Goal: Task Accomplishment & Management: Manage account settings

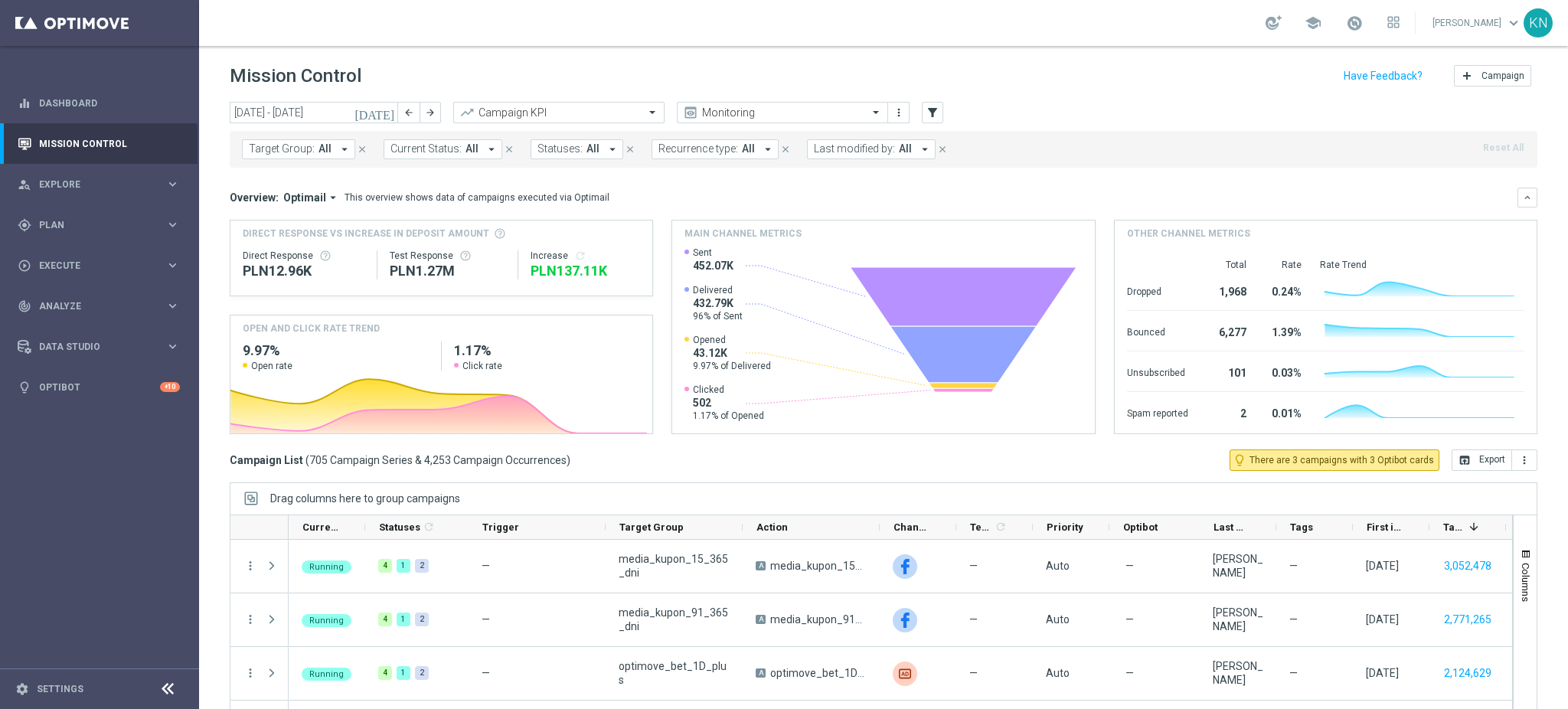
click at [92, 511] on sidenavbar "equalizer Dashboard Mission Control" at bounding box center [99, 354] width 199 height 709
click at [99, 255] on div "play_circle_outline Execute keyboard_arrow_right" at bounding box center [99, 265] width 197 height 41
click at [42, 221] on span "Plan" at bounding box center [102, 225] width 126 height 9
click at [83, 258] on link "Target Groups" at bounding box center [99, 256] width 119 height 12
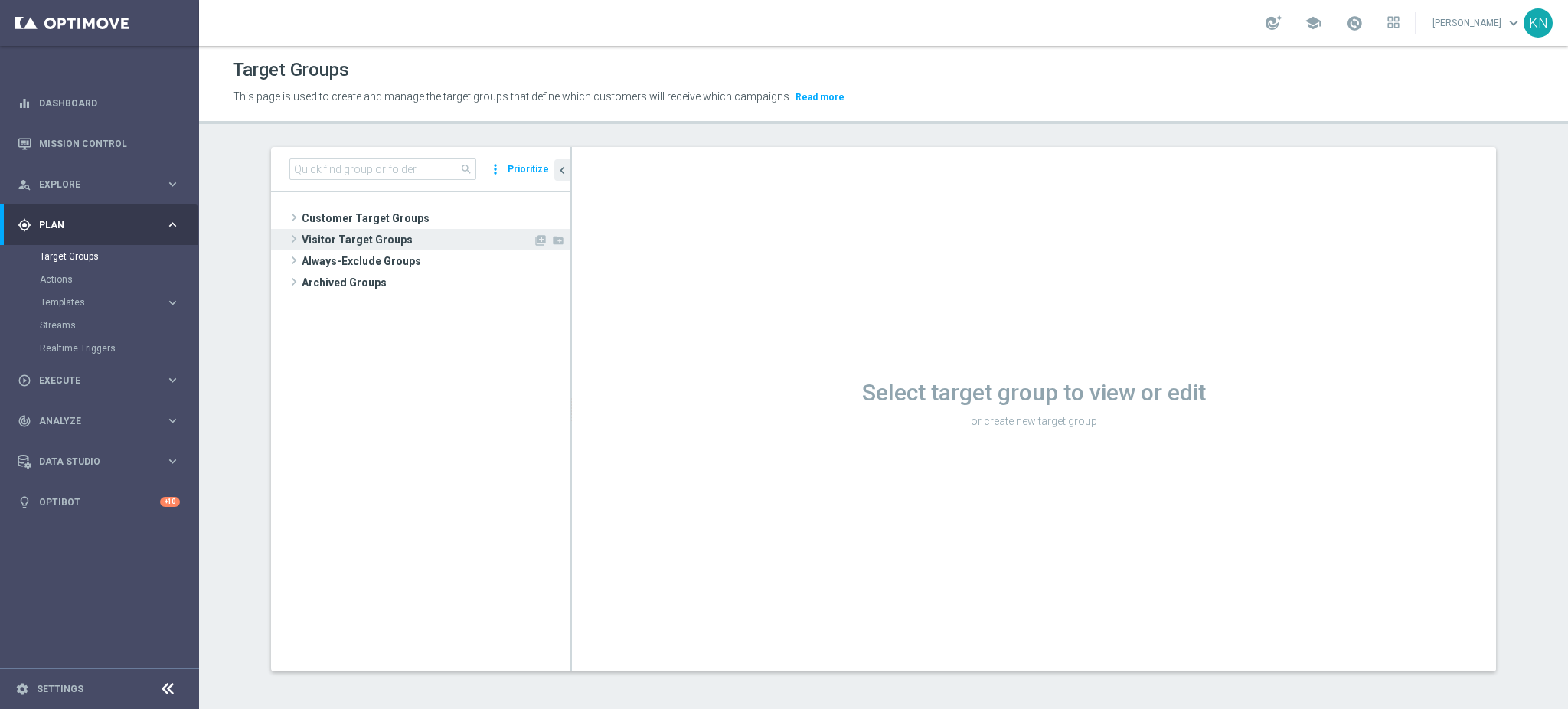
drag, startPoint x: 331, startPoint y: 211, endPoint x: 350, endPoint y: 230, distance: 26.9
click at [331, 212] on span "Customer Target Groups" at bounding box center [435, 218] width 268 height 22
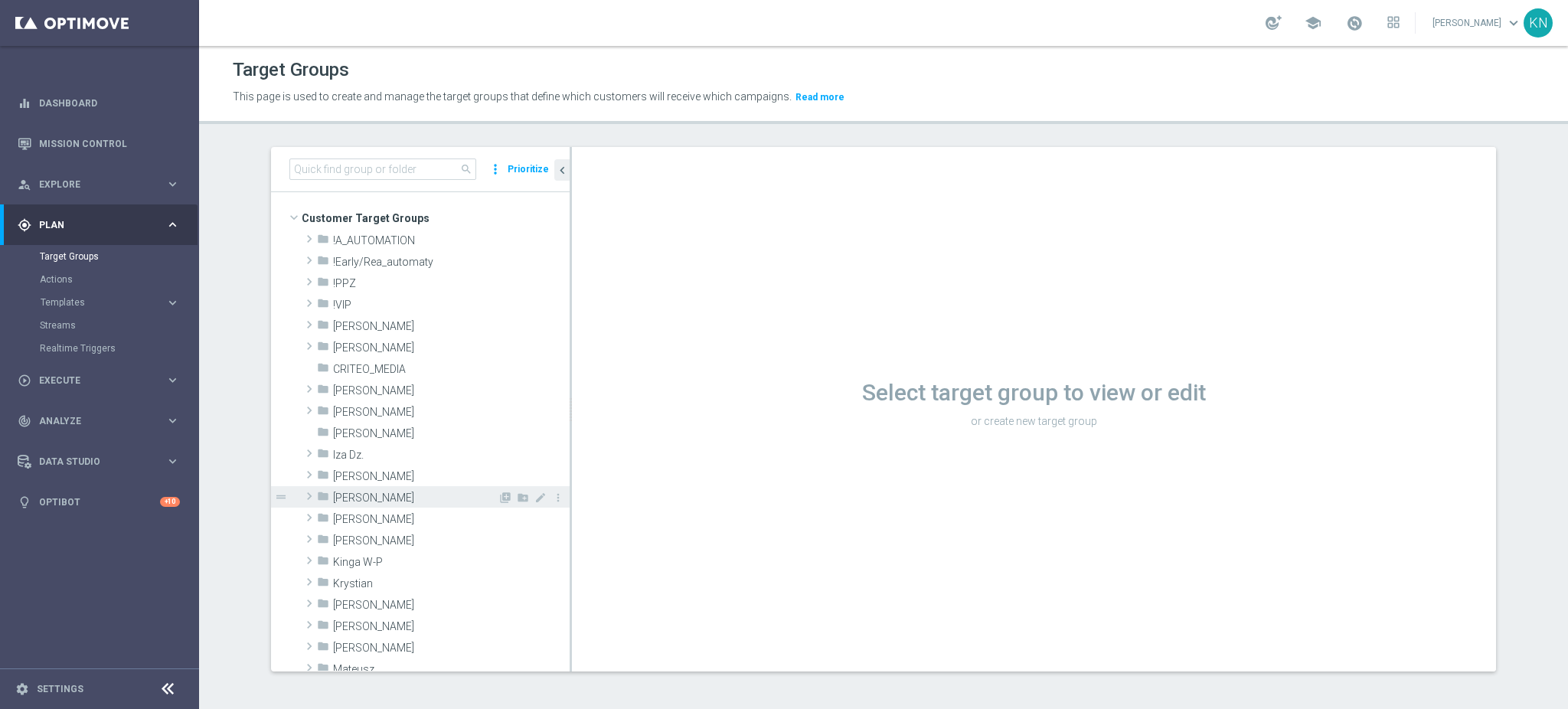
click at [341, 488] on div "folder Kamil N." at bounding box center [407, 498] width 181 height 22
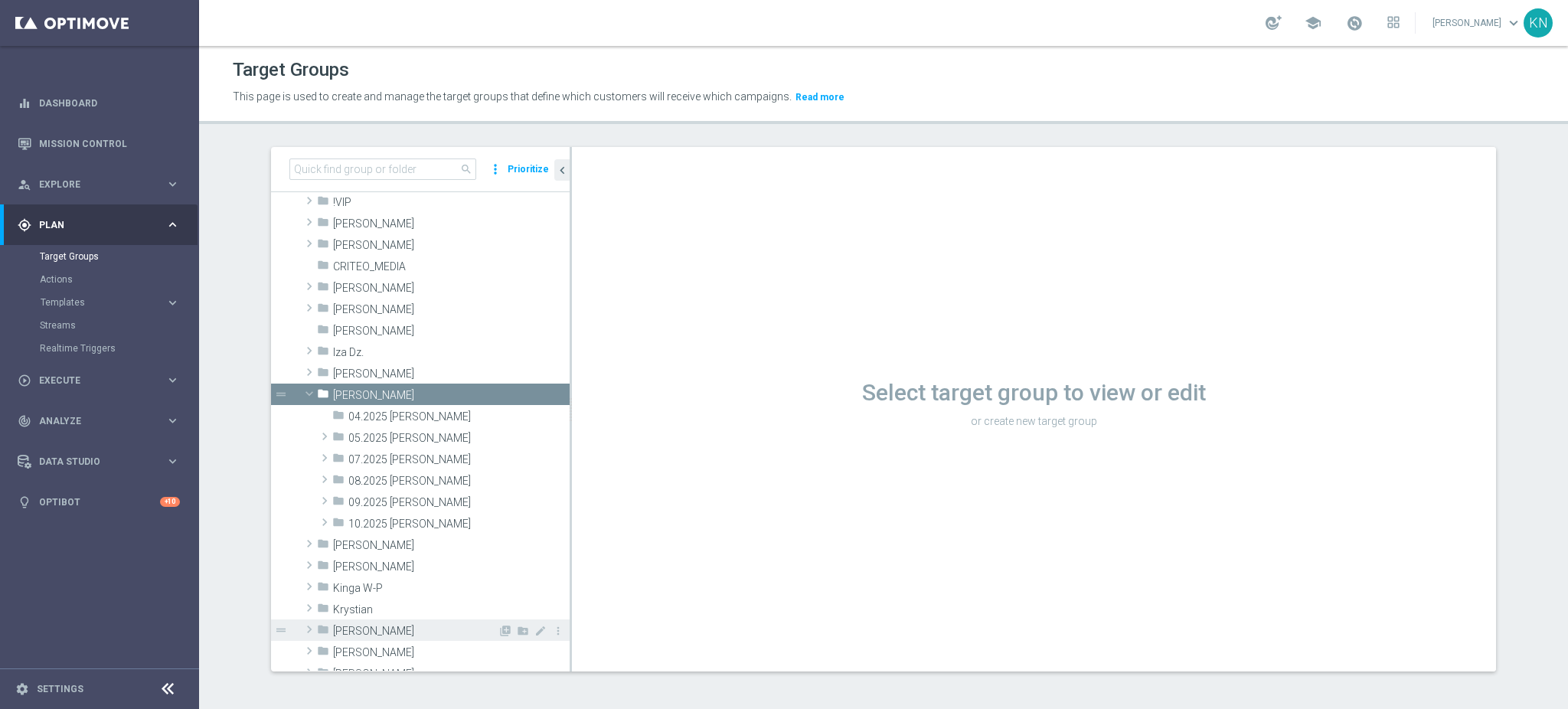
scroll to position [204, 0]
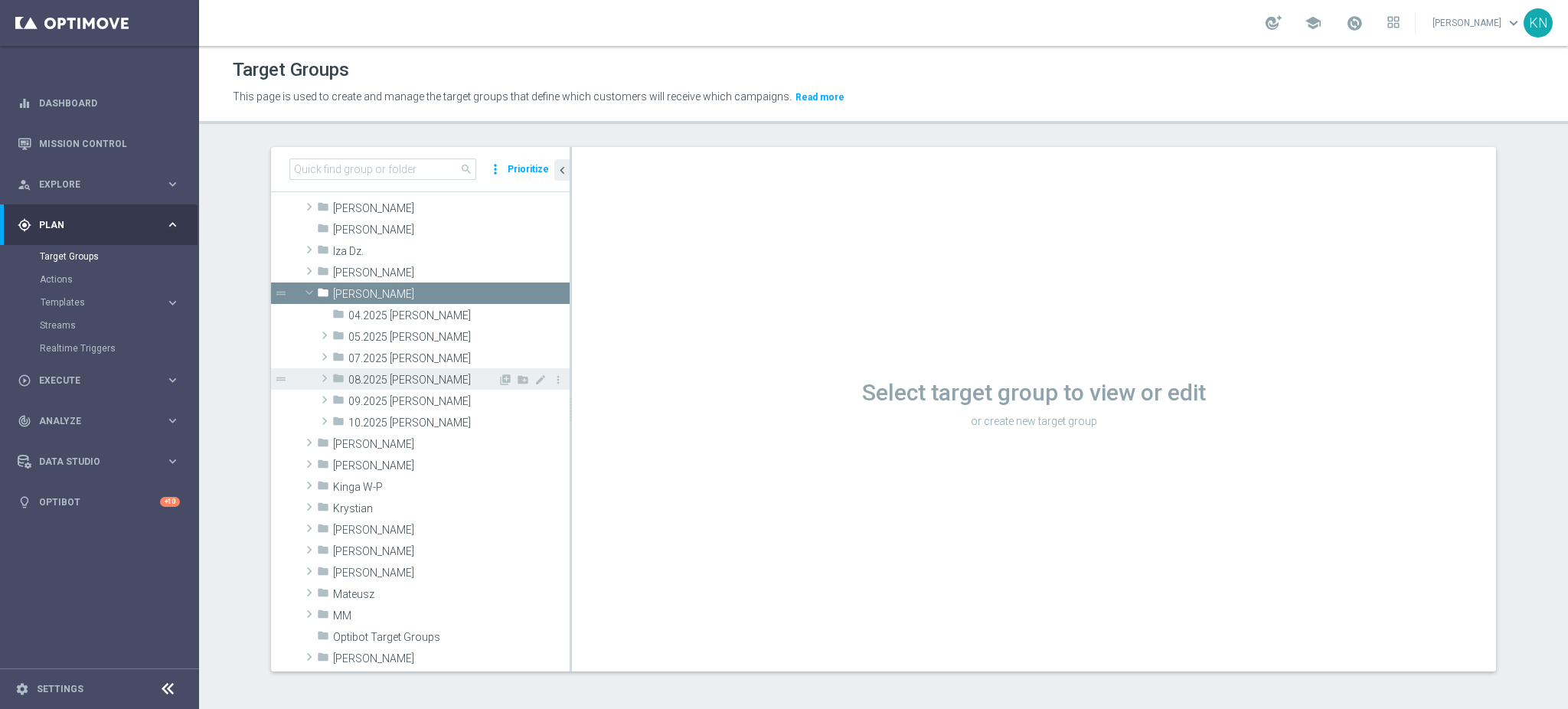
click at [317, 376] on span at bounding box center [324, 378] width 15 height 18
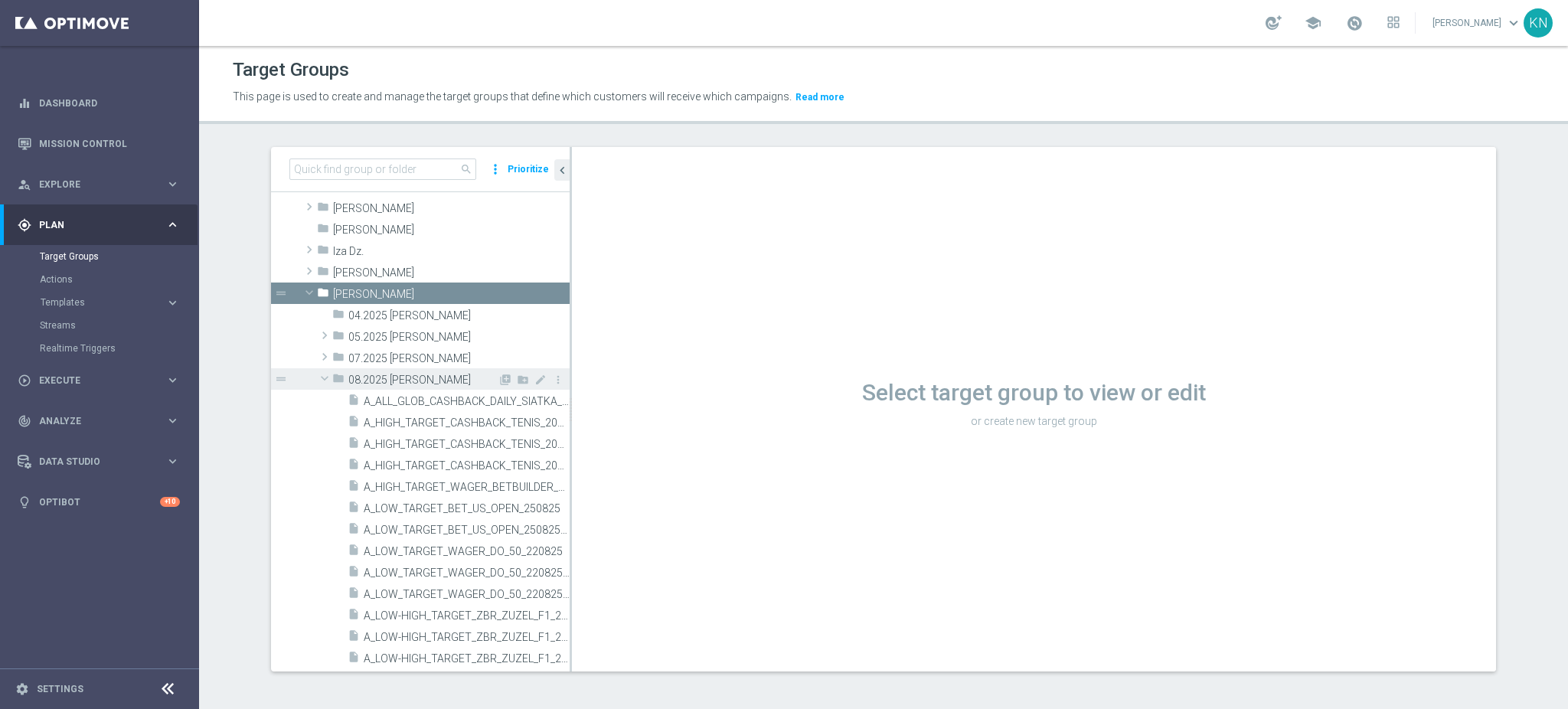
click at [316, 376] on span at bounding box center [325, 378] width 18 height 15
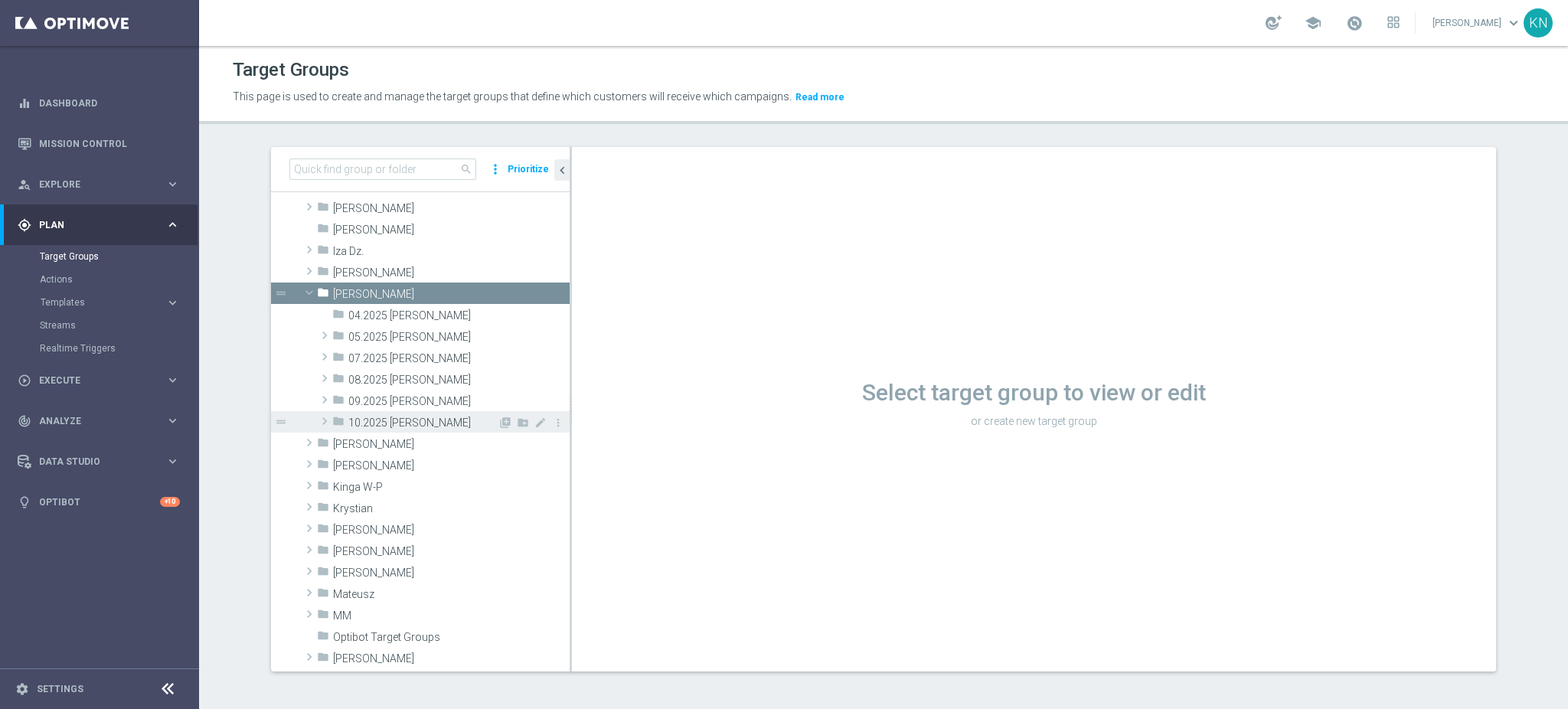
click at [318, 415] on span at bounding box center [324, 421] width 15 height 18
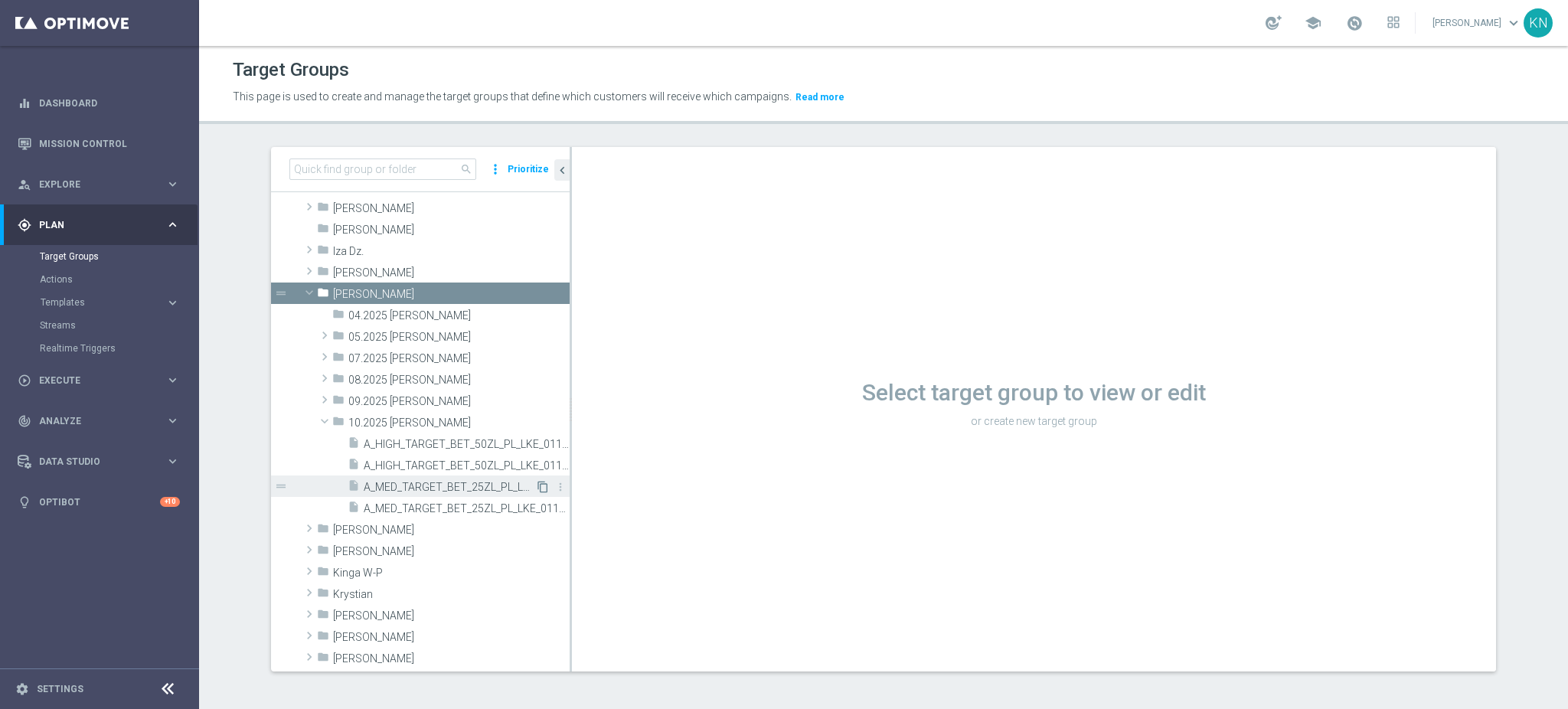
click at [537, 487] on icon "content_copy" at bounding box center [543, 487] width 12 height 12
click at [537, 488] on icon "content_copy" at bounding box center [543, 487] width 12 height 12
click at [437, 484] on span "A_MED_TARGET_BET_25ZL_PL_LKE_011025" at bounding box center [449, 488] width 172 height 13
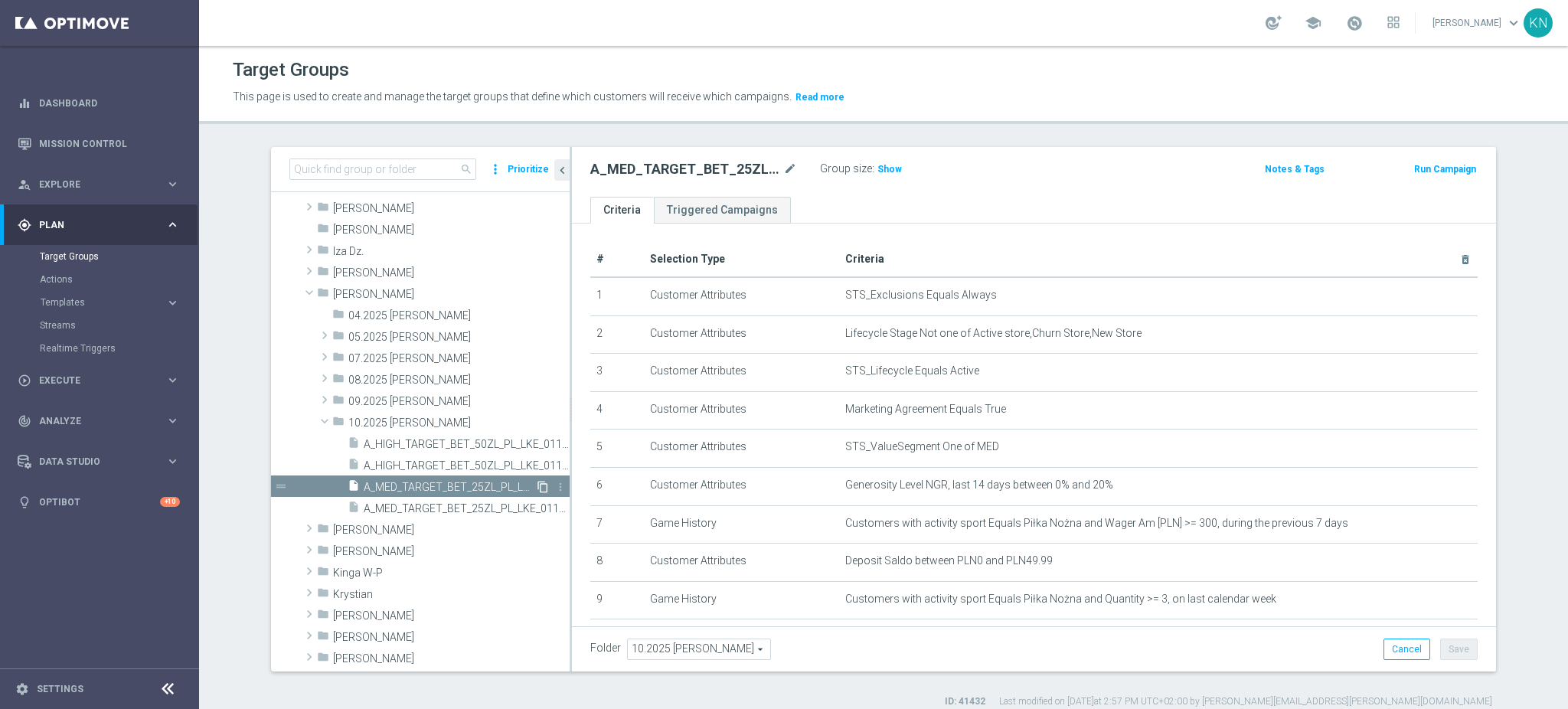
click at [537, 488] on icon "content_copy" at bounding box center [543, 487] width 12 height 12
click at [63, 281] on link "Actions" at bounding box center [99, 279] width 119 height 12
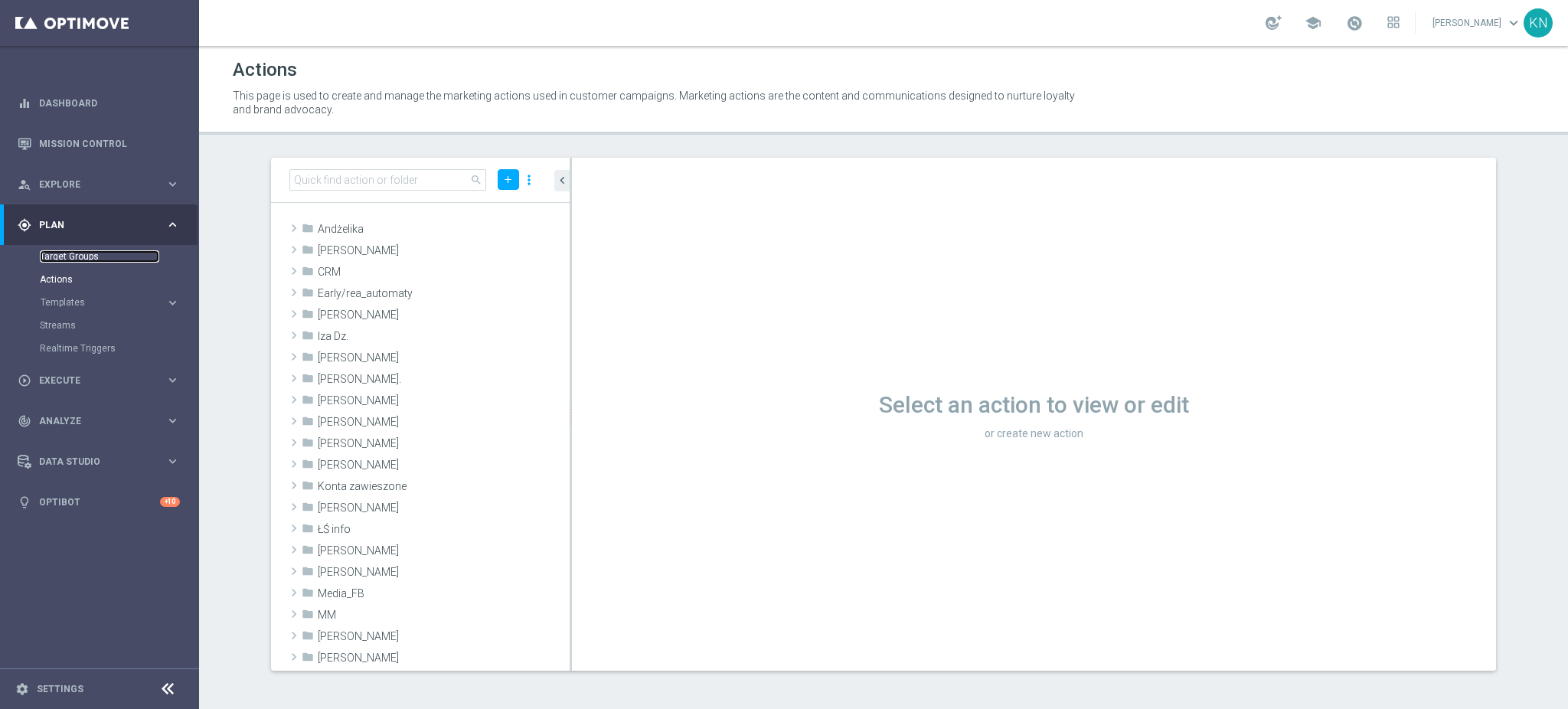
click at [80, 261] on link "Target Groups" at bounding box center [99, 256] width 119 height 12
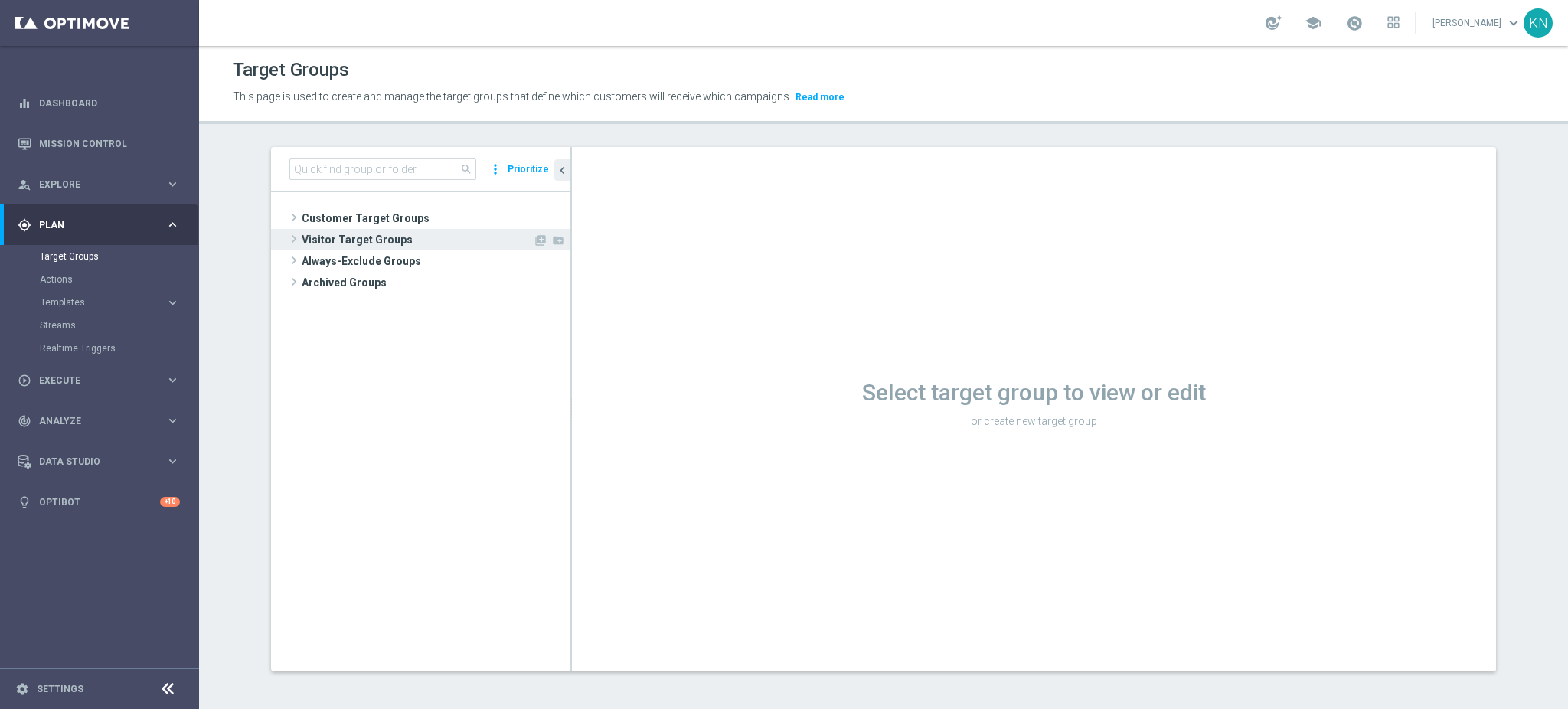
click at [336, 217] on span "Customer Target Groups" at bounding box center [435, 218] width 268 height 22
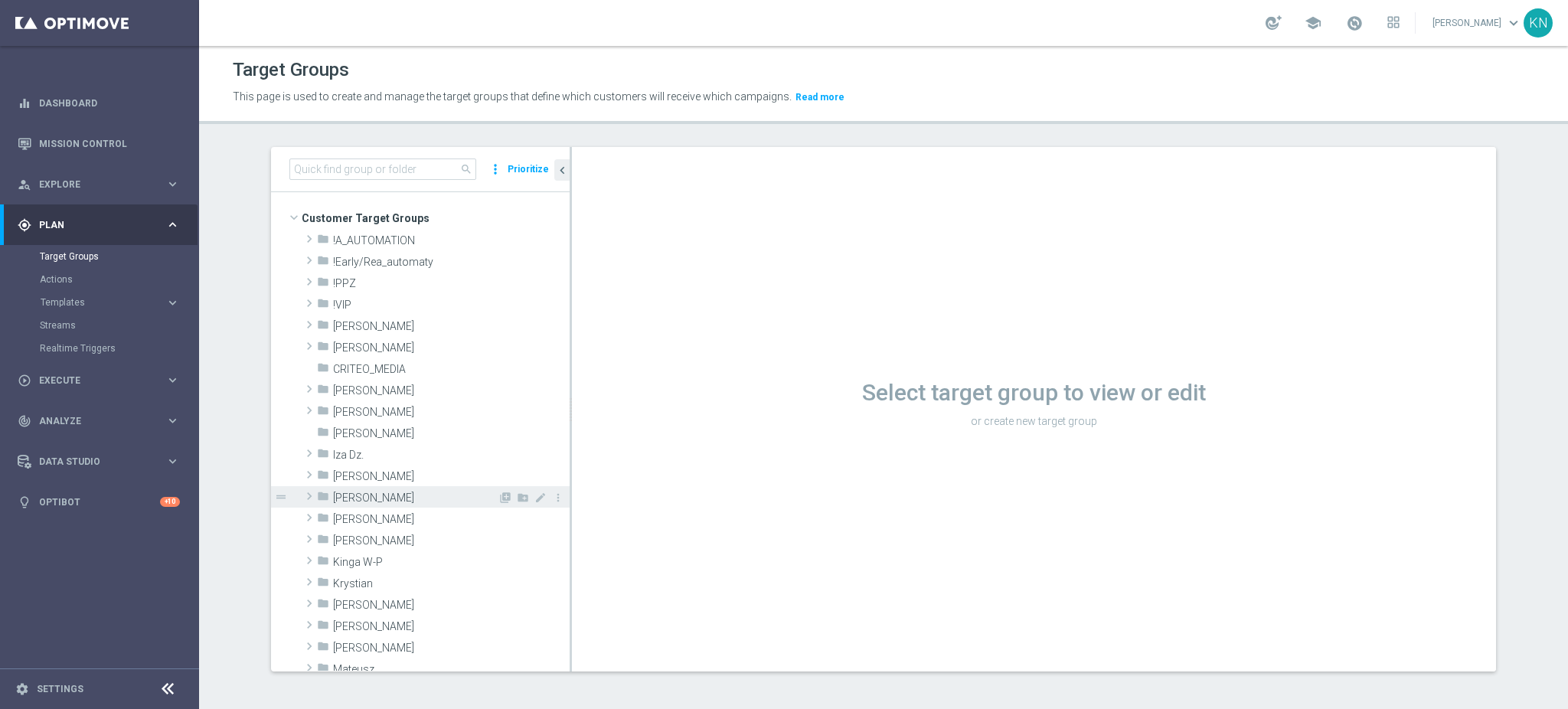
click at [348, 488] on div "folder Kamil N." at bounding box center [407, 498] width 181 height 22
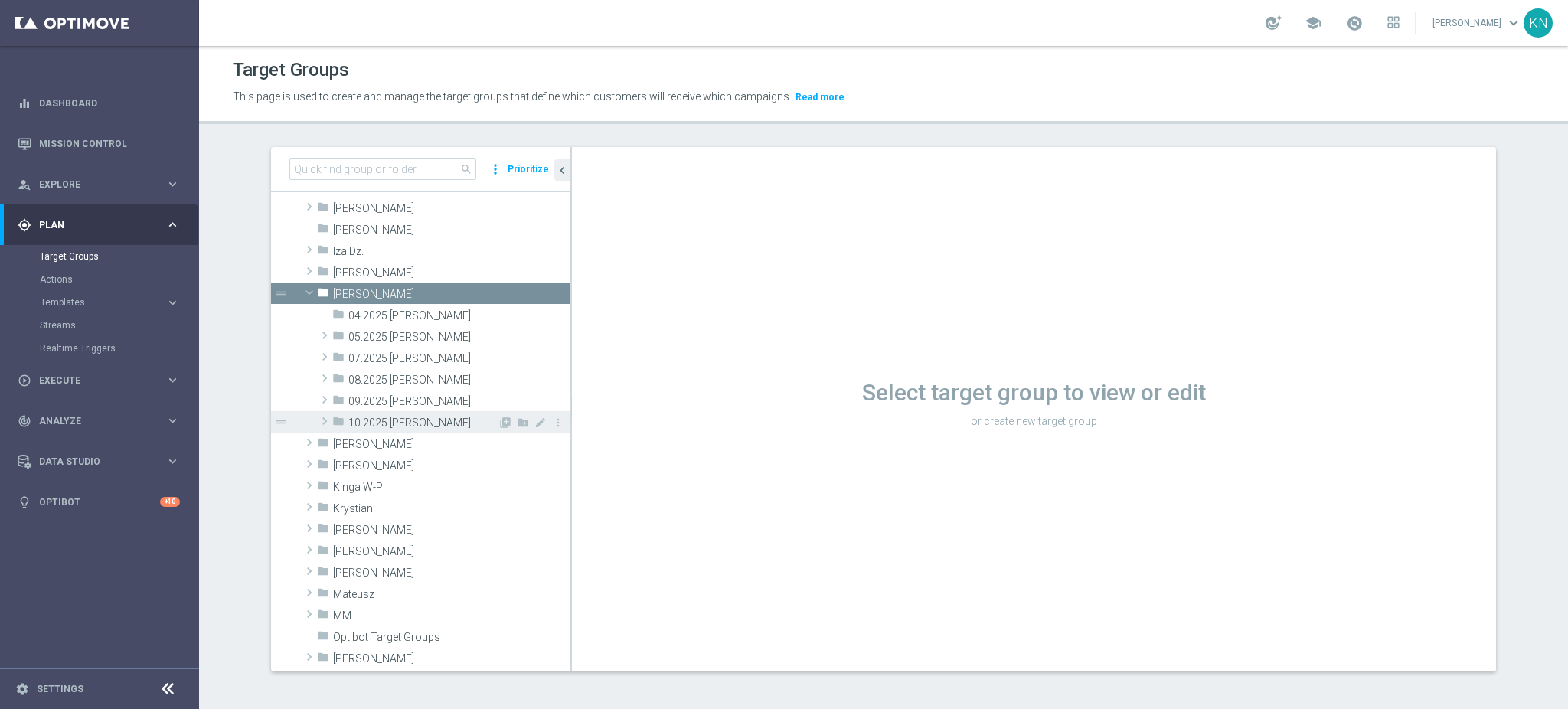
click at [378, 425] on span "10.2025 Kamil N." at bounding box center [423, 424] width 149 height 13
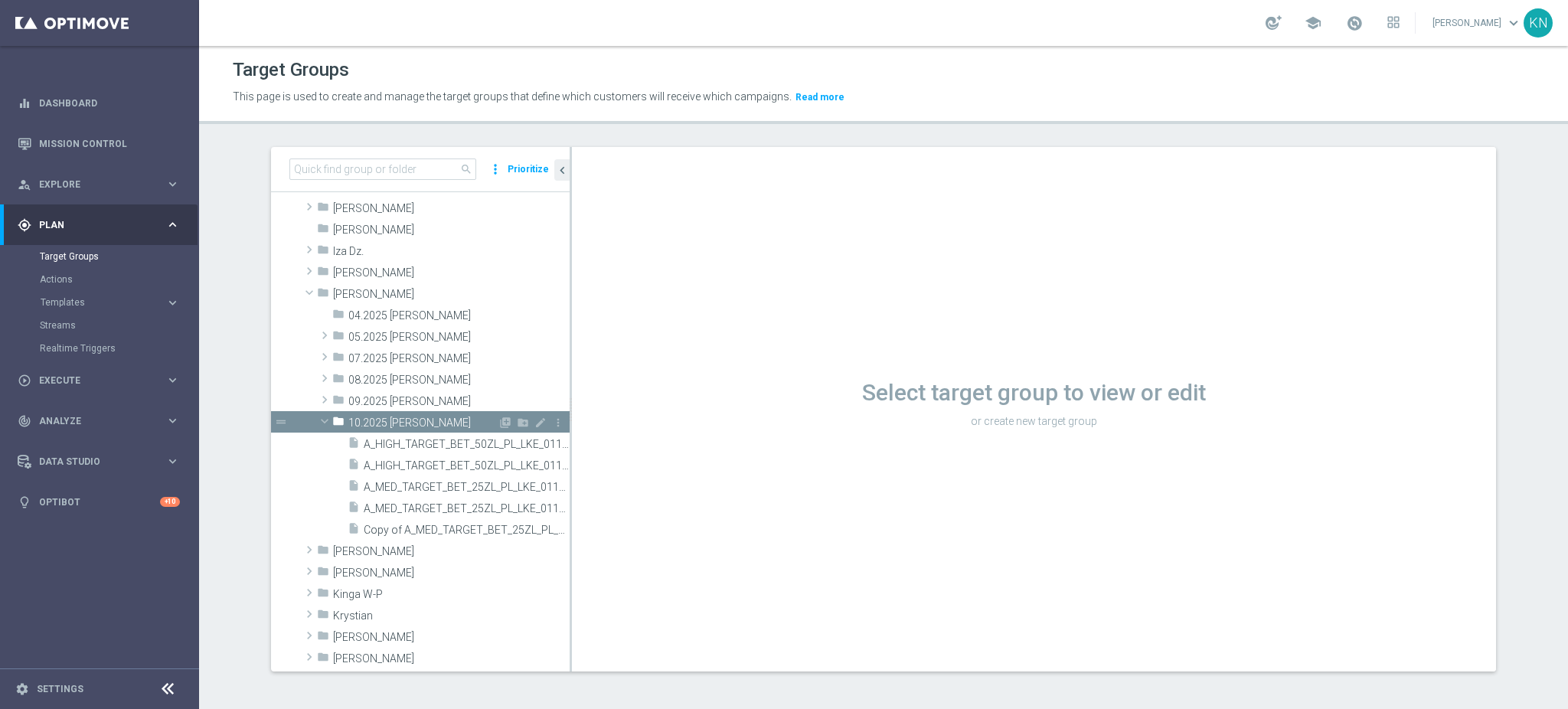
scroll to position [307, 0]
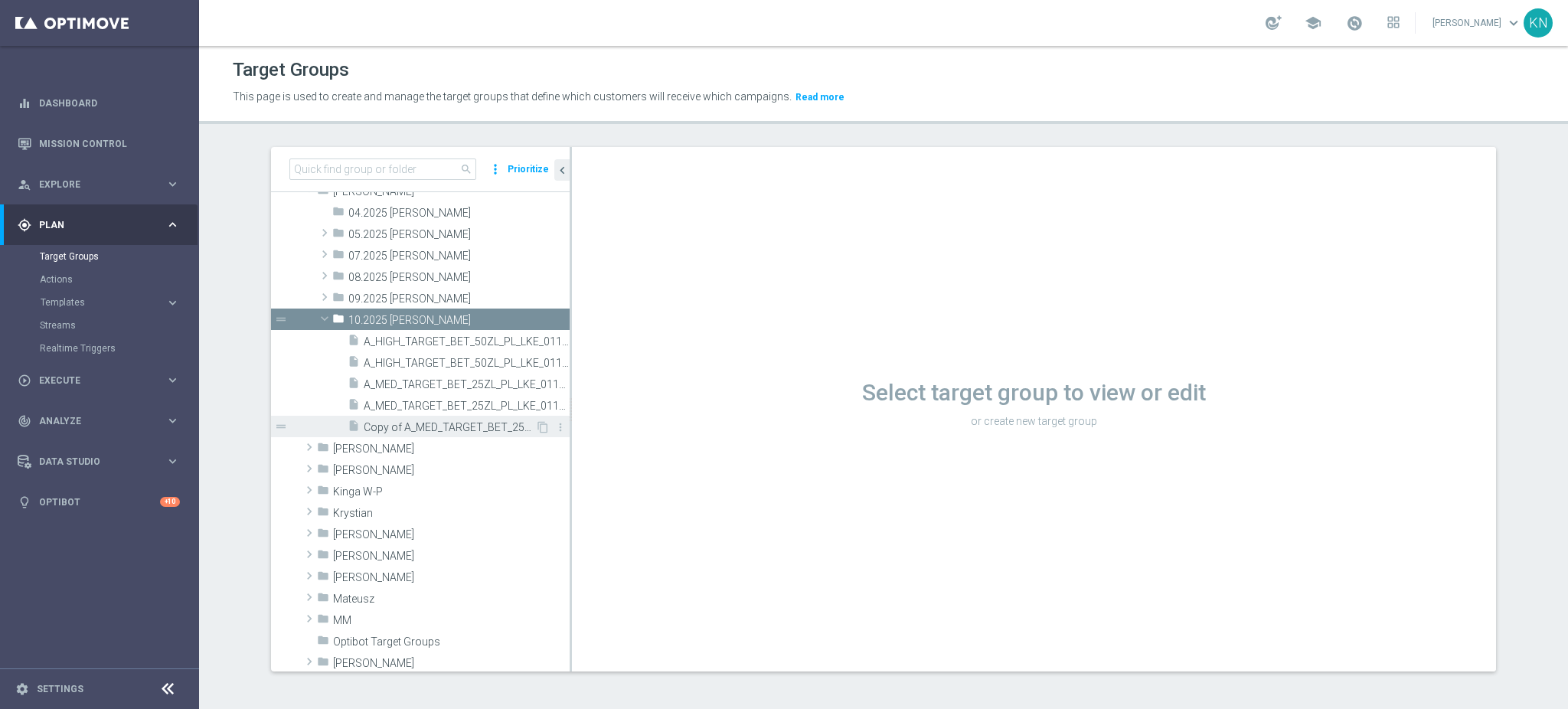
click at [418, 421] on span "Copy of A_MED_TARGET_BET_25ZL_PL_LKE_011025" at bounding box center [449, 428] width 172 height 13
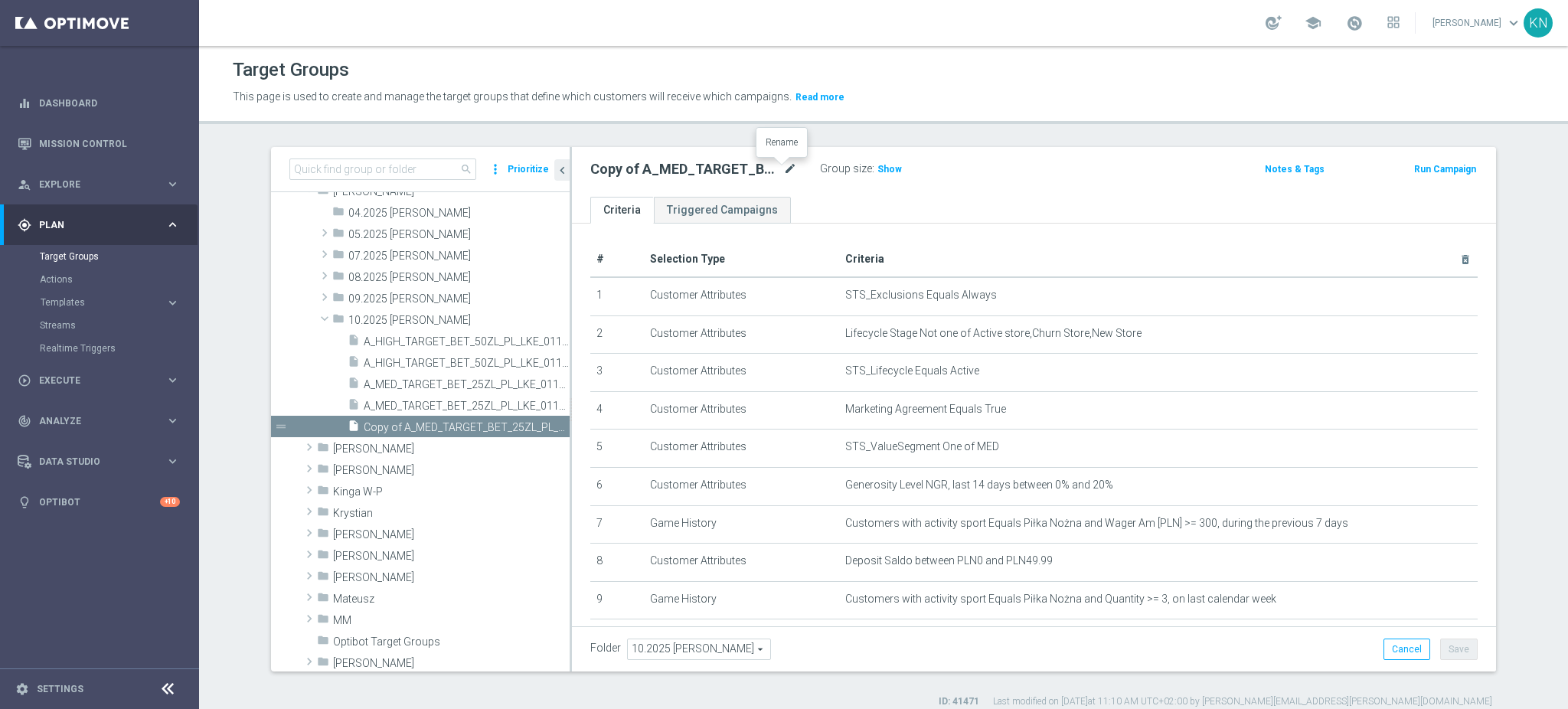
click at [783, 169] on icon "mode_edit" at bounding box center [790, 169] width 14 height 18
type input "A_MED_TARGET_ZBR_DAILY_50DO50_031025"
click at [825, 203] on ul "Criteria Triggered Campaigns" at bounding box center [1033, 210] width 924 height 27
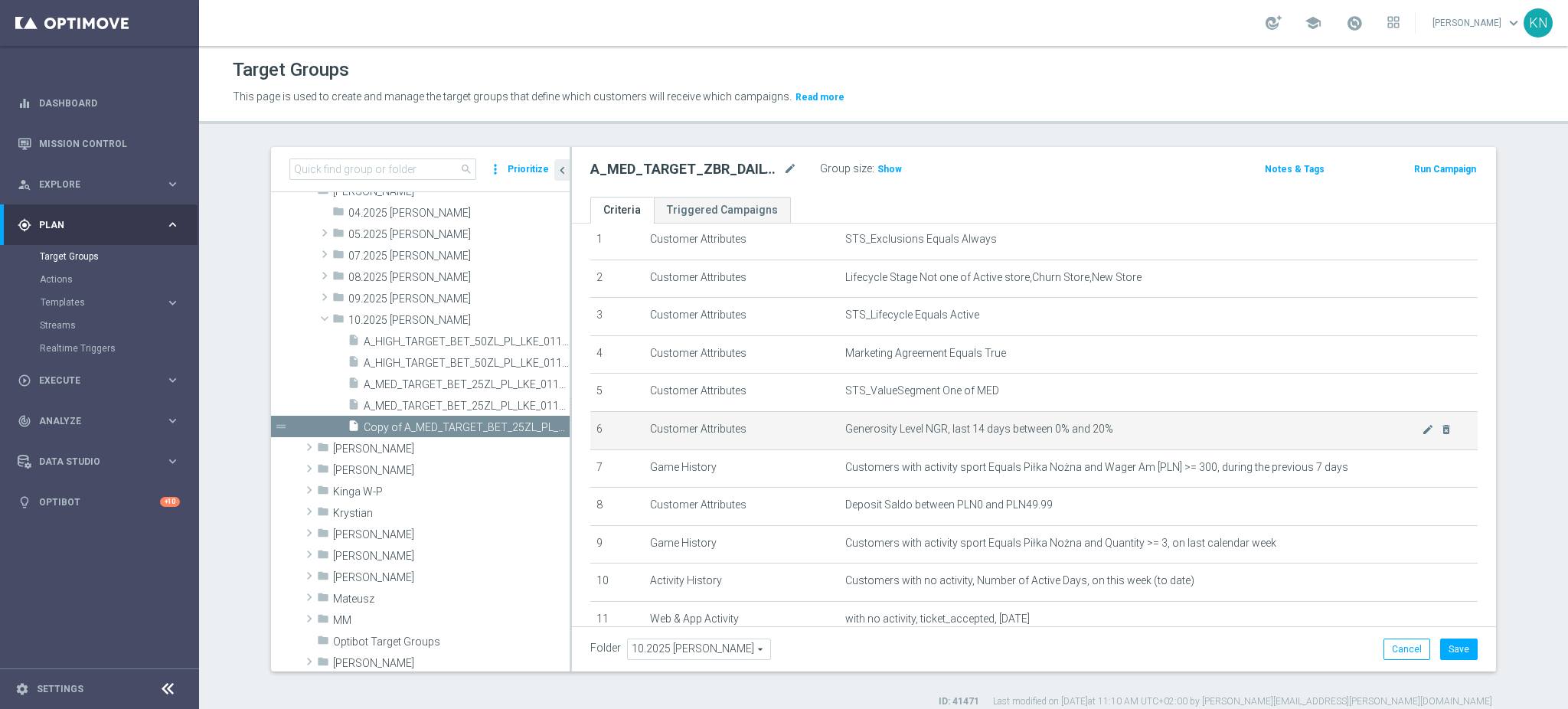
scroll to position [102, 0]
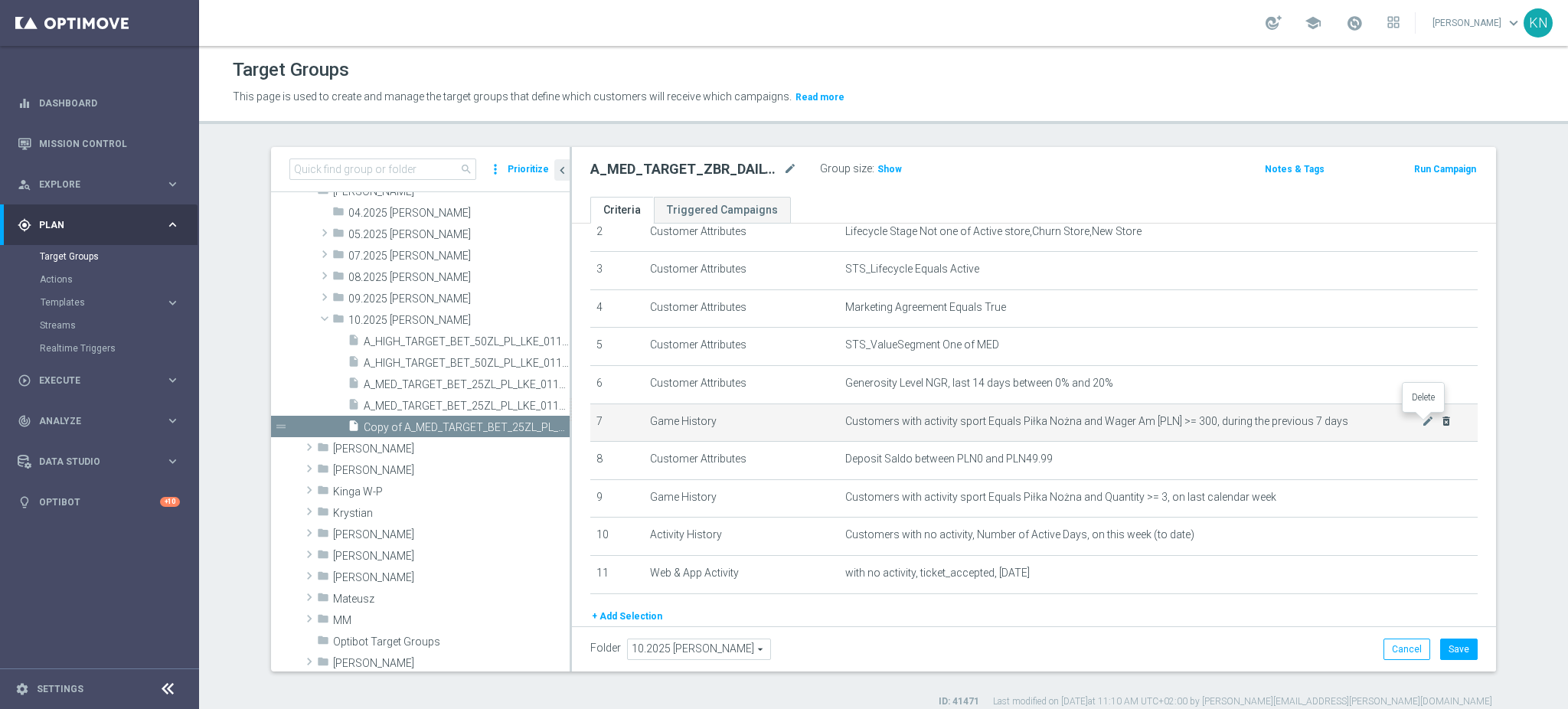
click at [1440, 424] on icon "delete_forever" at bounding box center [1446, 421] width 12 height 12
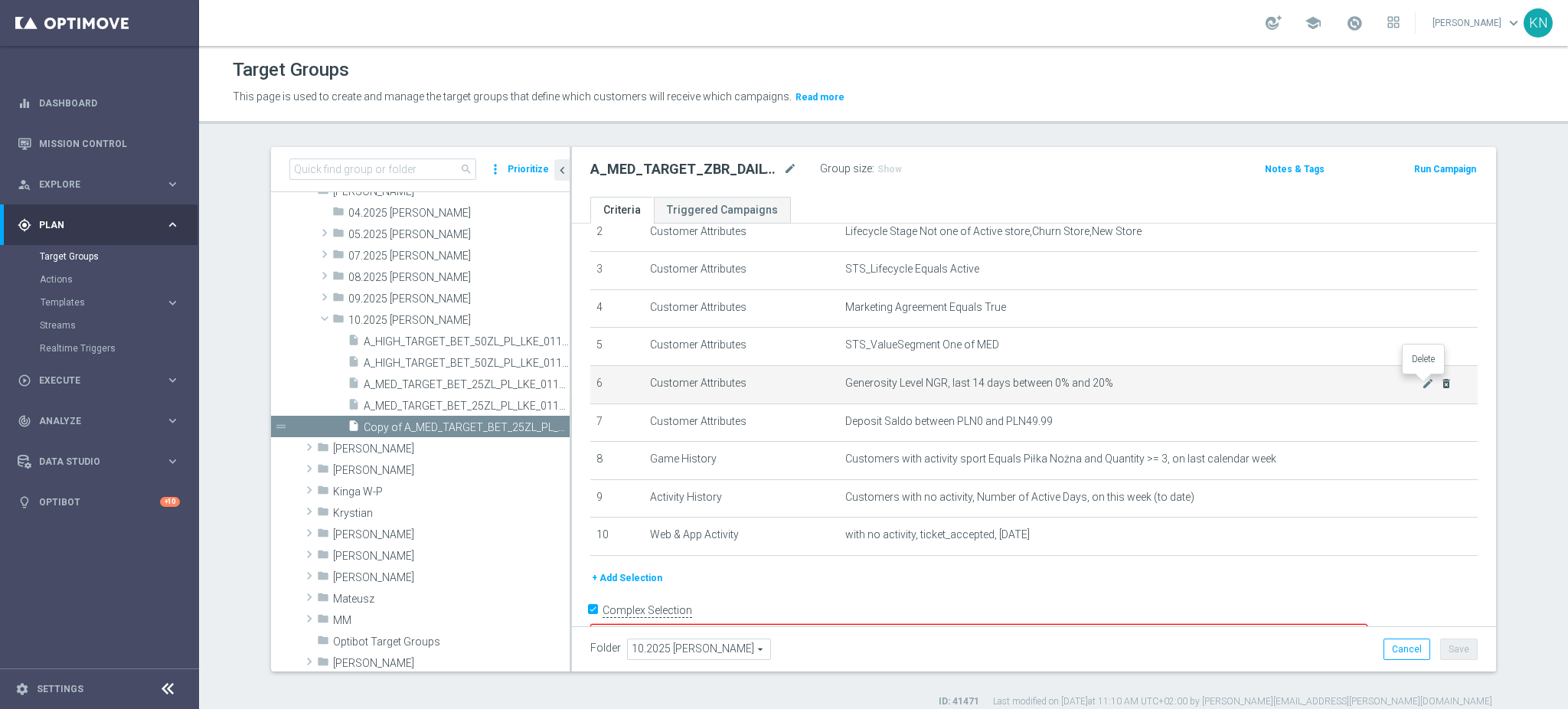
click at [1440, 386] on icon "delete_forever" at bounding box center [1446, 383] width 12 height 12
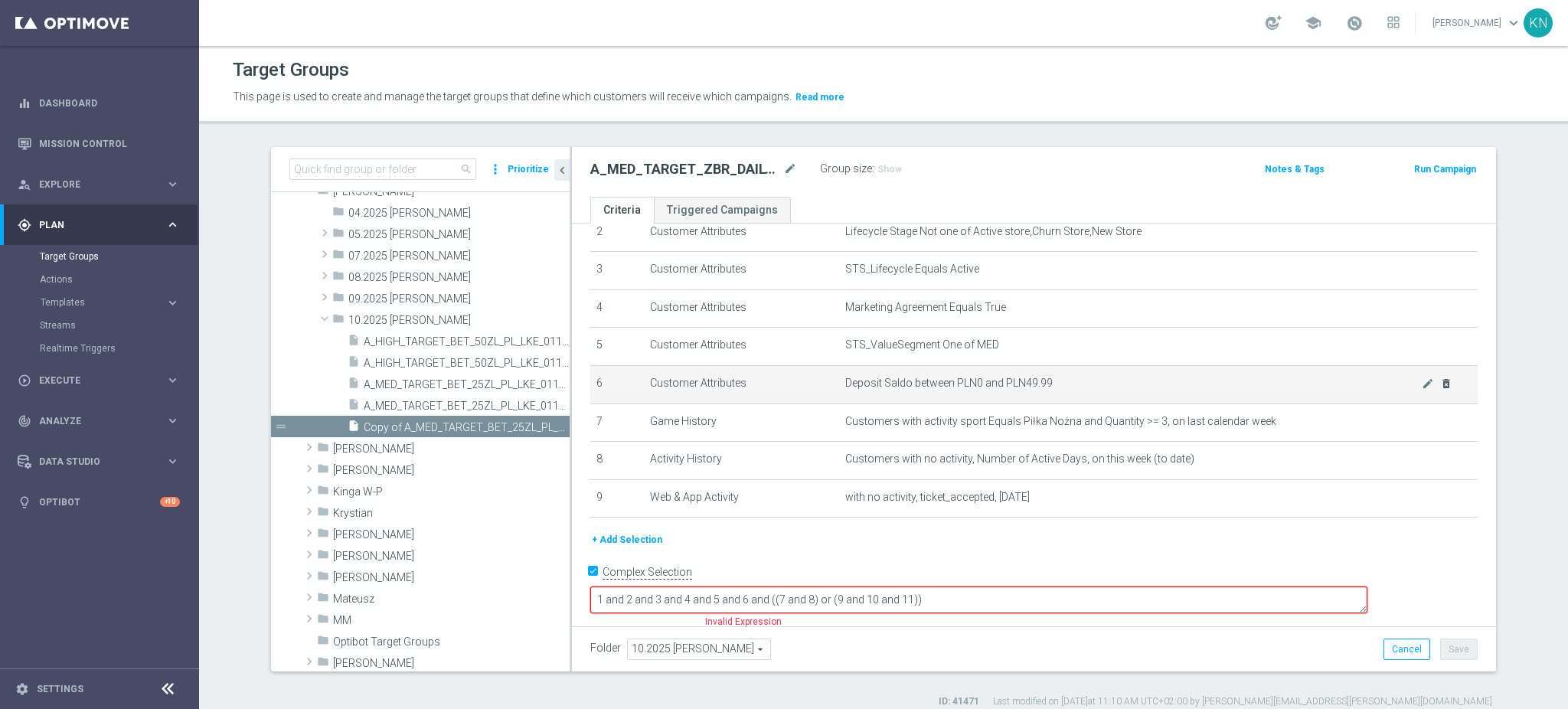
scroll to position [84, 0]
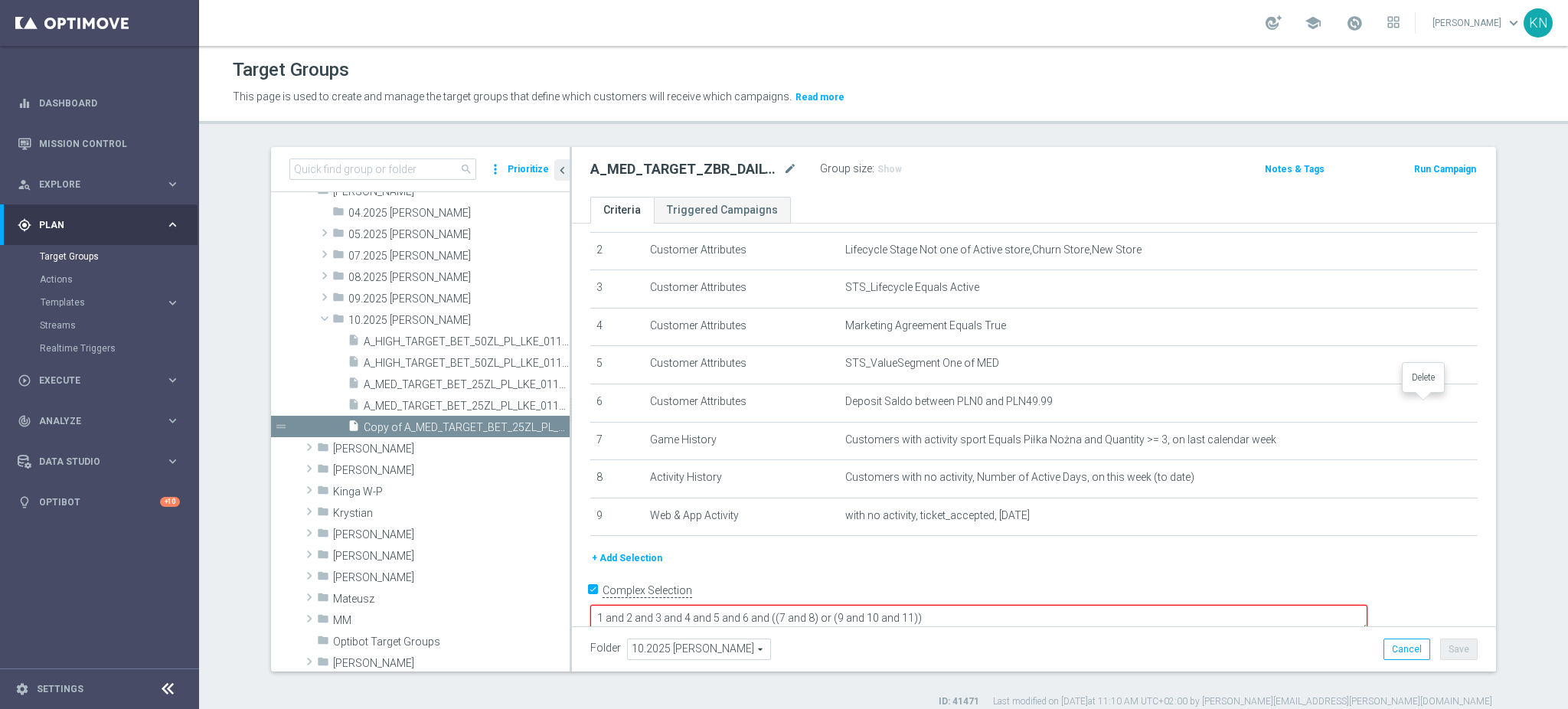
click at [1425, 400] on body "equalizer Dashboard Mission Control" at bounding box center [784, 354] width 1568 height 709
click at [1440, 403] on icon "delete_forever" at bounding box center [1446, 402] width 12 height 12
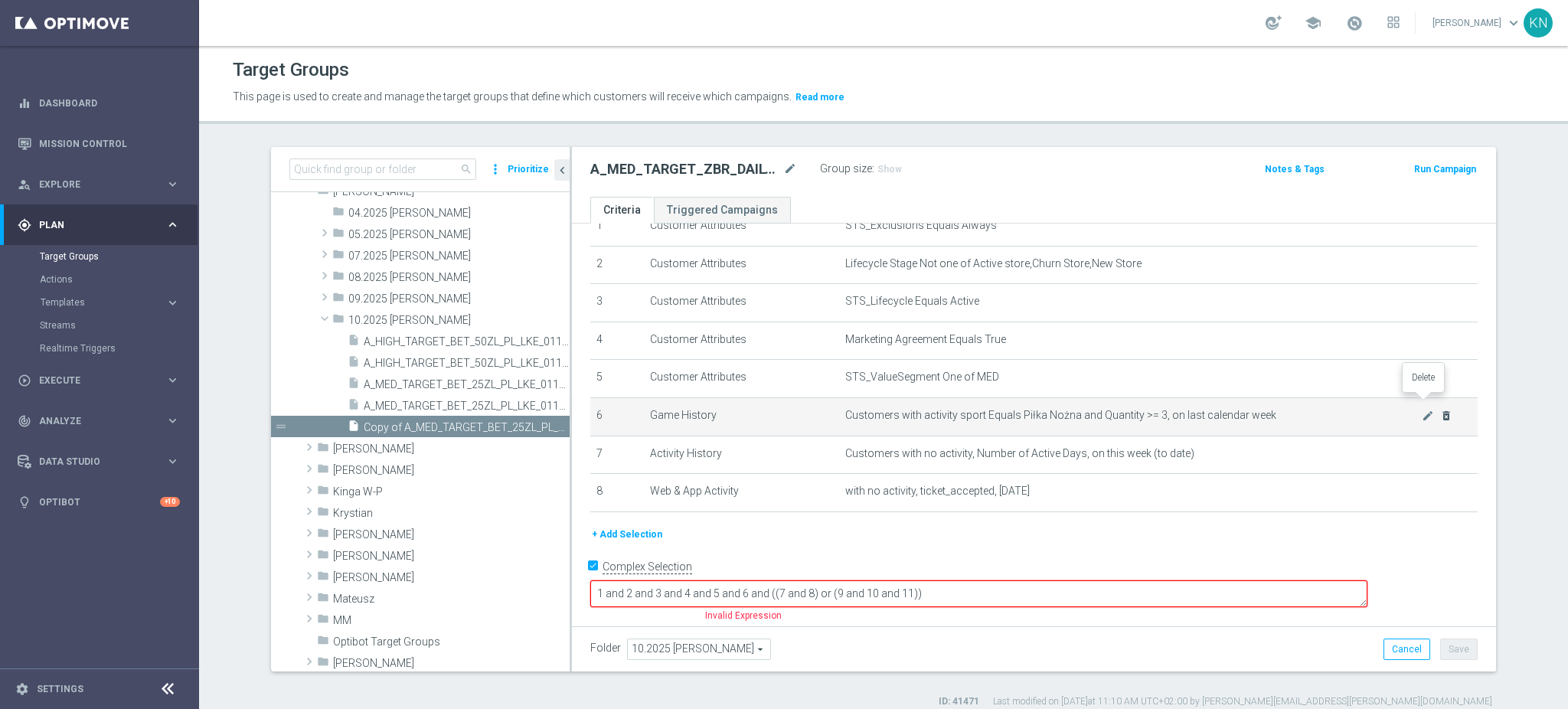
scroll to position [46, 0]
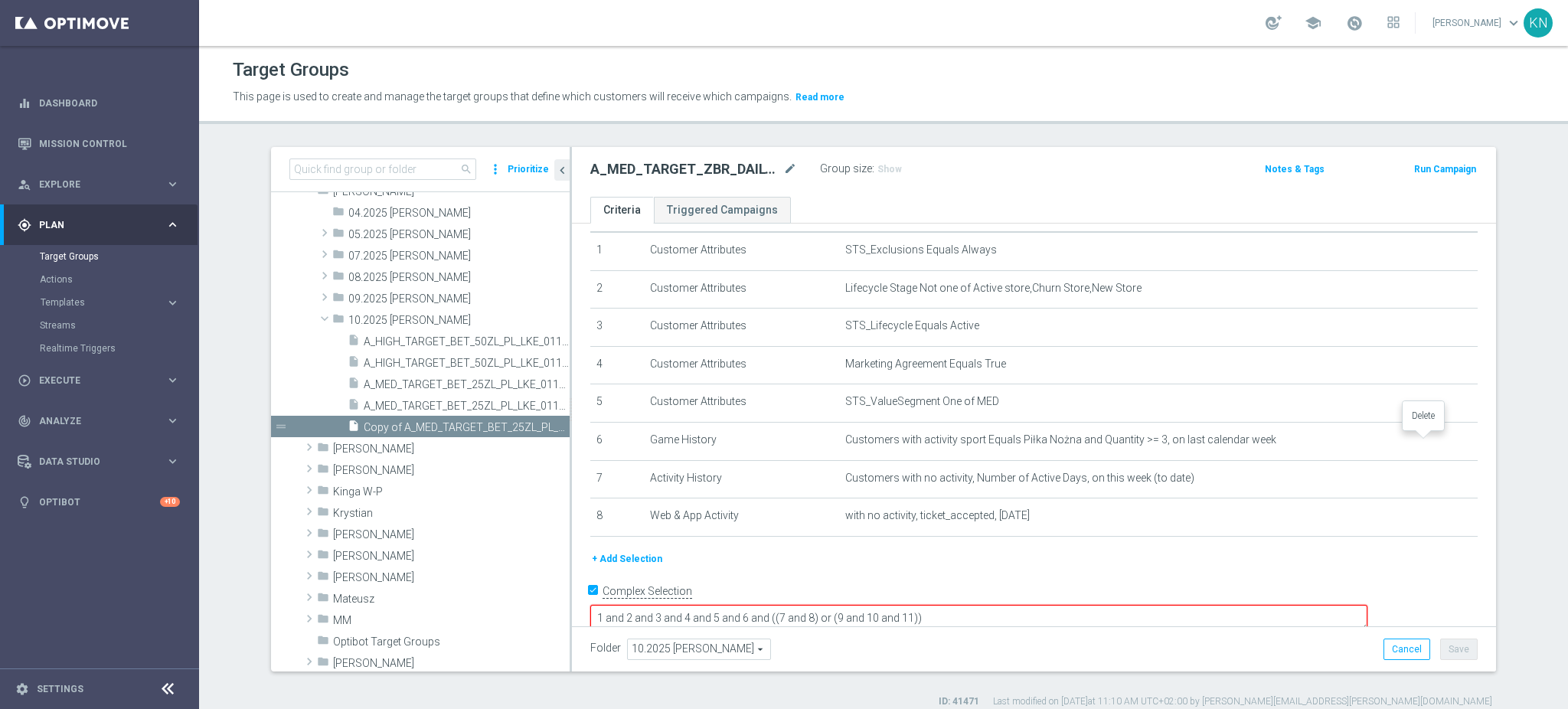
click at [1426, 437] on div at bounding box center [1423, 435] width 15 height 7
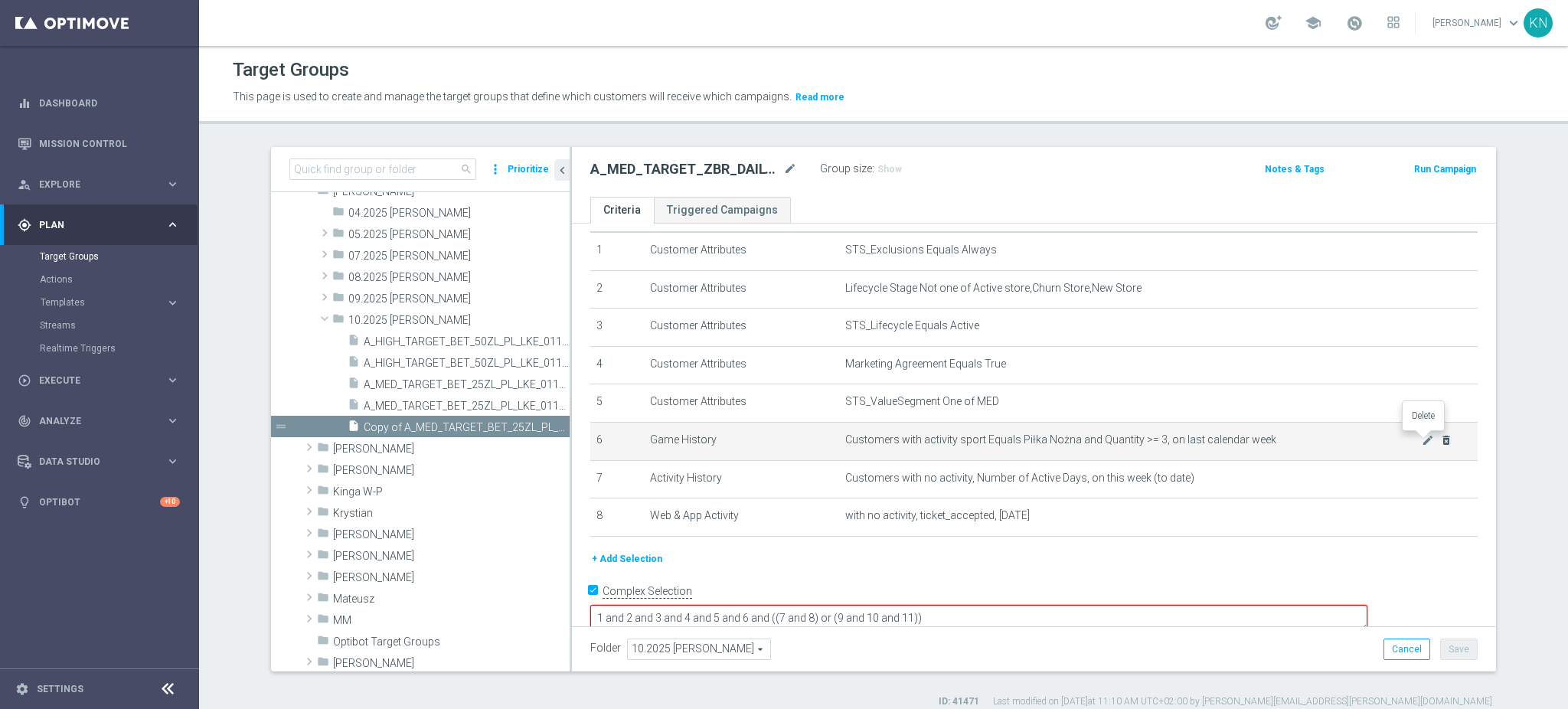
click at [1440, 439] on icon "delete_forever" at bounding box center [1446, 440] width 12 height 12
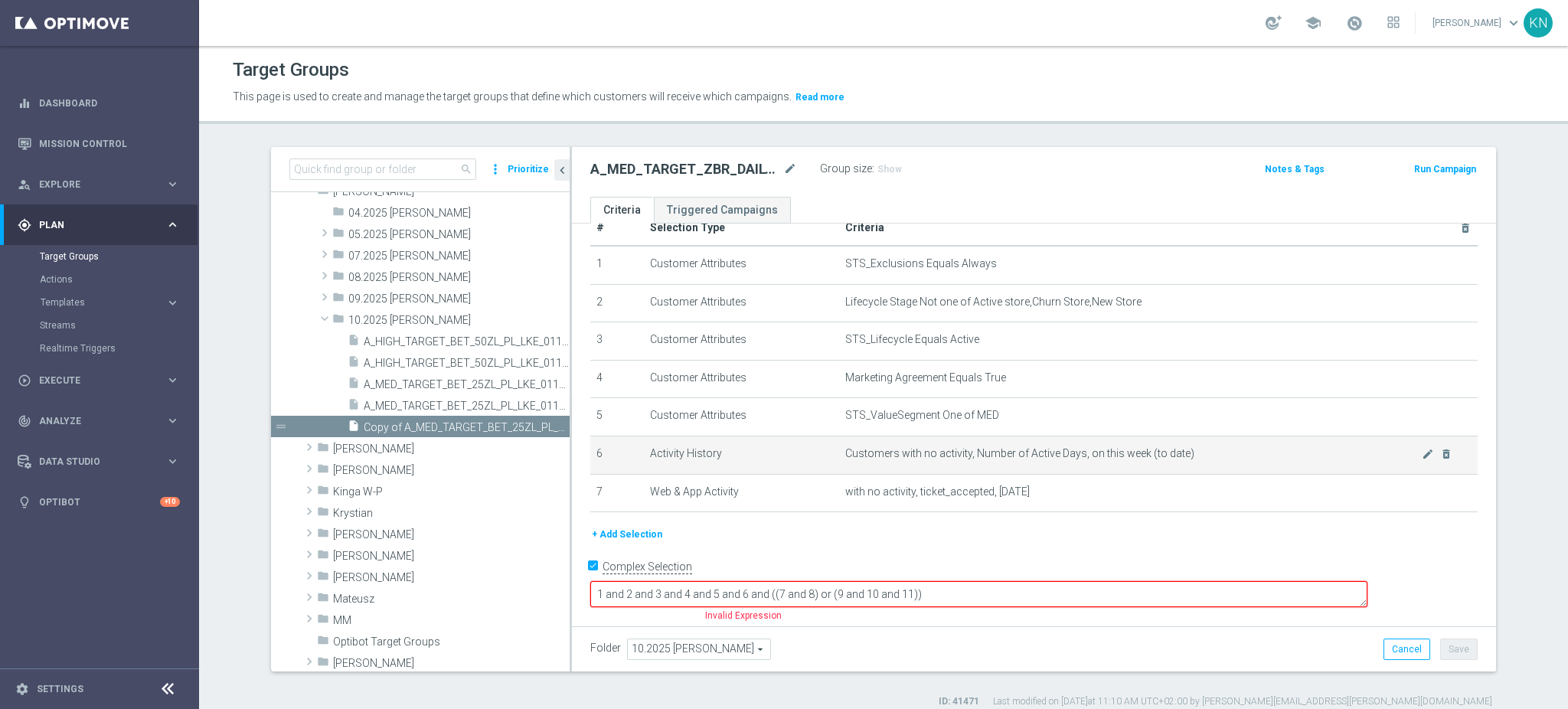
scroll to position [7, 0]
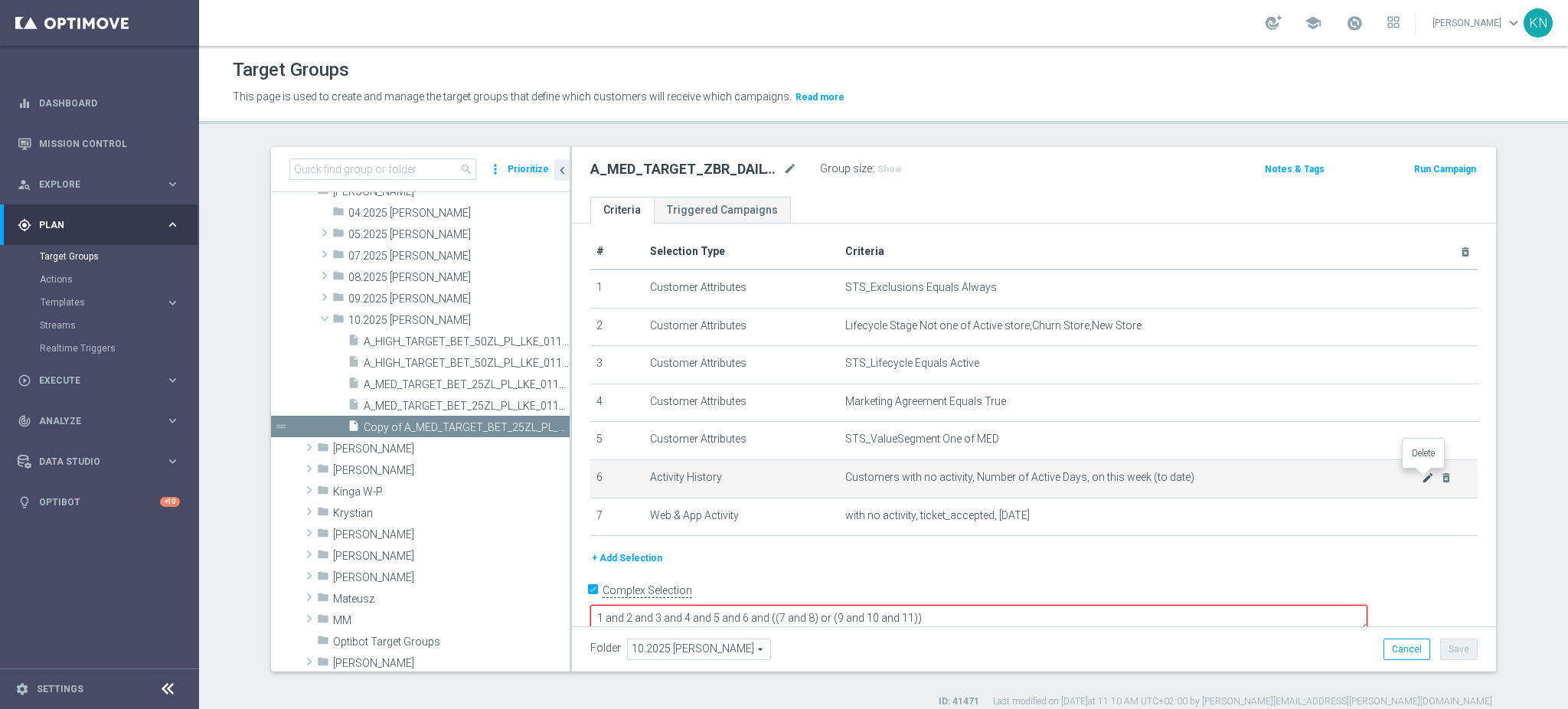
drag, startPoint x: 1422, startPoint y: 478, endPoint x: 1425, endPoint y: 488, distance: 10.4
click at [1440, 478] on icon "delete_forever" at bounding box center [1446, 478] width 12 height 12
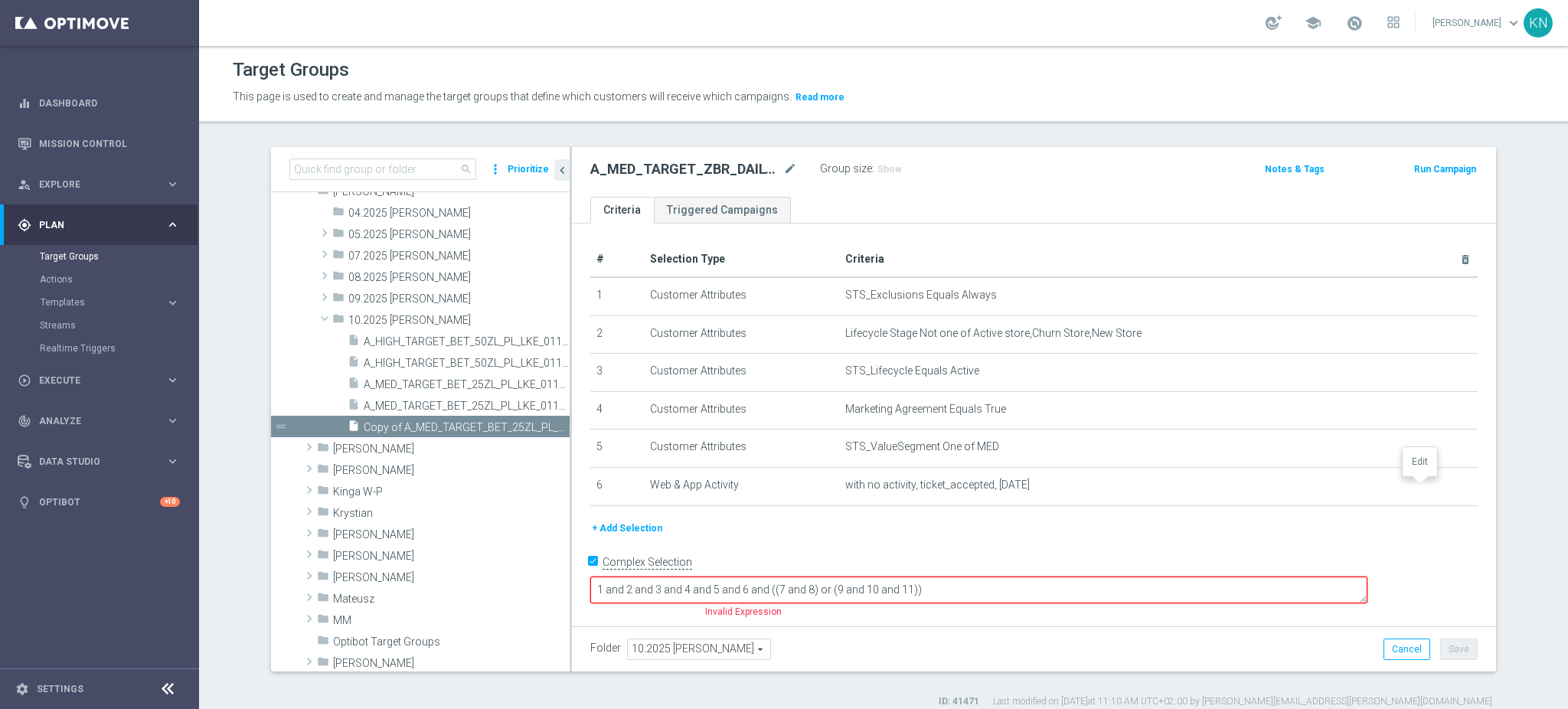
scroll to position [0, 0]
click at [1440, 486] on icon "delete_forever" at bounding box center [1446, 485] width 12 height 12
drag, startPoint x: 587, startPoint y: 587, endPoint x: 598, endPoint y: 586, distance: 11.0
click at [590, 575] on input "Complex Selection" at bounding box center [595, 565] width 10 height 22
checkbox input "false"
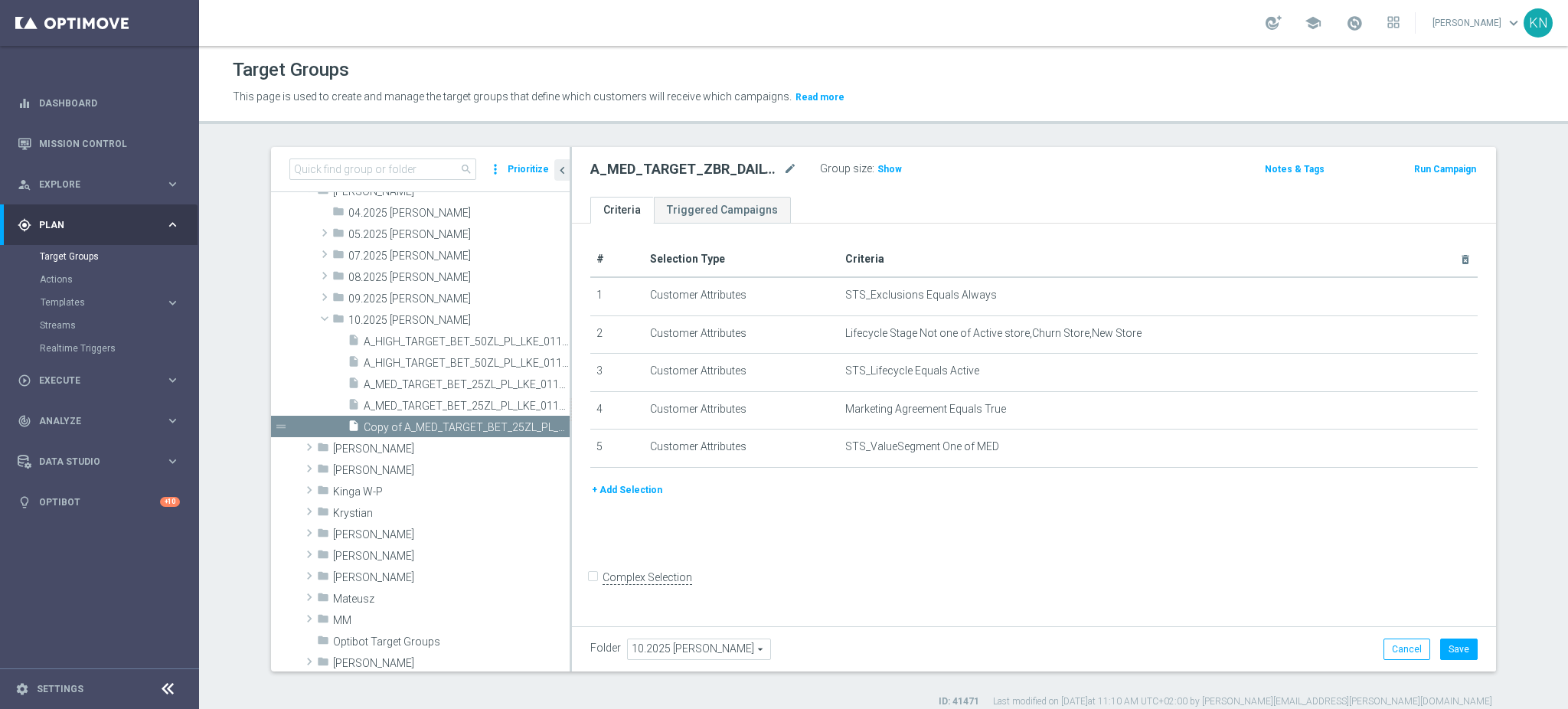
click at [864, 555] on div "# Selection Type Criteria delete_forever 1 Customer Attributes STS_Exclusions E…" at bounding box center [1033, 423] width 924 height 398
click at [628, 489] on button "+ Add Selection" at bounding box center [627, 490] width 74 height 17
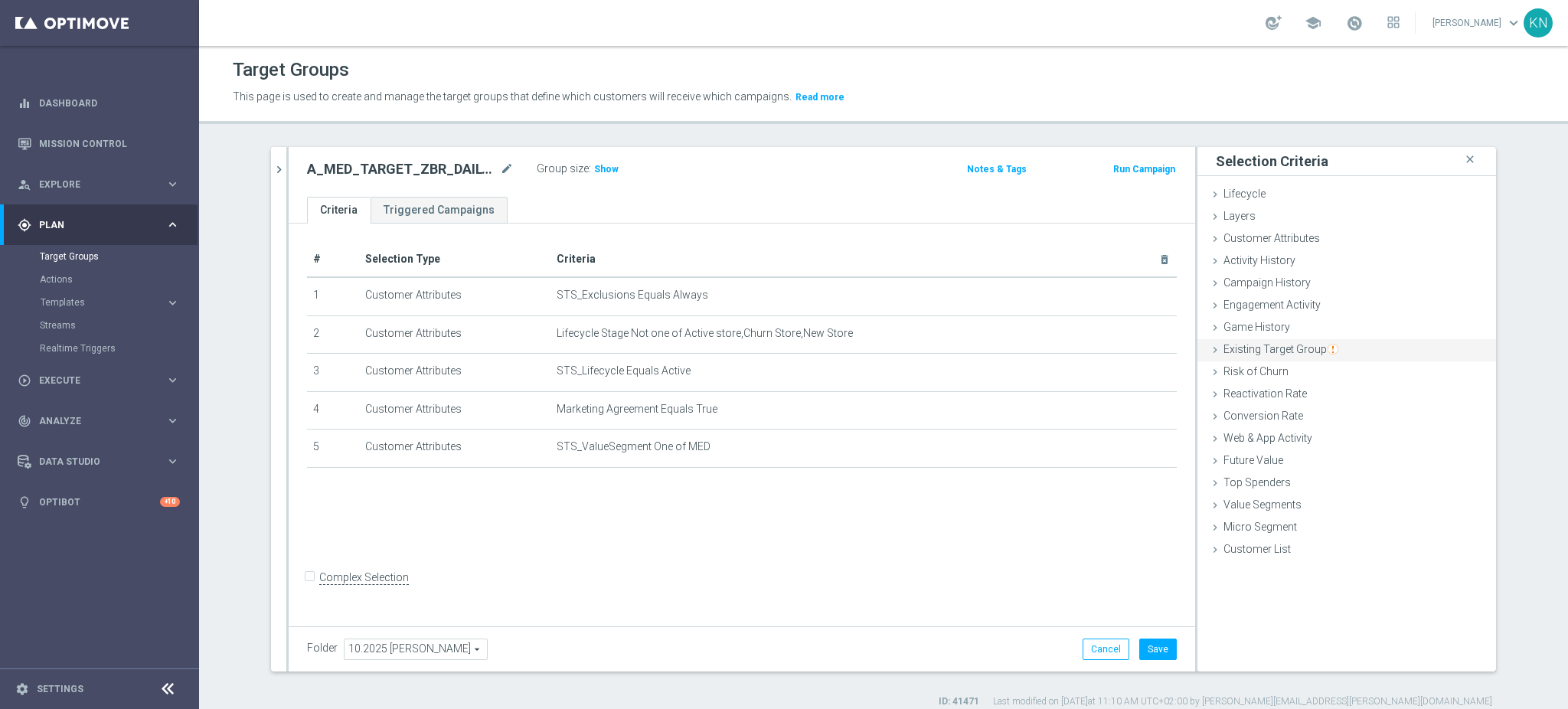
click at [1247, 328] on span "Game History" at bounding box center [1256, 327] width 66 height 12
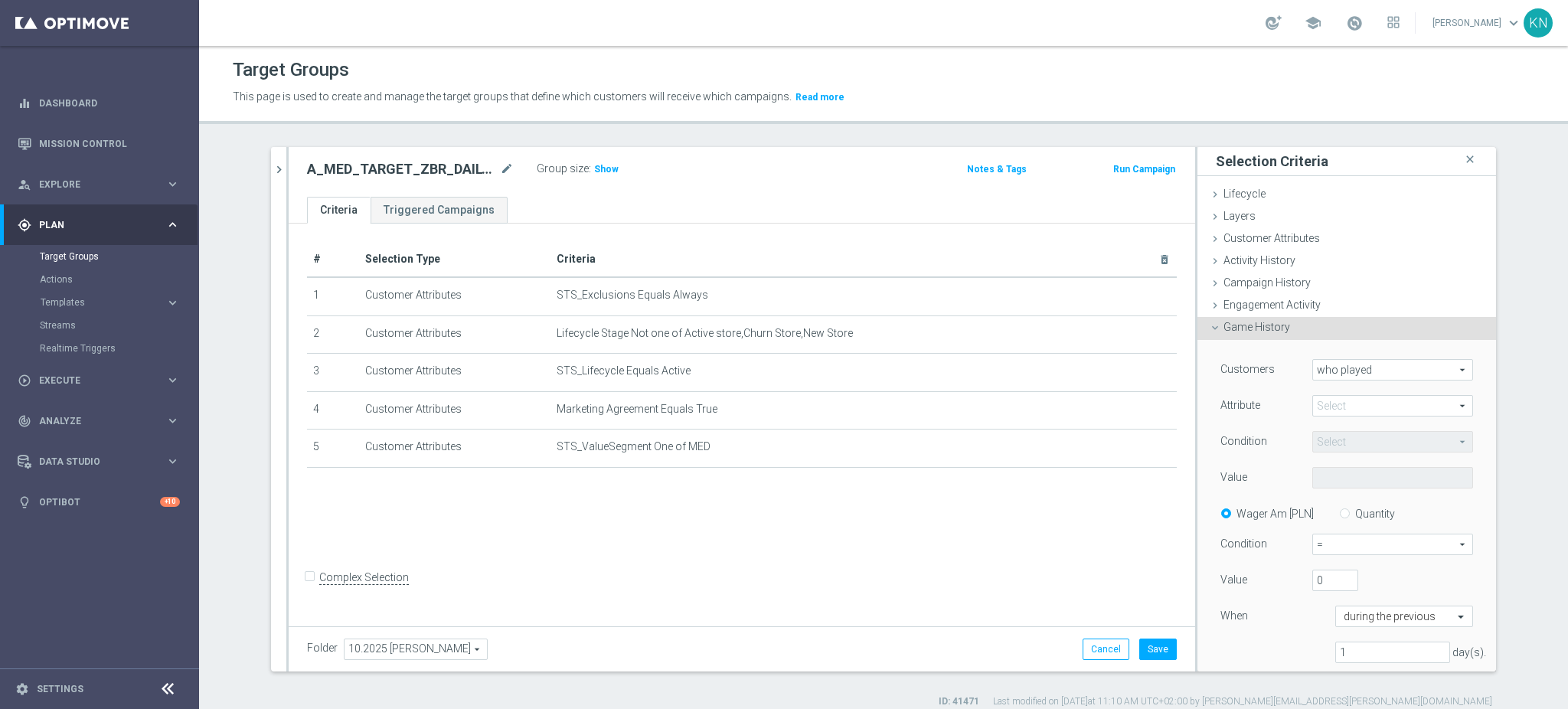
click at [1346, 408] on span at bounding box center [1392, 406] width 159 height 20
click at [1332, 435] on span "sport" at bounding box center [1393, 429] width 146 height 12
type input "sport"
type input "Equals"
click at [1338, 446] on span "Equals" at bounding box center [1392, 442] width 159 height 20
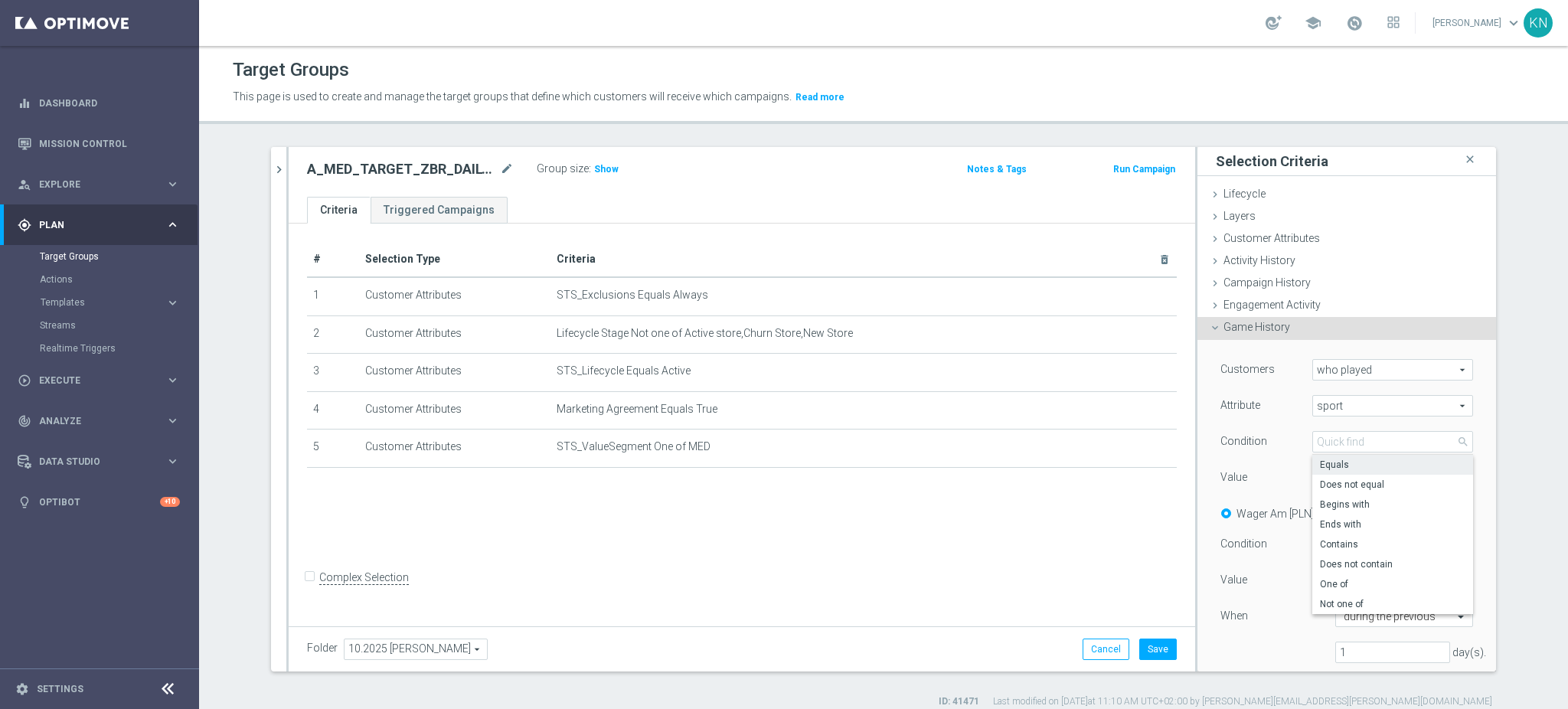
click at [1278, 469] on div "Value" at bounding box center [1255, 480] width 92 height 25
click at [1340, 482] on span at bounding box center [1392, 478] width 159 height 20
click at [1335, 477] on input "search" at bounding box center [1392, 478] width 161 height 22
type input "piłka no"
click at [1338, 537] on span "Piłka Nożna" at bounding box center [1393, 541] width 146 height 12
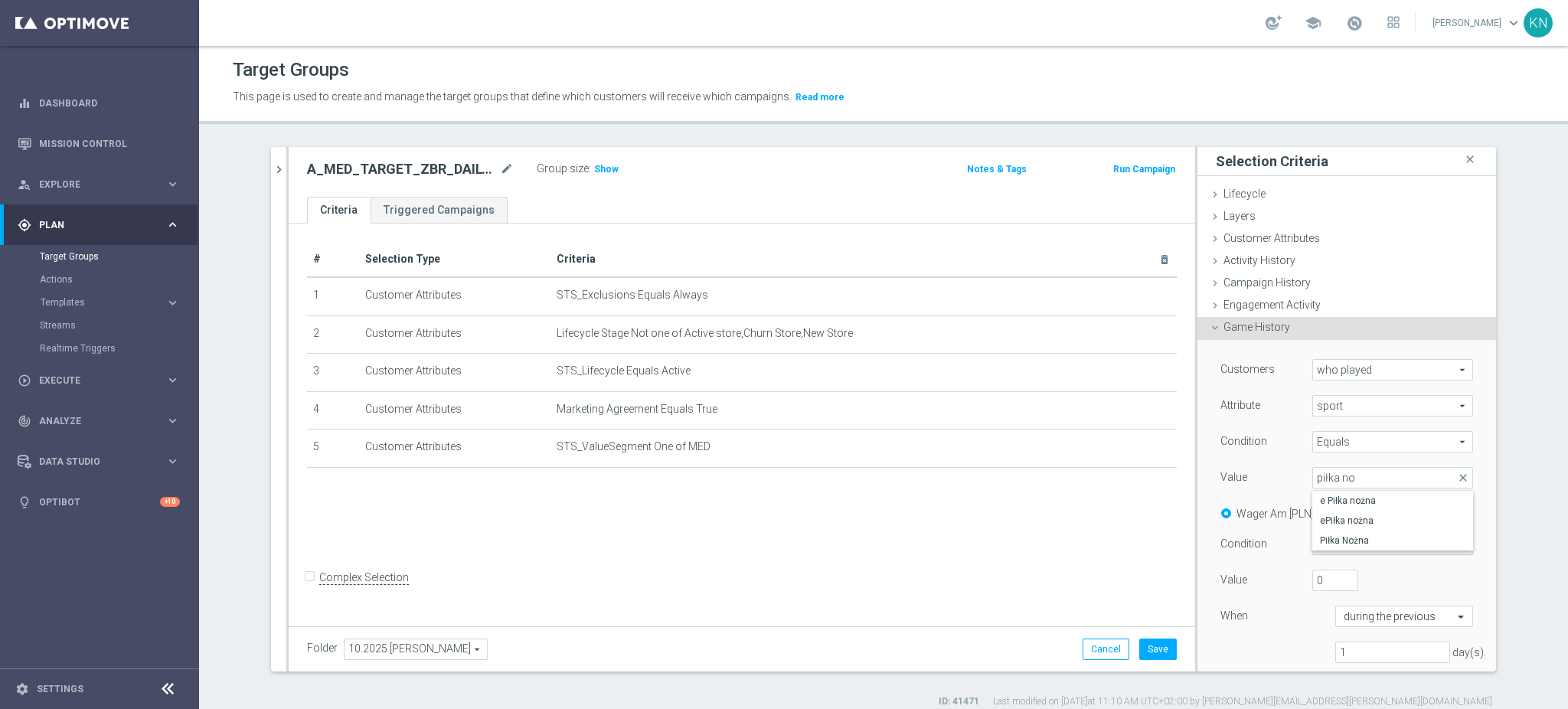
type input "Piłka Nożna"
click at [1343, 510] on input "Quantity" at bounding box center [1348, 512] width 10 height 10
radio input "true"
click at [1341, 544] on span "=" at bounding box center [1392, 545] width 159 height 20
click at [1339, 624] on span ">=" at bounding box center [1393, 626] width 144 height 12
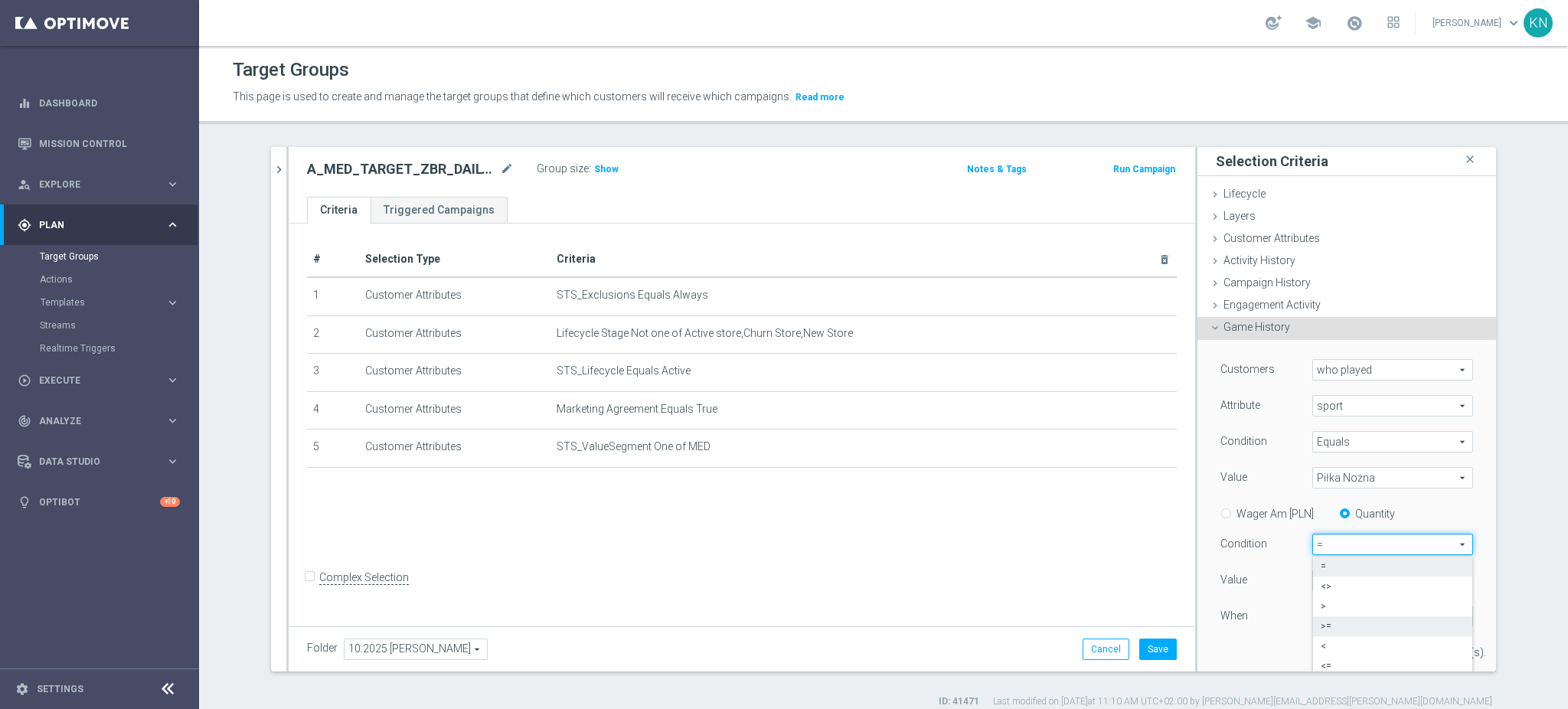
type input ">="
drag, startPoint x: 1320, startPoint y: 583, endPoint x: 1263, endPoint y: 578, distance: 57.2
click at [1260, 578] on div "Value 0" at bounding box center [1347, 582] width 276 height 25
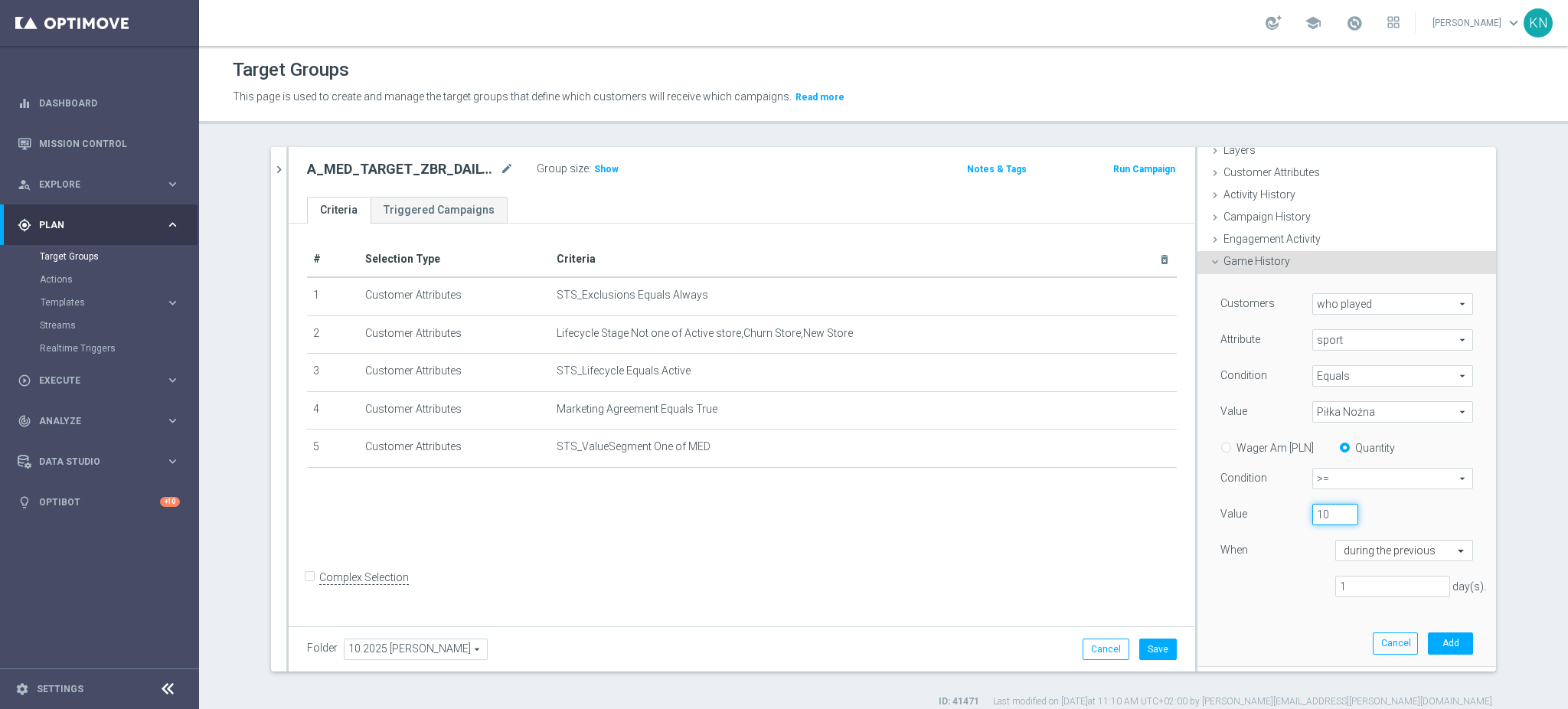
scroll to position [102, 0]
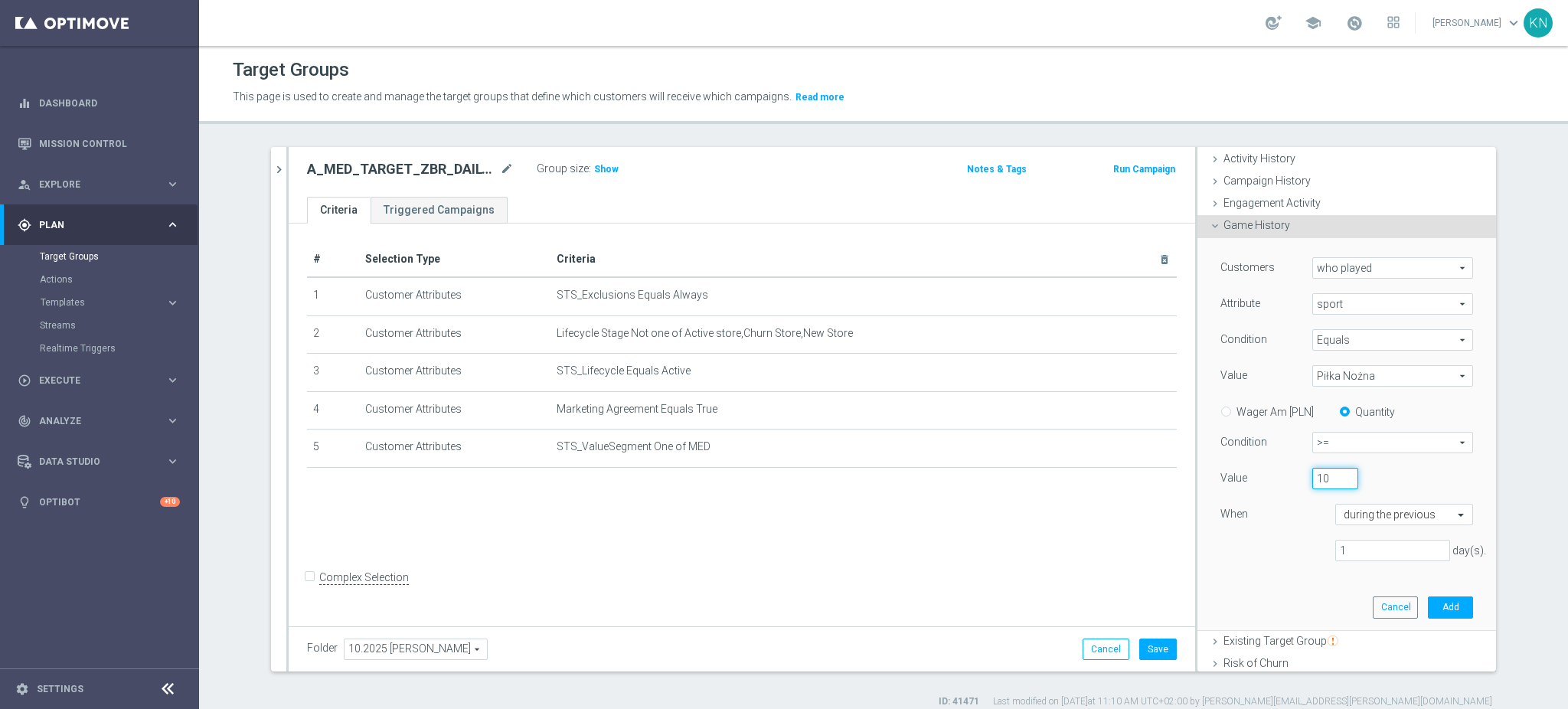
type input "10"
drag, startPoint x: 1345, startPoint y: 558, endPoint x: 1301, endPoint y: 551, distance: 44.6
click at [1301, 551] on div "1 day(s)." at bounding box center [1347, 551] width 276 height 22
type input "30"
click at [1428, 605] on button "Add" at bounding box center [1450, 608] width 46 height 22
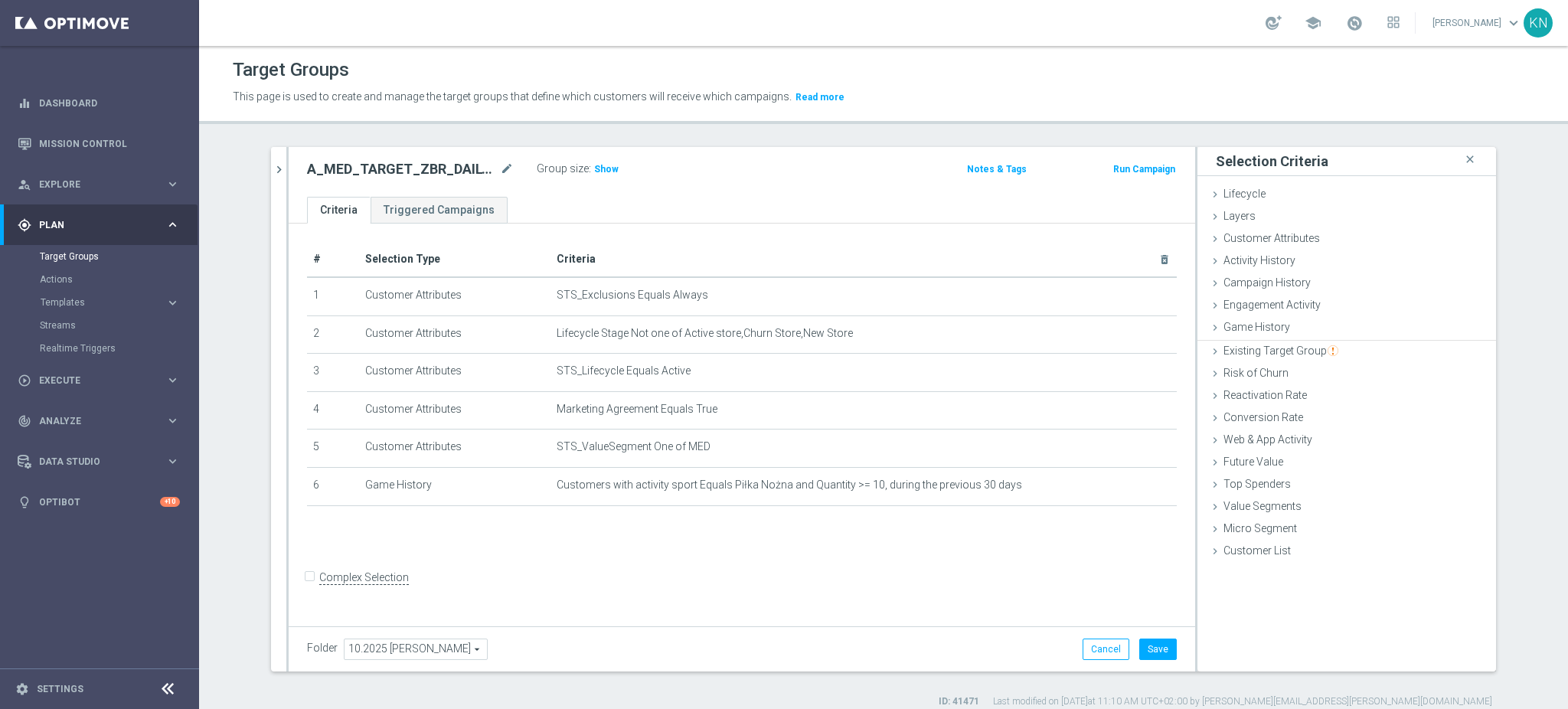
scroll to position [0, 0]
click at [272, 158] on button "chevron_right" at bounding box center [278, 169] width 15 height 46
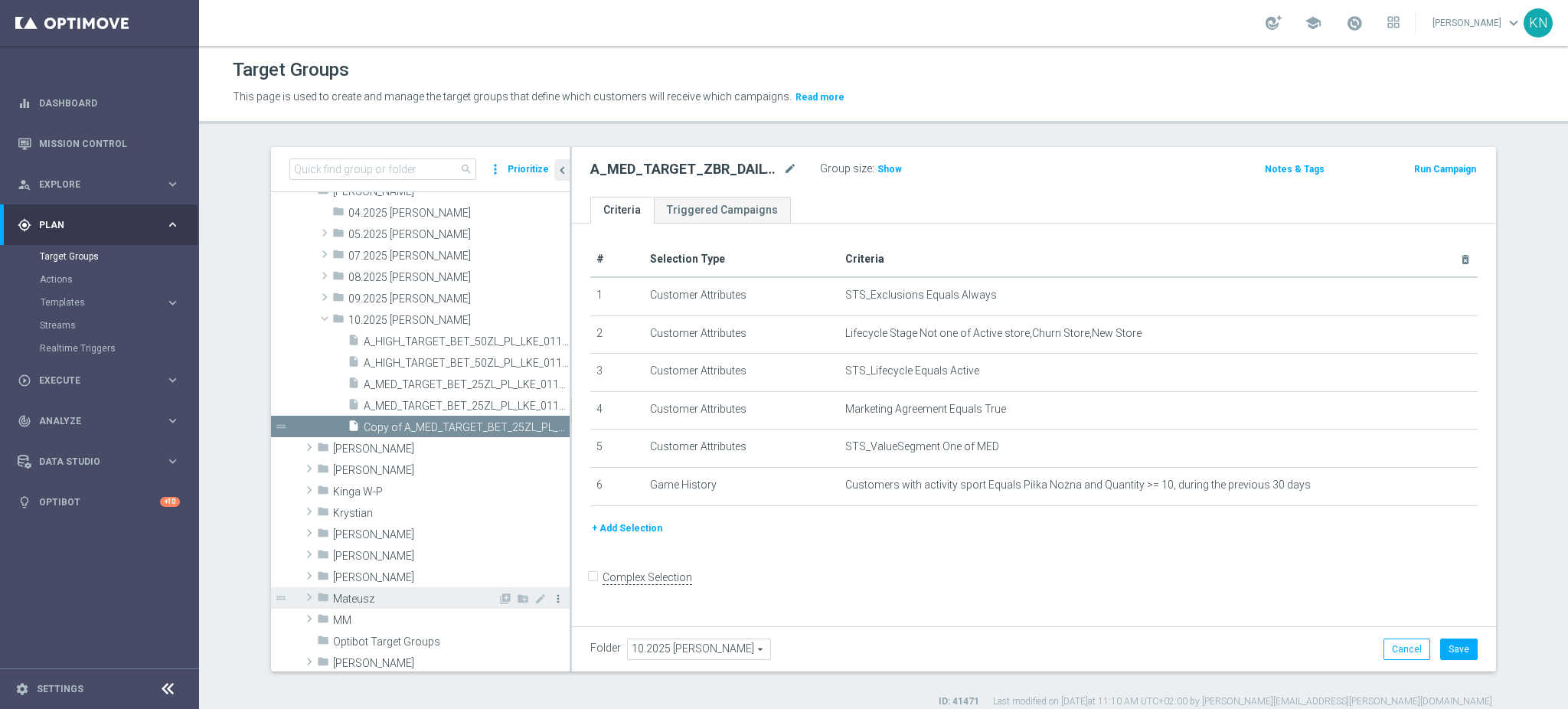
scroll to position [284, 0]
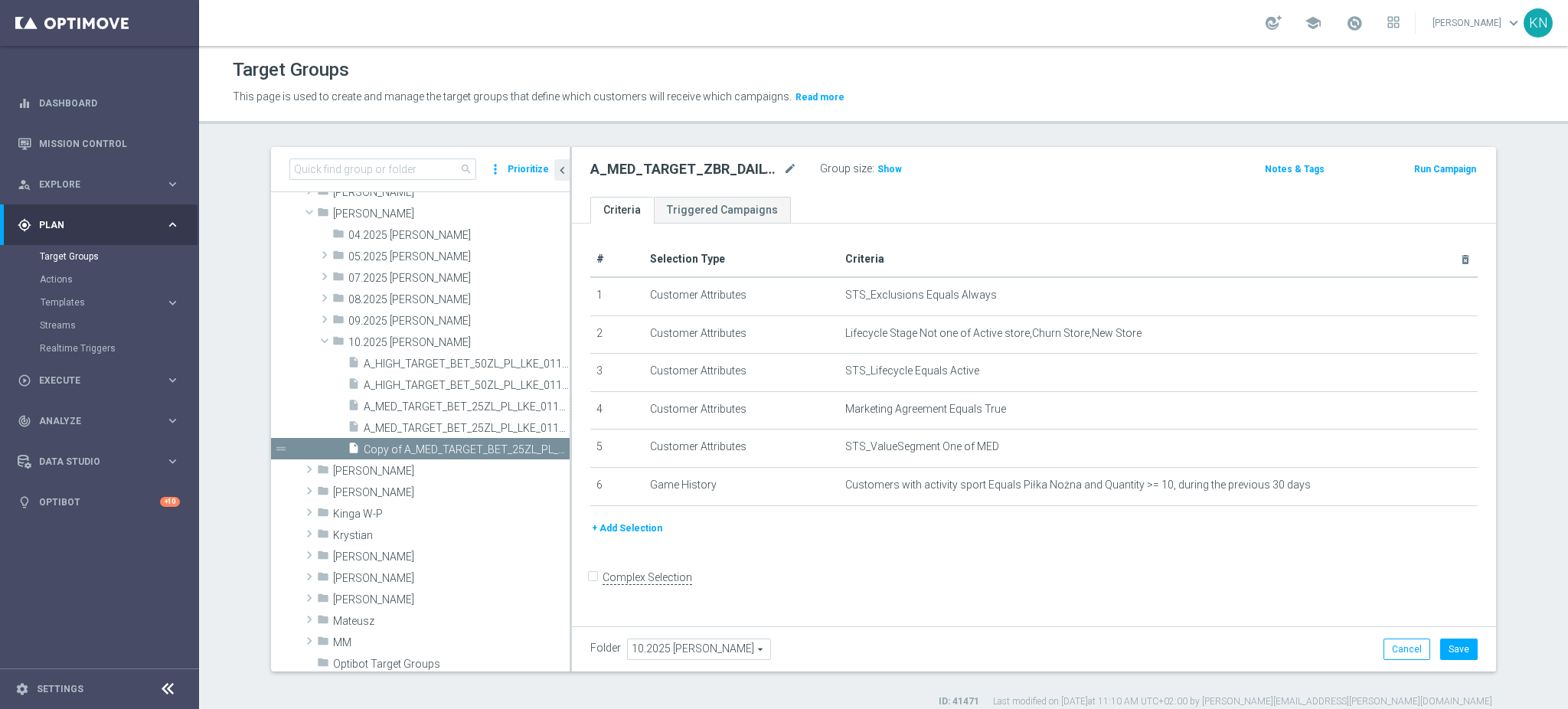
click at [601, 530] on button "+ Add Selection" at bounding box center [627, 528] width 74 height 17
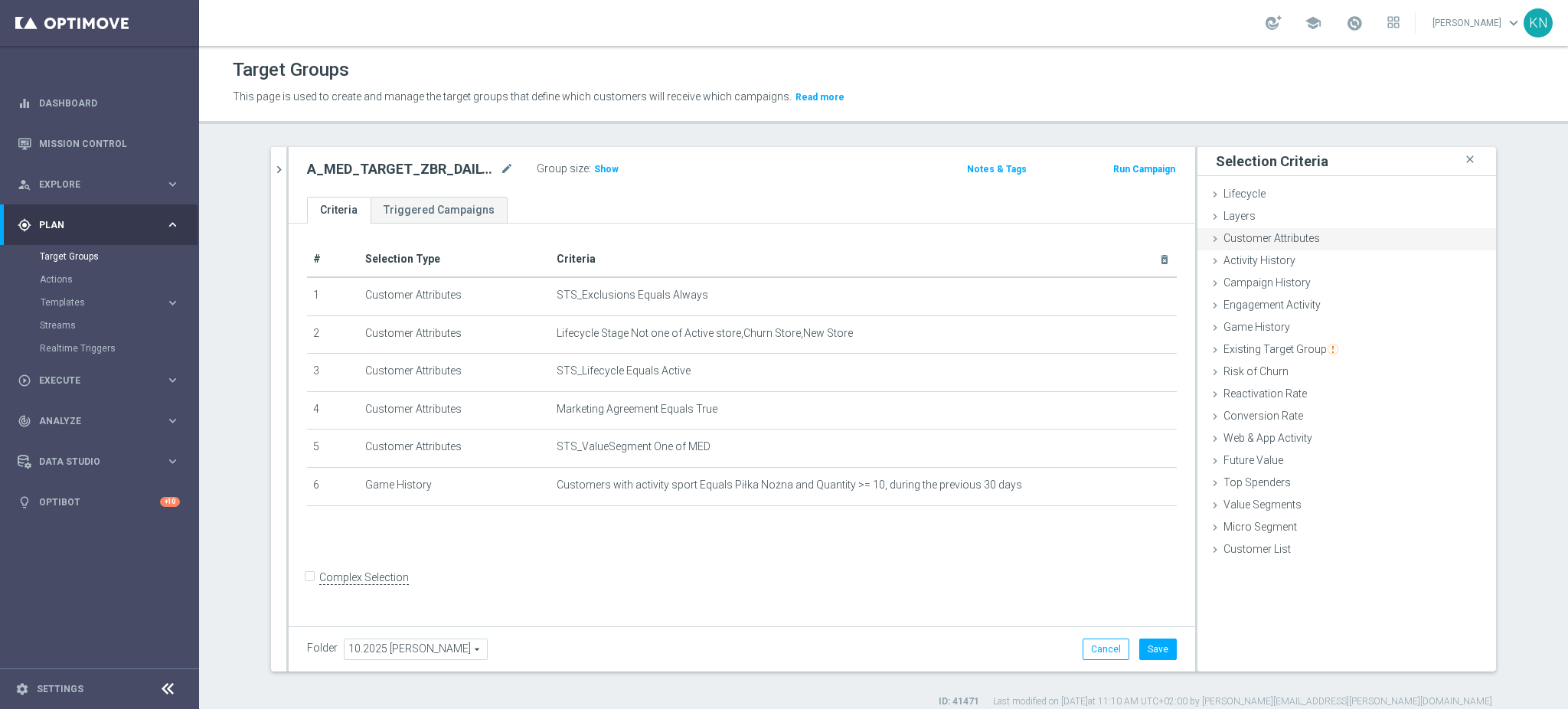
click at [1251, 238] on span "Customer Attributes" at bounding box center [1271, 238] width 96 height 12
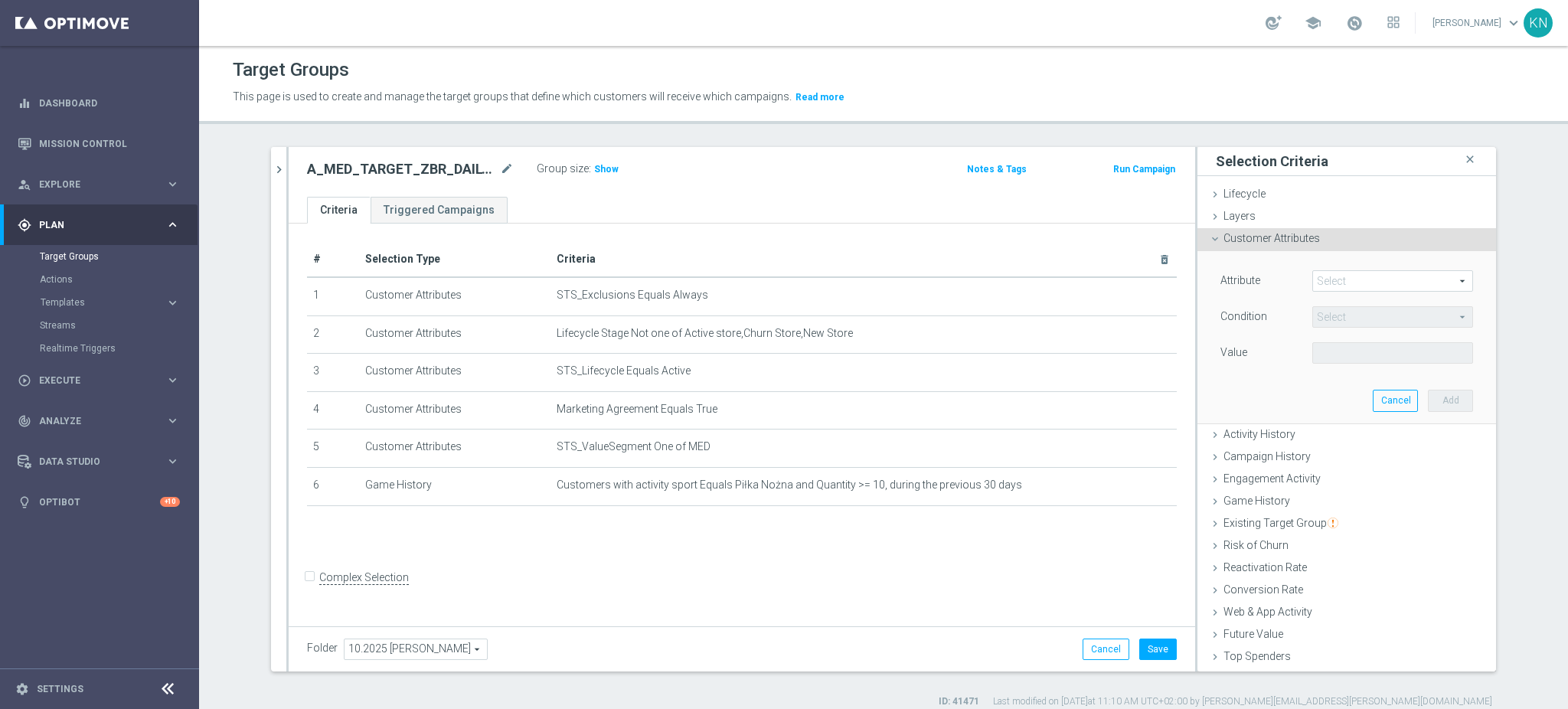
click at [1316, 277] on span at bounding box center [1392, 281] width 159 height 20
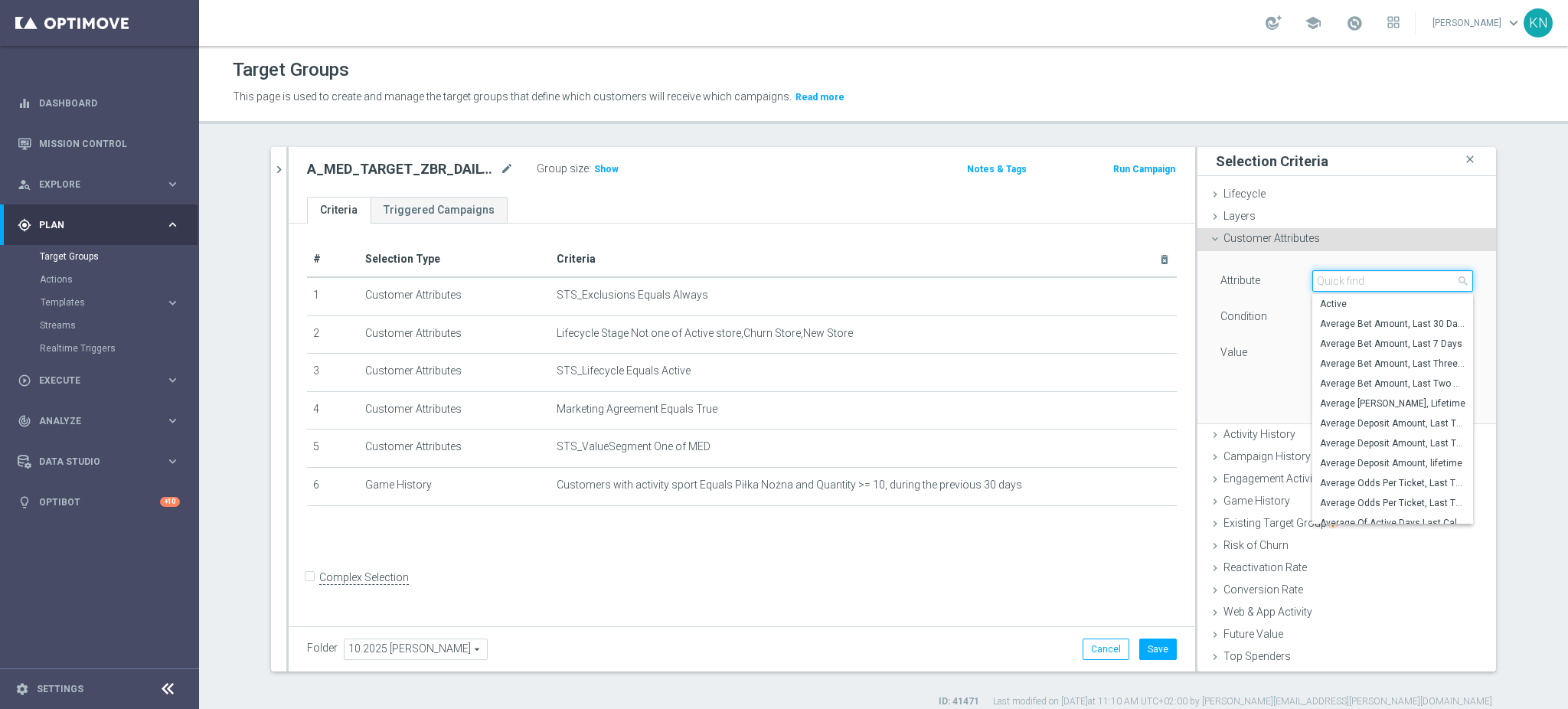
click at [1316, 277] on input "search" at bounding box center [1392, 281] width 161 height 22
type input "generosity"
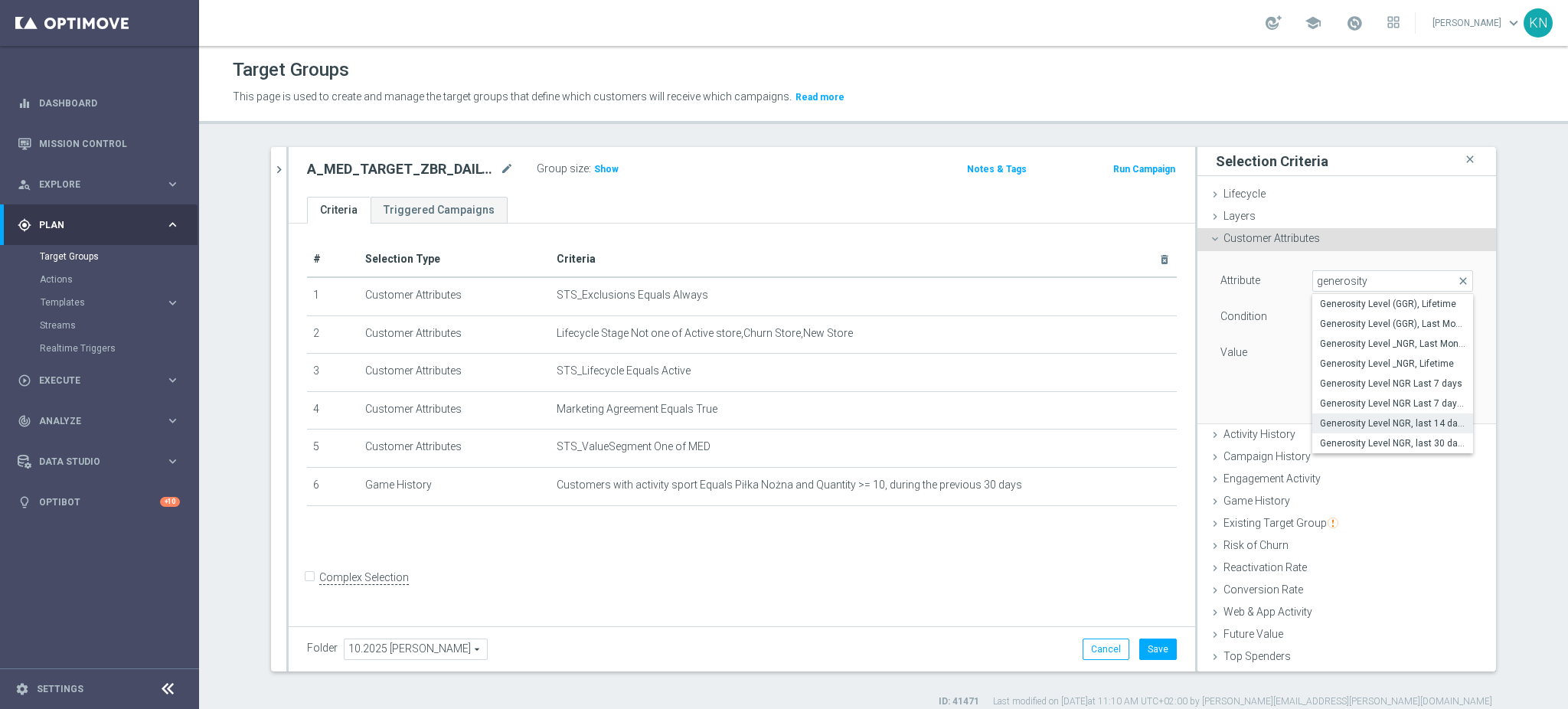
click at [1391, 415] on label "Generosity Level NGR, last 14 days" at bounding box center [1392, 424] width 161 height 20
type input "Generosity Level NGR, last 14 days"
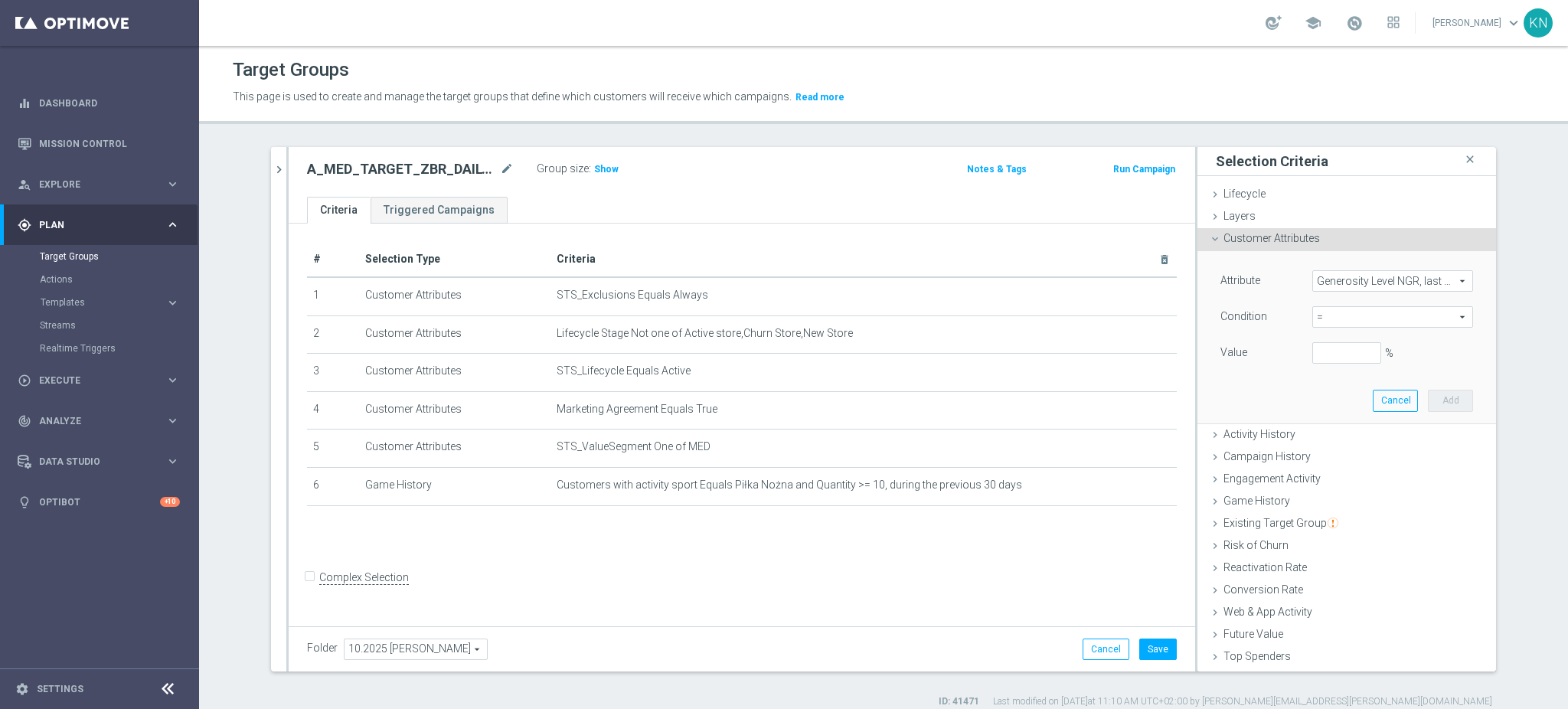
click at [1360, 322] on span "=" at bounding box center [1392, 317] width 159 height 20
click at [1351, 461] on span "between" at bounding box center [1393, 459] width 146 height 12
type input "between"
click at [1324, 345] on input "%" at bounding box center [1346, 353] width 69 height 22
type input "0"
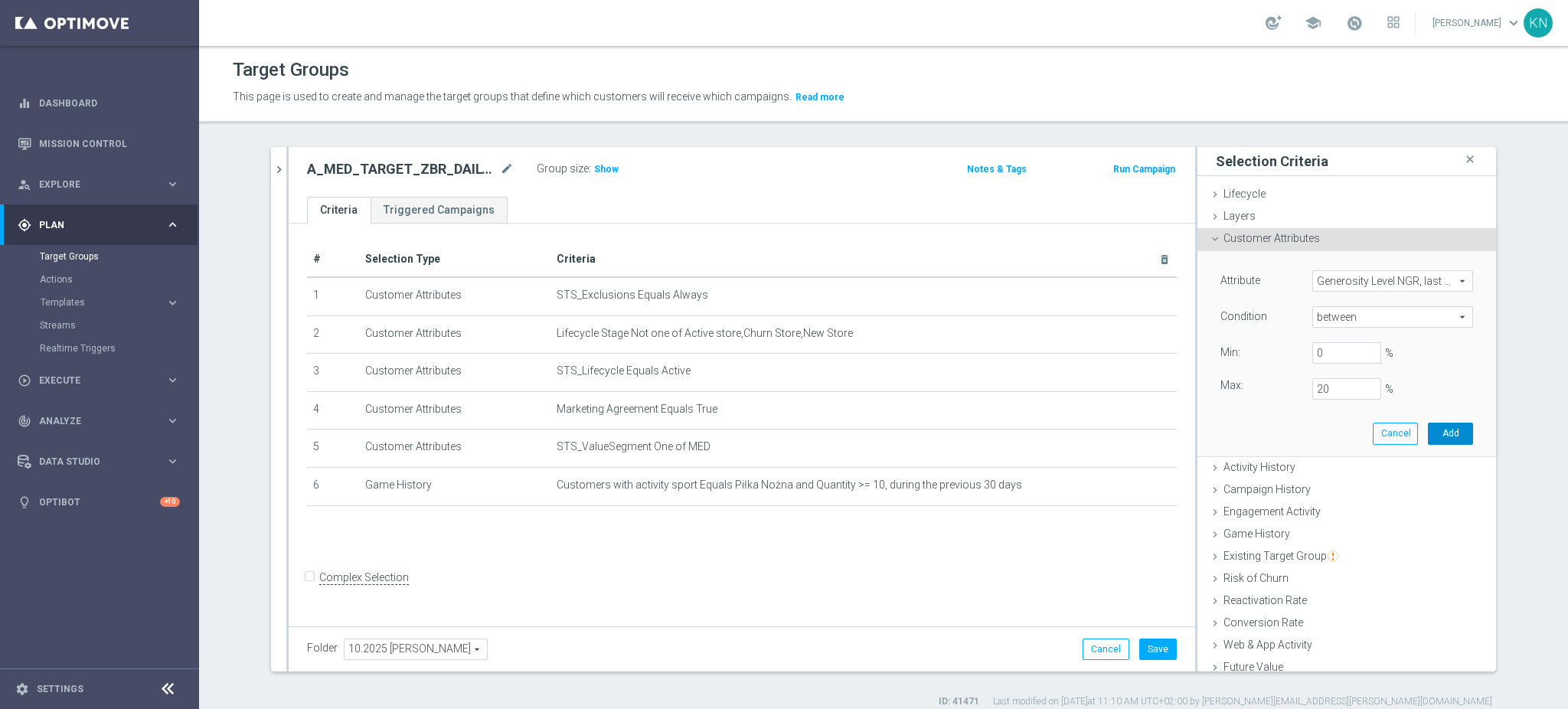
click at [1435, 435] on button "Add" at bounding box center [1450, 434] width 46 height 22
type input "0.2"
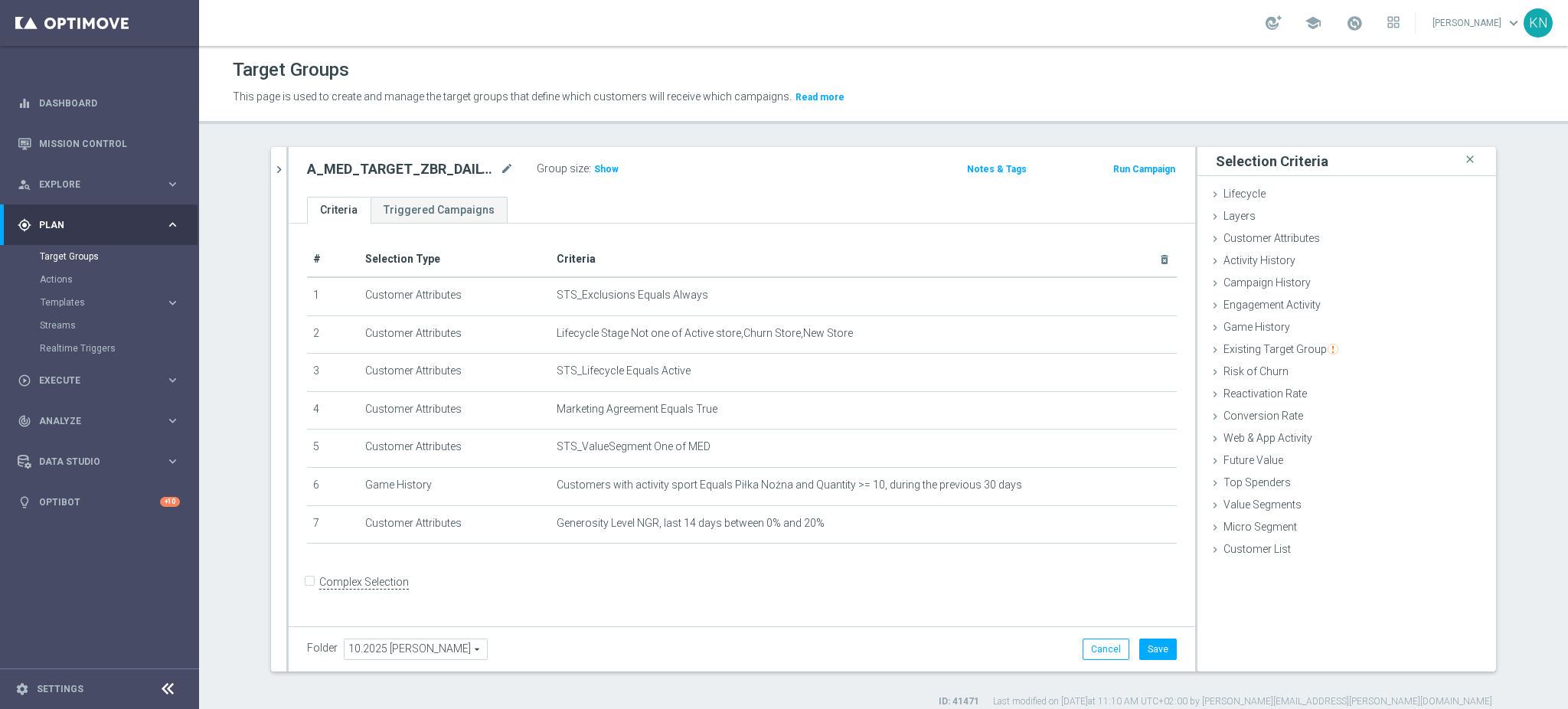
click at [288, 168] on div "A_MED_TARGET_ZBR_DAILY_50DO50_031025 mode_edit Group size : Show Notes & Tags R…" at bounding box center [742, 172] width 907 height 50
click at [272, 163] on icon "chevron_right" at bounding box center [279, 170] width 15 height 15
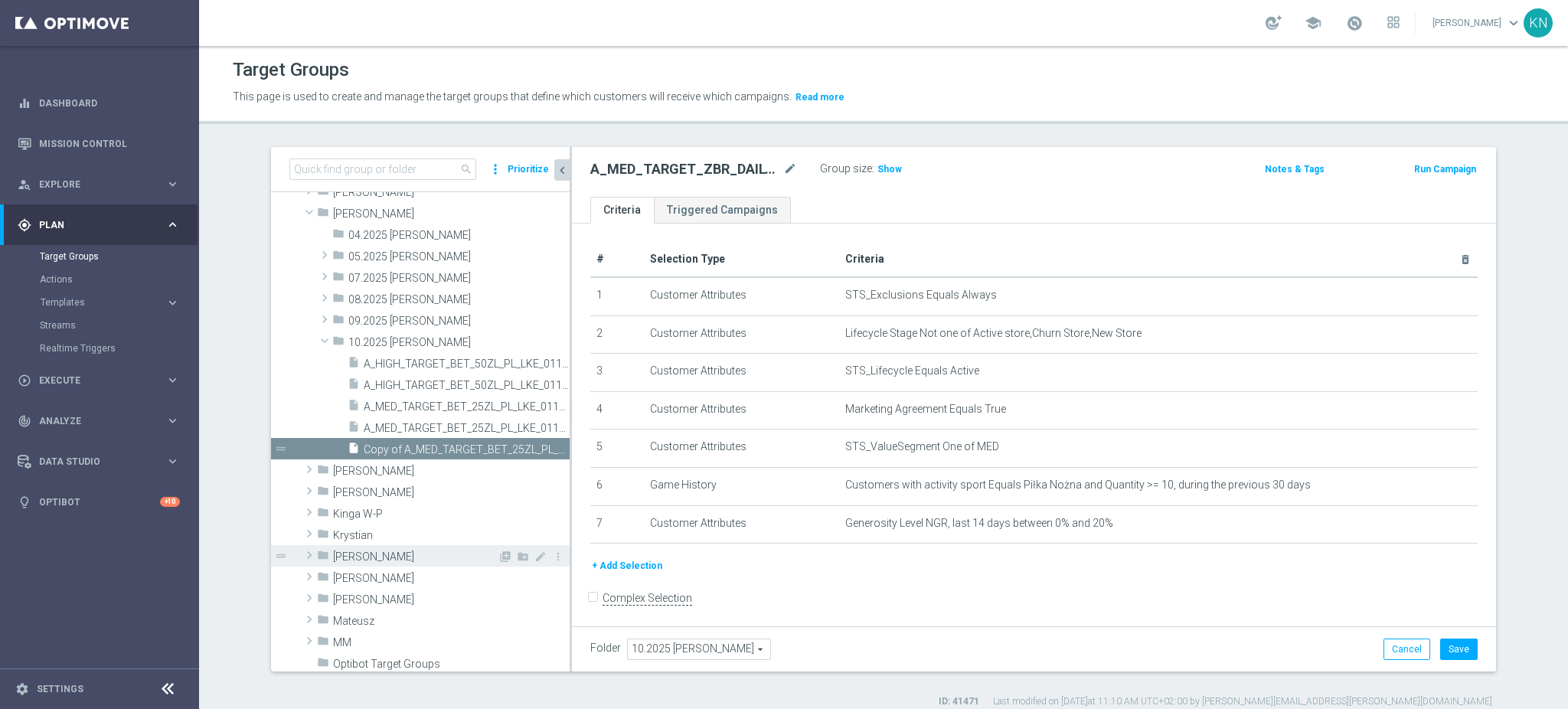
scroll to position [263, 0]
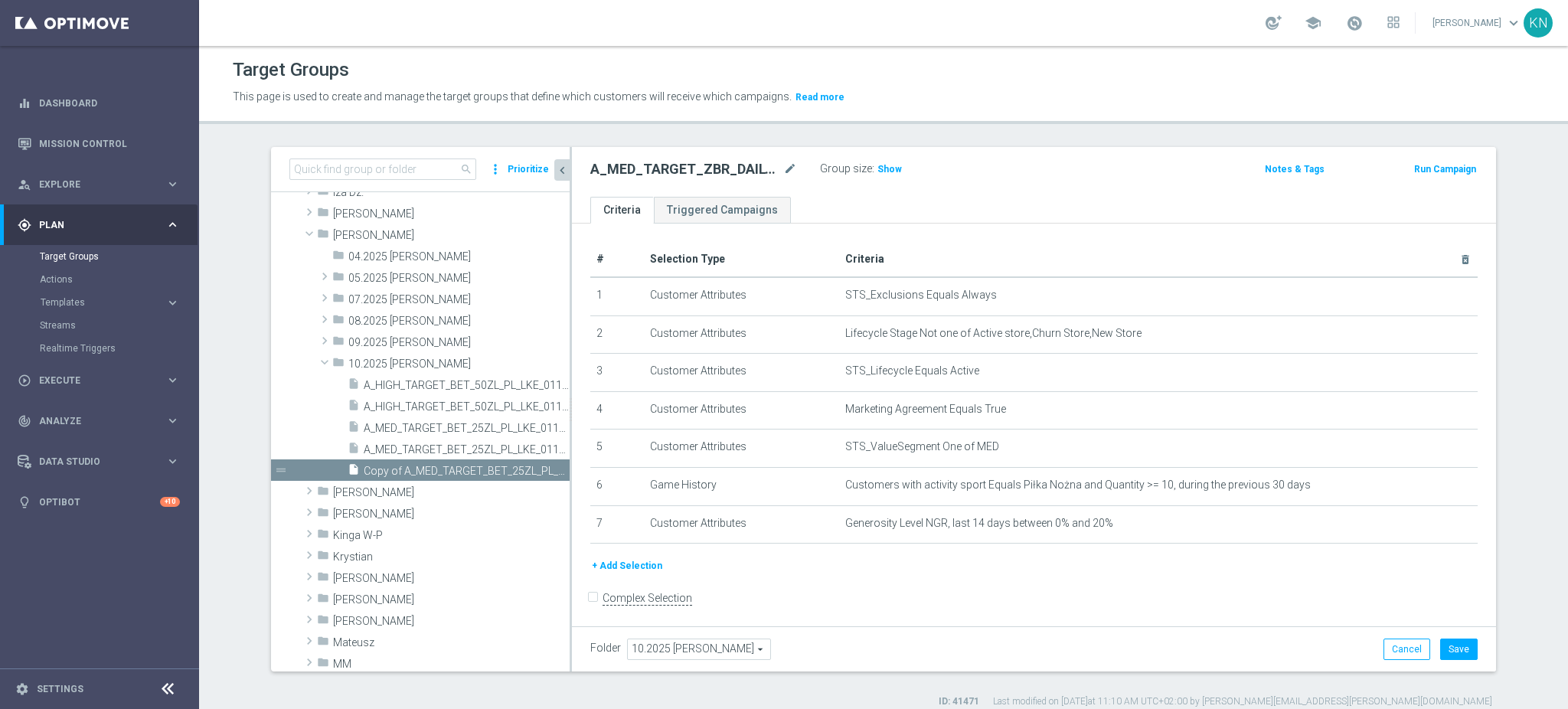
click at [598, 569] on button "+ Add Selection" at bounding box center [627, 566] width 74 height 17
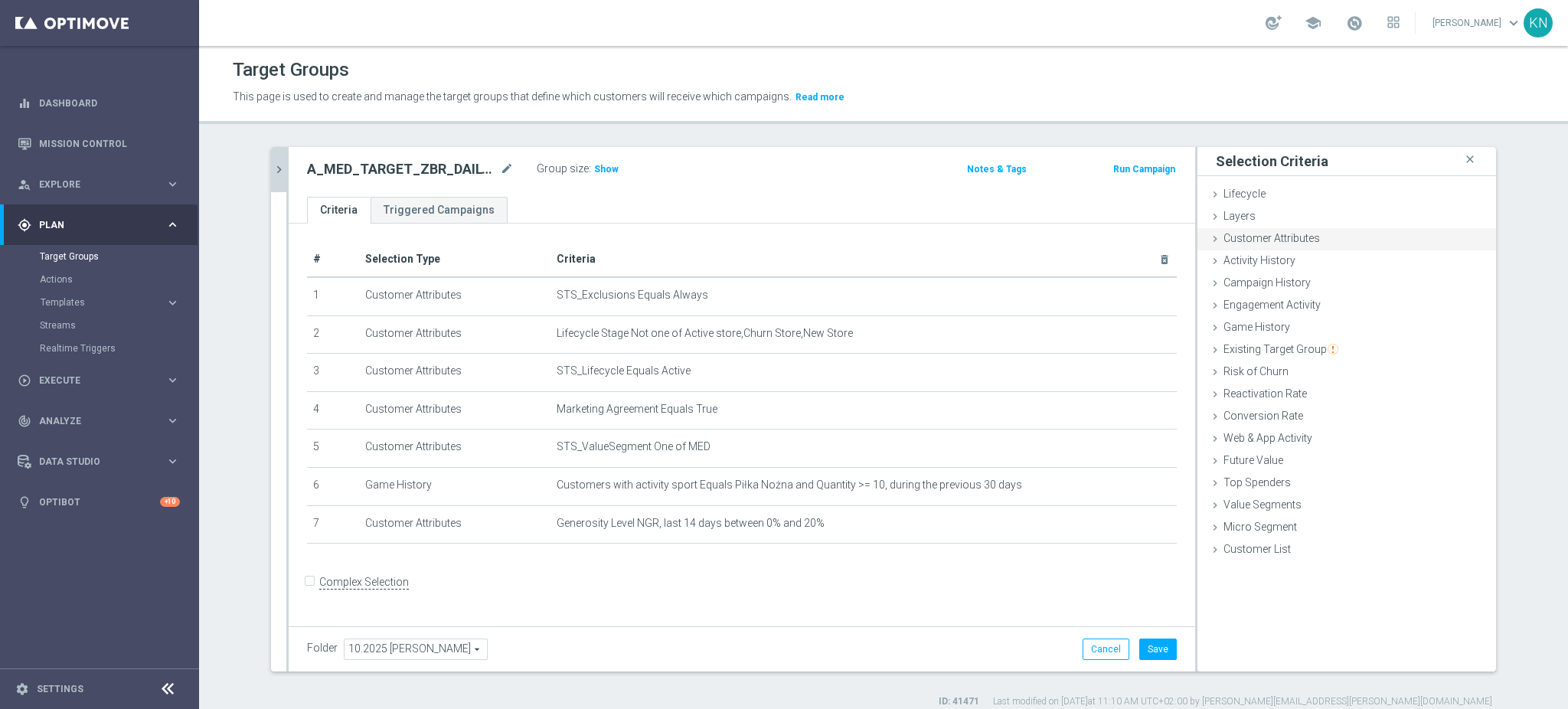
click at [1302, 243] on span "Customer Attributes" at bounding box center [1271, 238] width 96 height 12
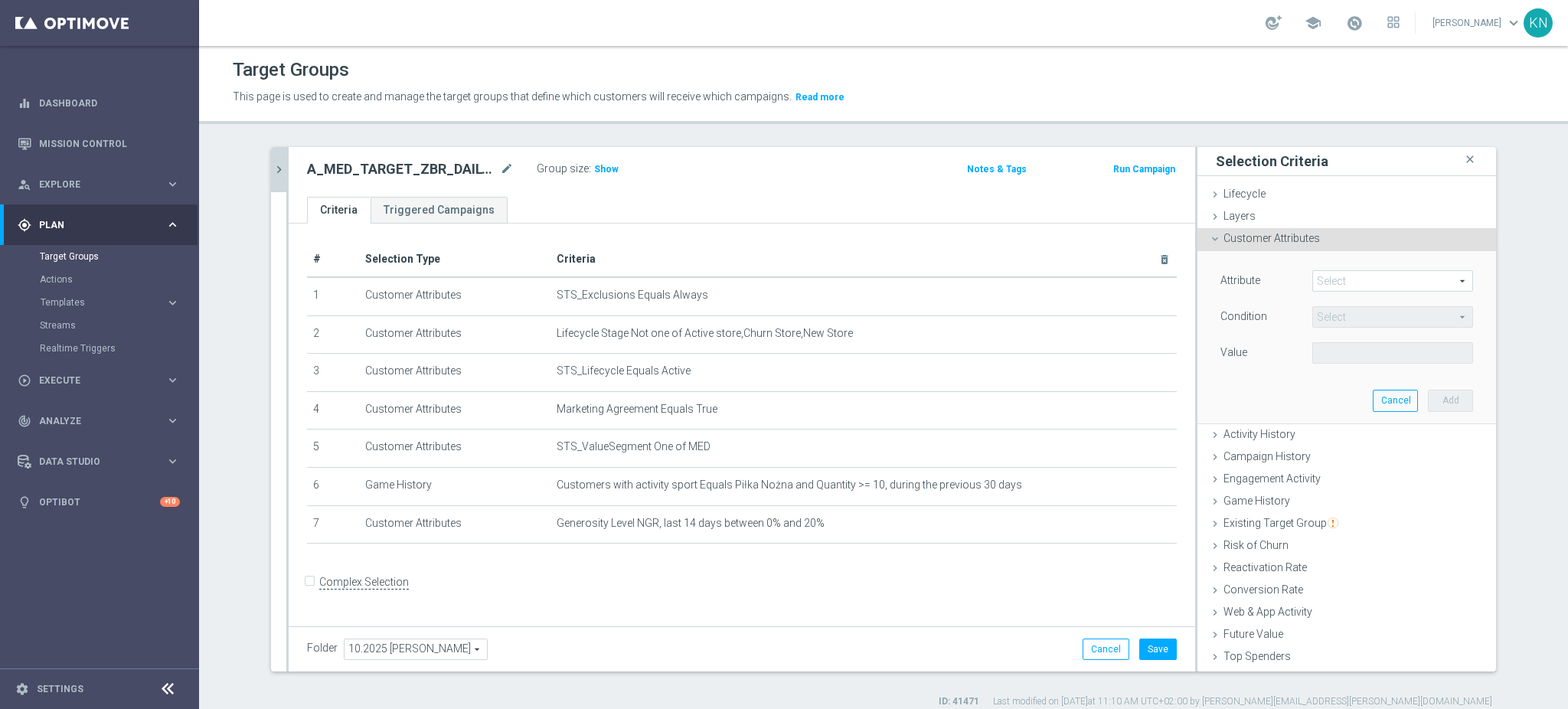
click at [1328, 286] on span at bounding box center [1392, 281] width 159 height 20
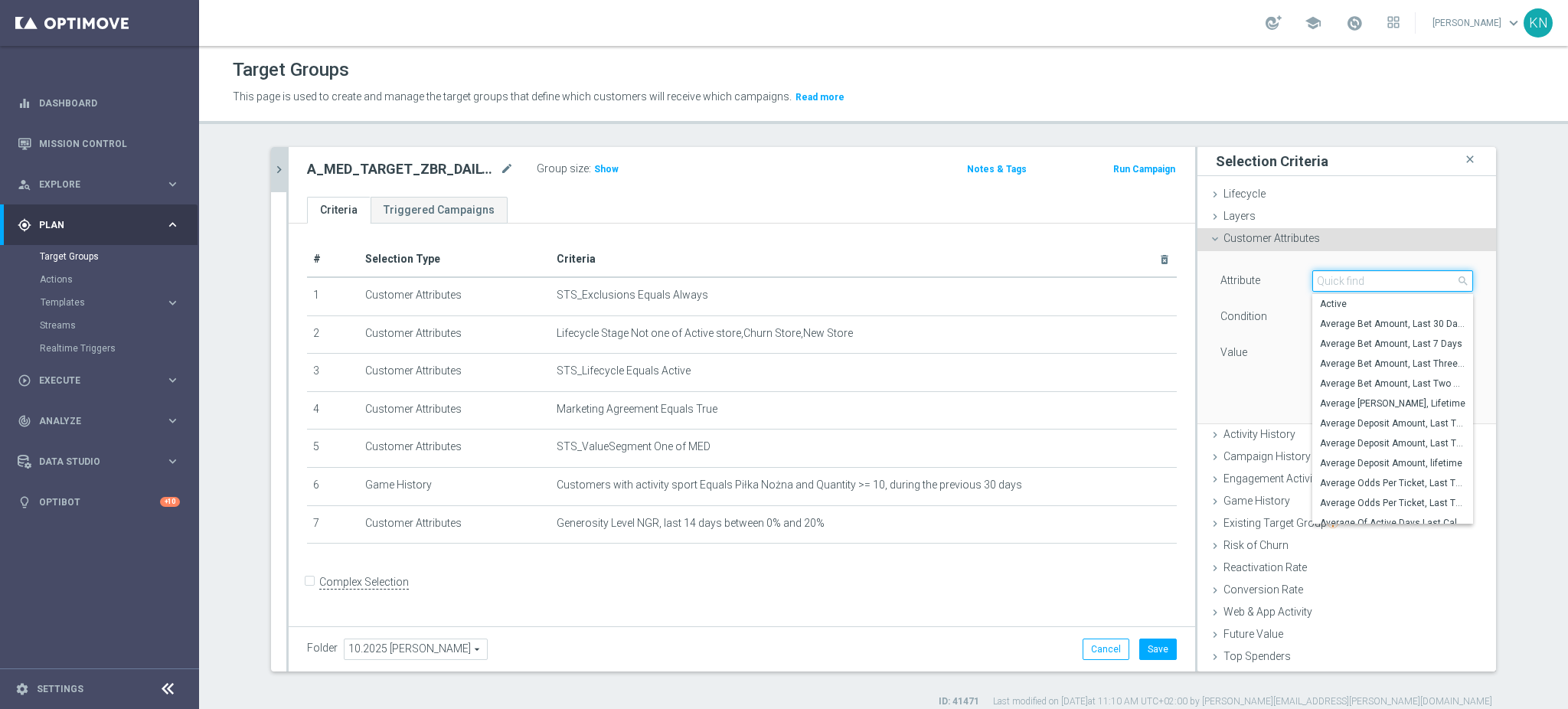
click at [1328, 281] on input "search" at bounding box center [1392, 281] width 161 height 22
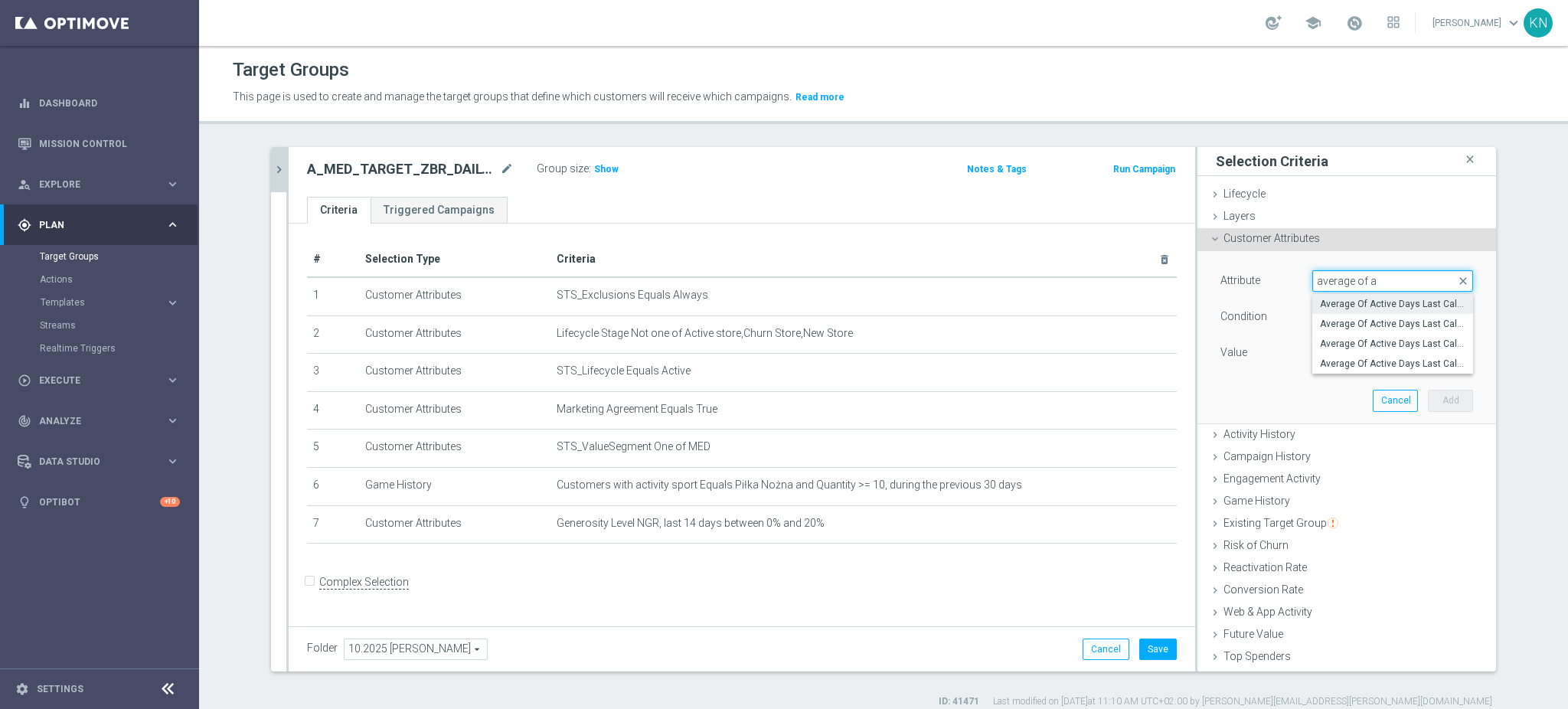
type input "average of a"
click at [1401, 306] on span "Average Of Active Days Last Calender 12 Weeks" at bounding box center [1393, 304] width 146 height 12
type input "Average Of Active Days Last Calender 12 Weeks"
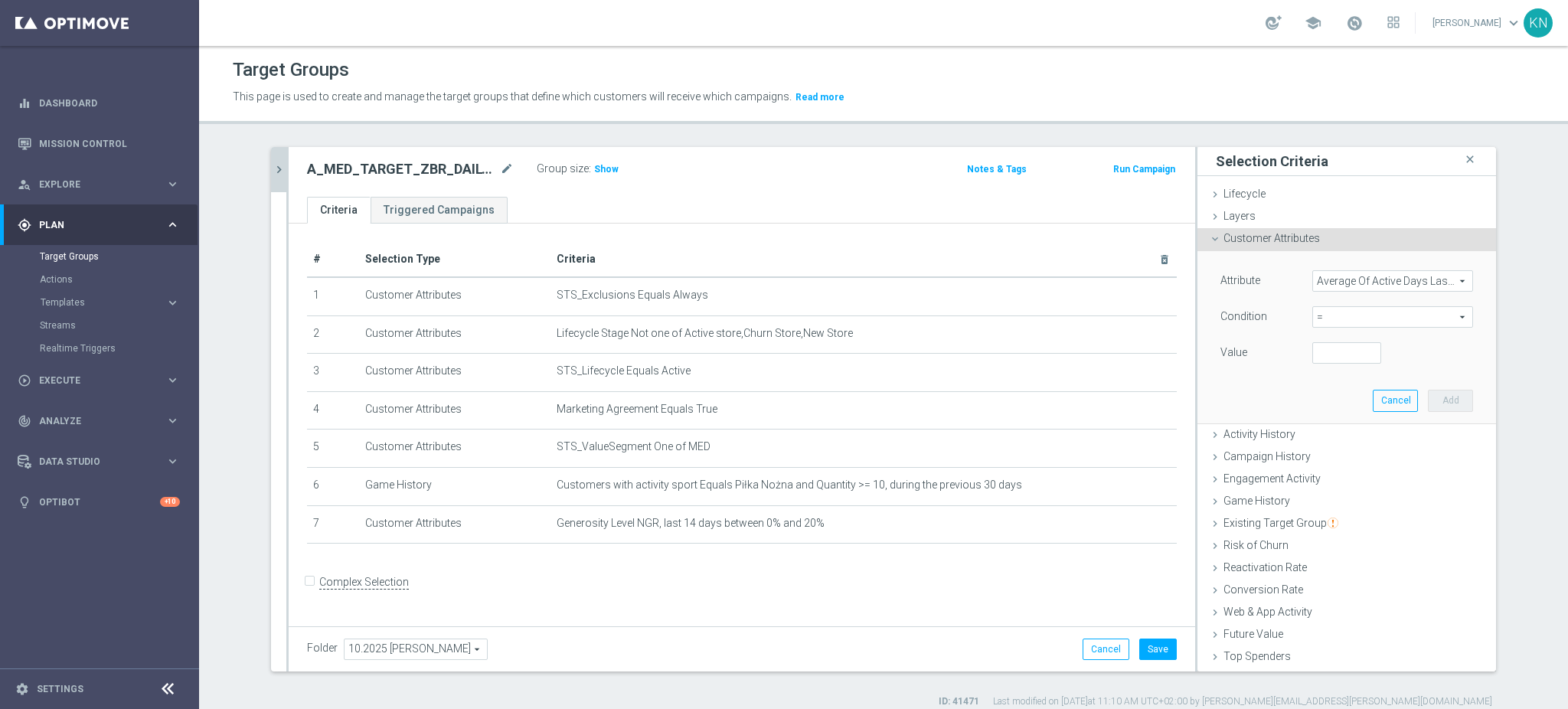
click at [1340, 317] on span "=" at bounding box center [1392, 317] width 159 height 20
click at [1333, 432] on label ">=" at bounding box center [1392, 439] width 161 height 20
type input ">="
click at [1317, 354] on input "number" at bounding box center [1346, 353] width 69 height 22
type input "2"
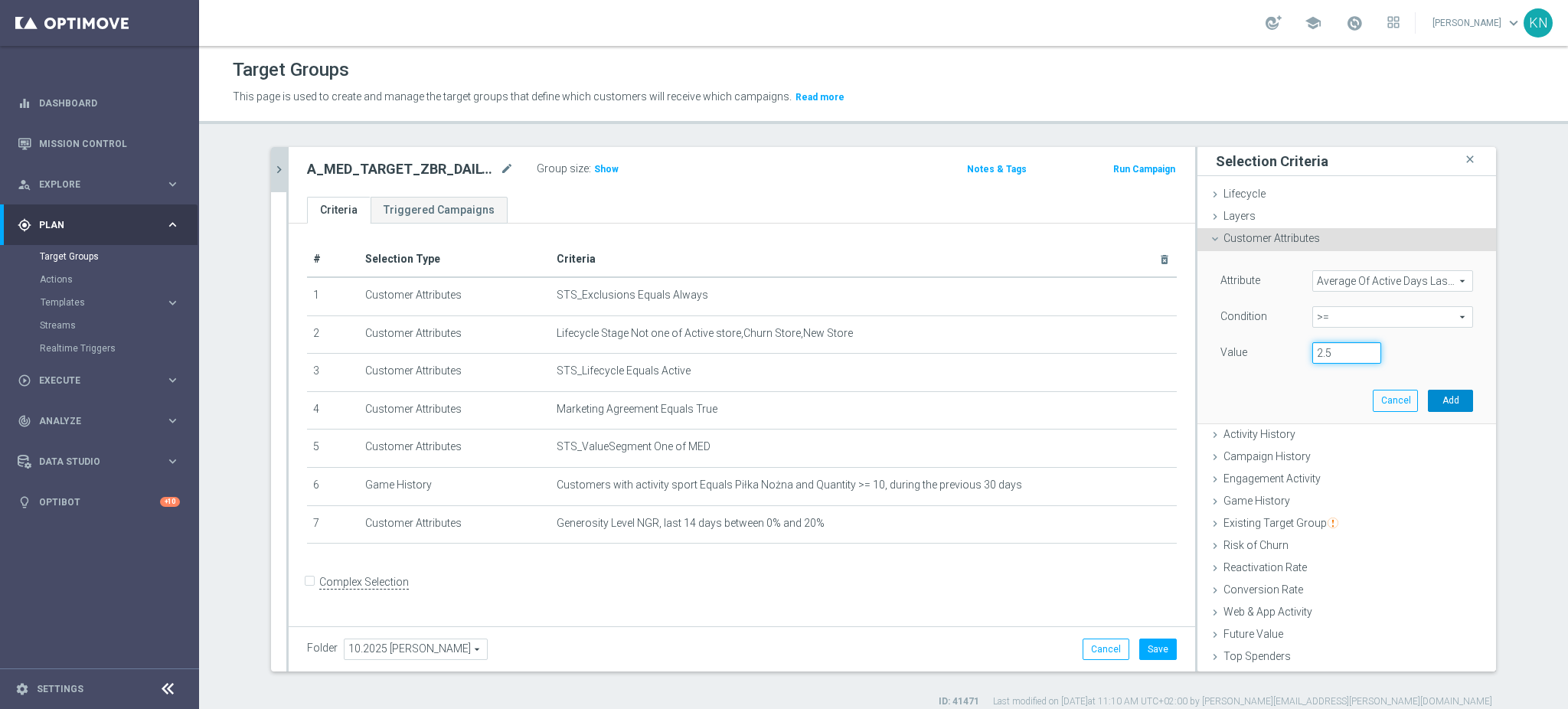
type input "2.5"
click at [1434, 401] on button "Add" at bounding box center [1450, 401] width 46 height 22
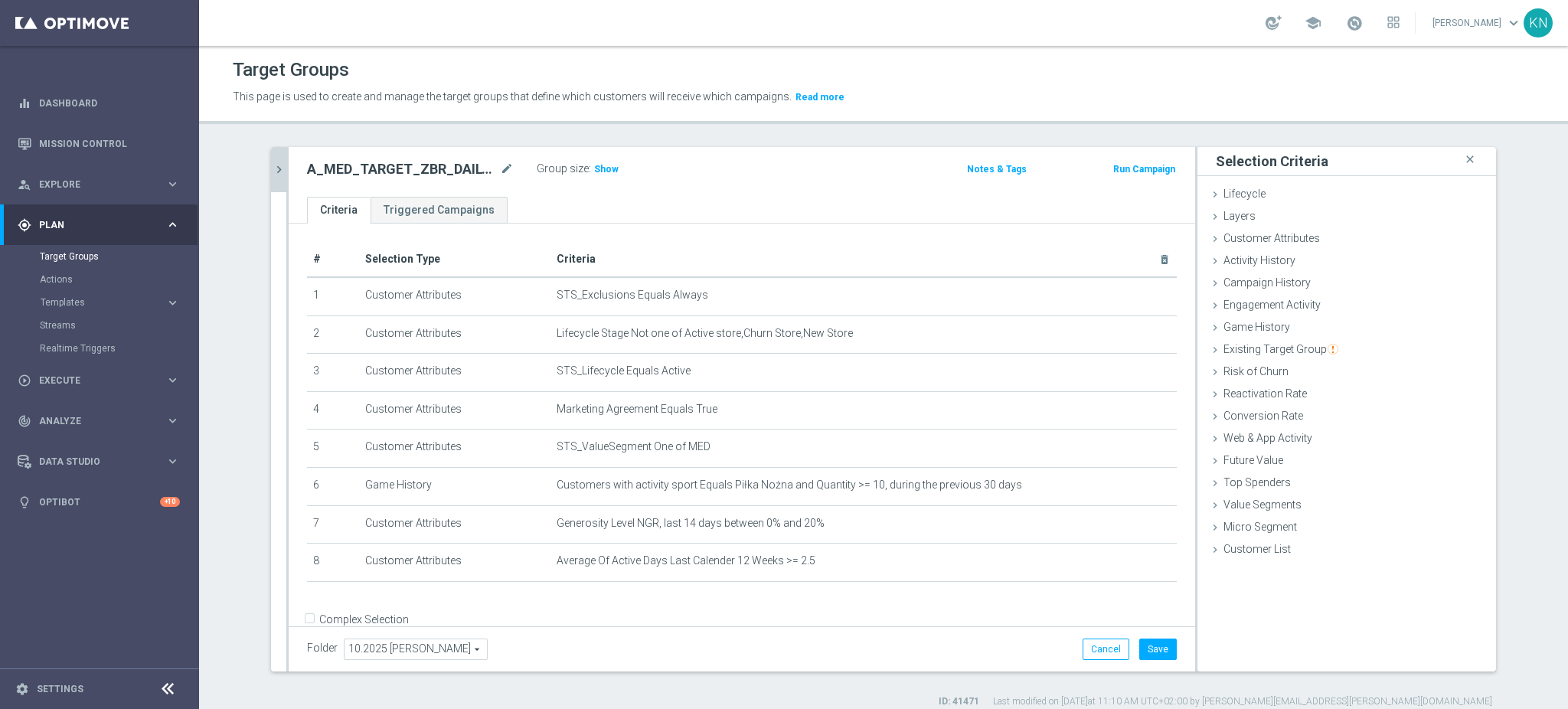
click at [859, 608] on div "+ Add Selection" at bounding box center [742, 602] width 893 height 12
click at [1255, 232] on span "Customer Attributes" at bounding box center [1271, 238] width 96 height 12
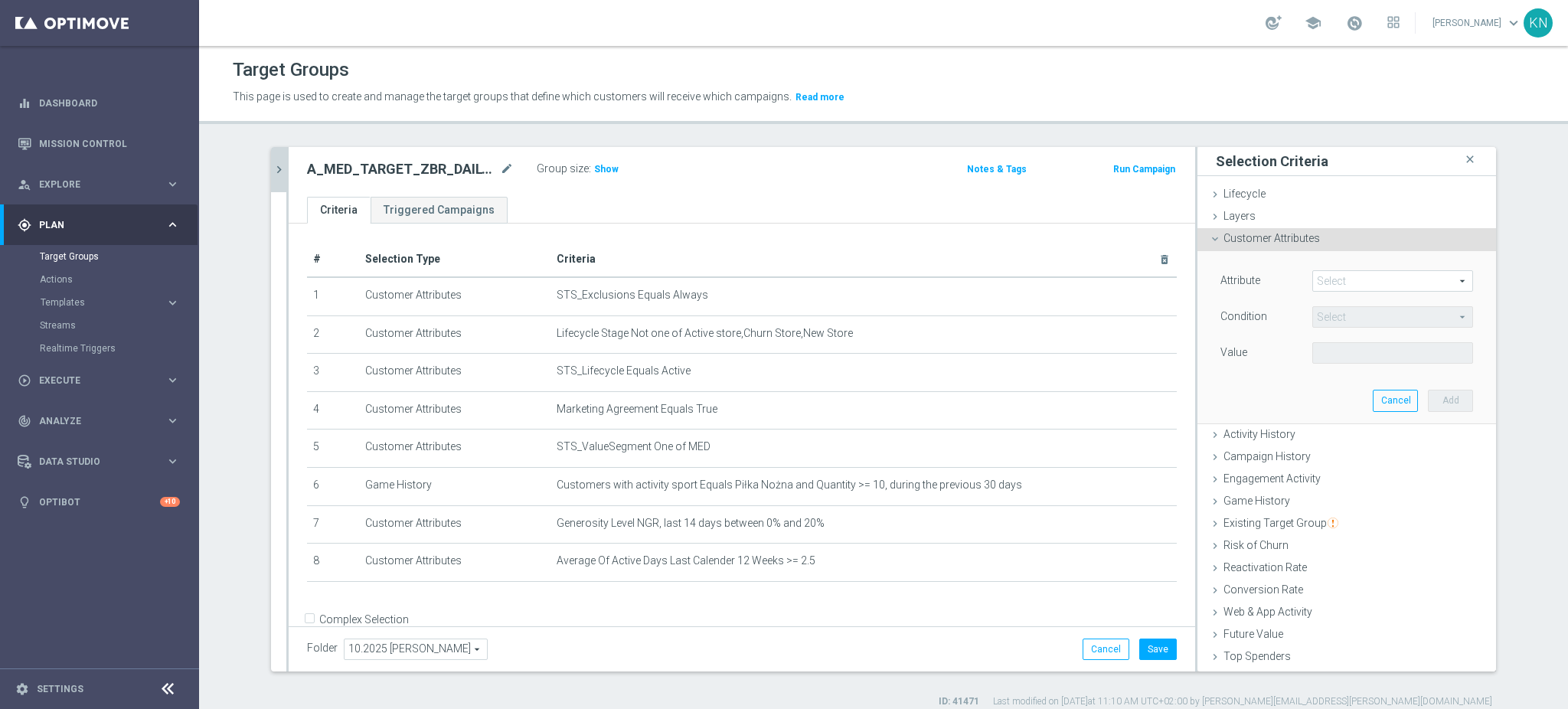
click at [1313, 278] on span at bounding box center [1392, 281] width 159 height 20
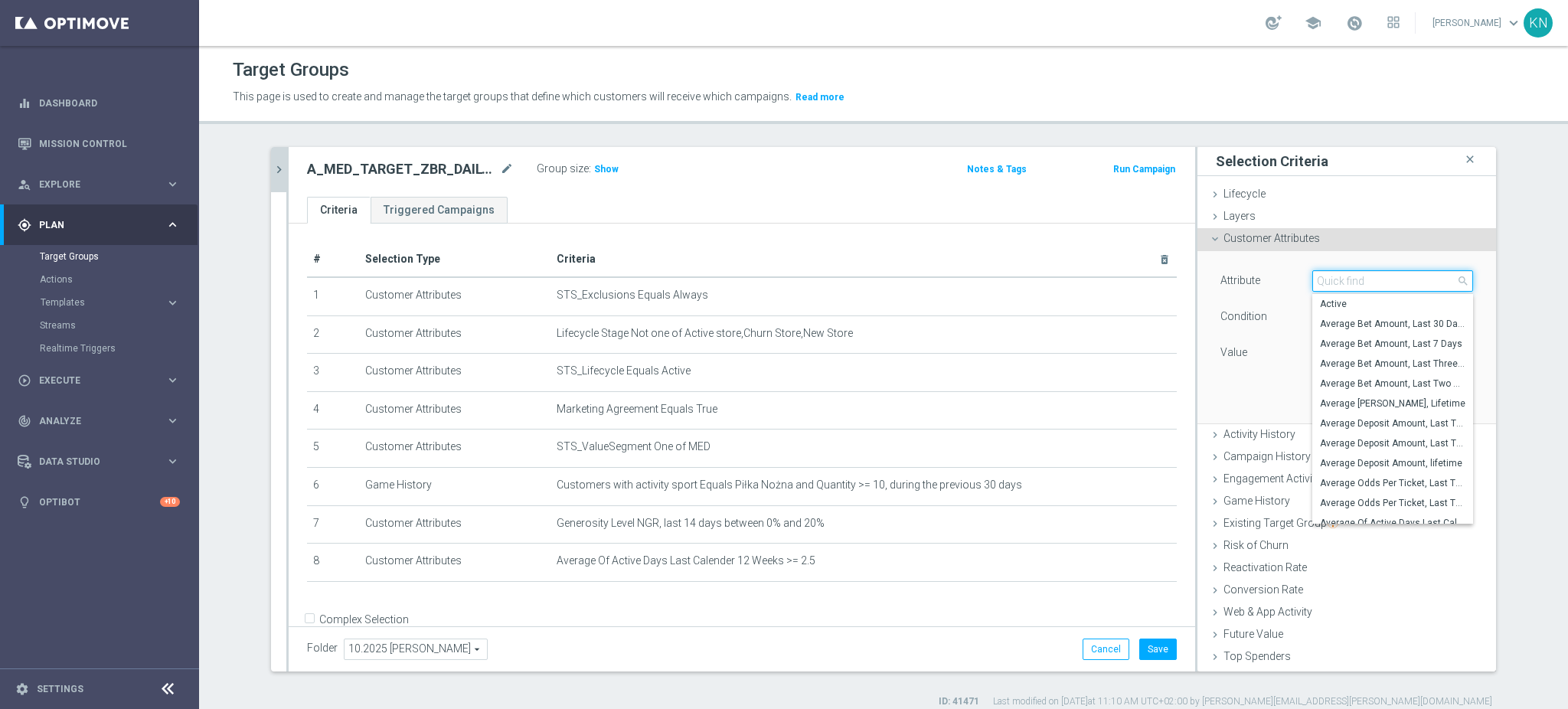
click at [1312, 278] on input "search" at bounding box center [1392, 281] width 161 height 22
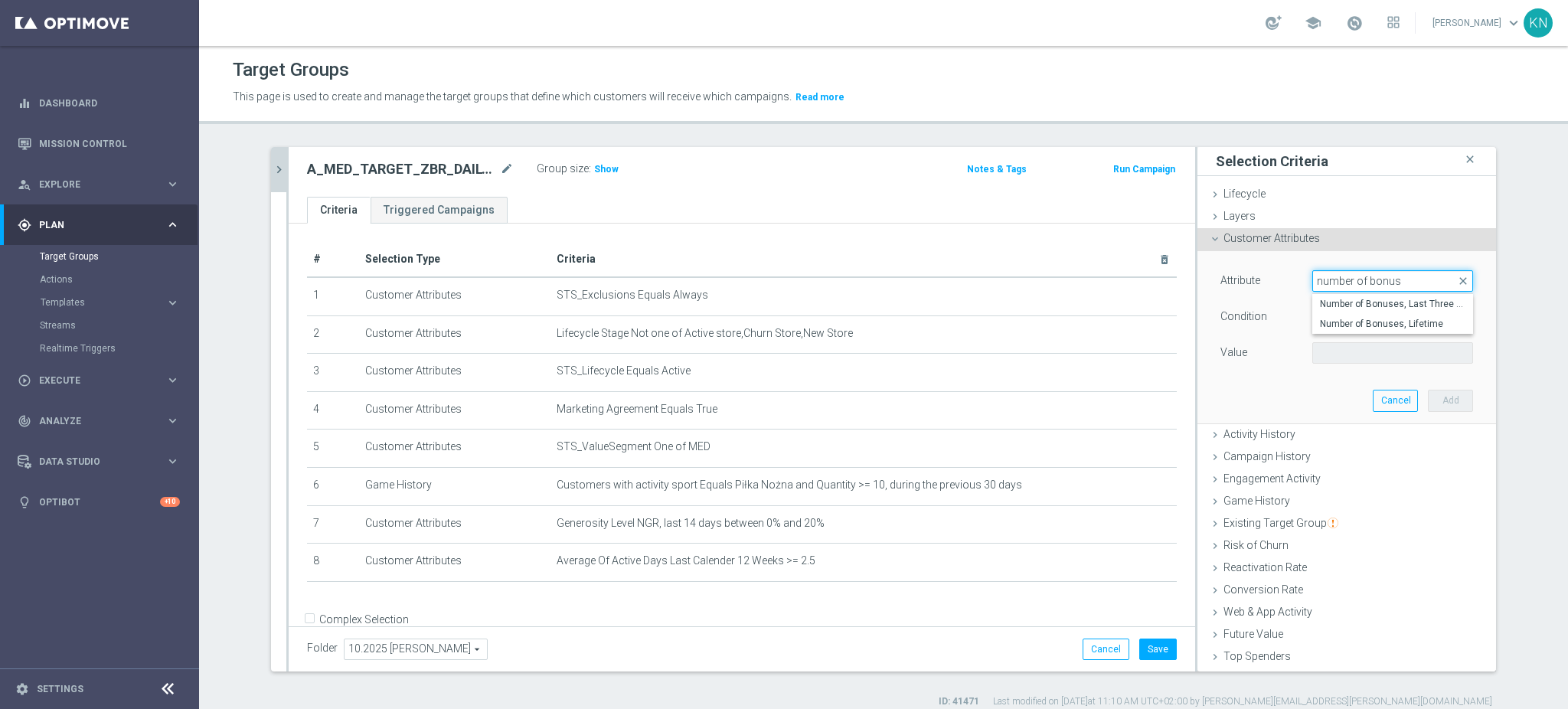
drag, startPoint x: 1351, startPoint y: 279, endPoint x: 1343, endPoint y: 279, distance: 8.0
click at [1343, 279] on input "number of bonus" at bounding box center [1392, 281] width 161 height 22
type input "number bonus"
click at [1372, 302] on span "Number Bonus Queue from Client file" at bounding box center [1393, 304] width 146 height 12
type input "Number Bonus Queue from Client file"
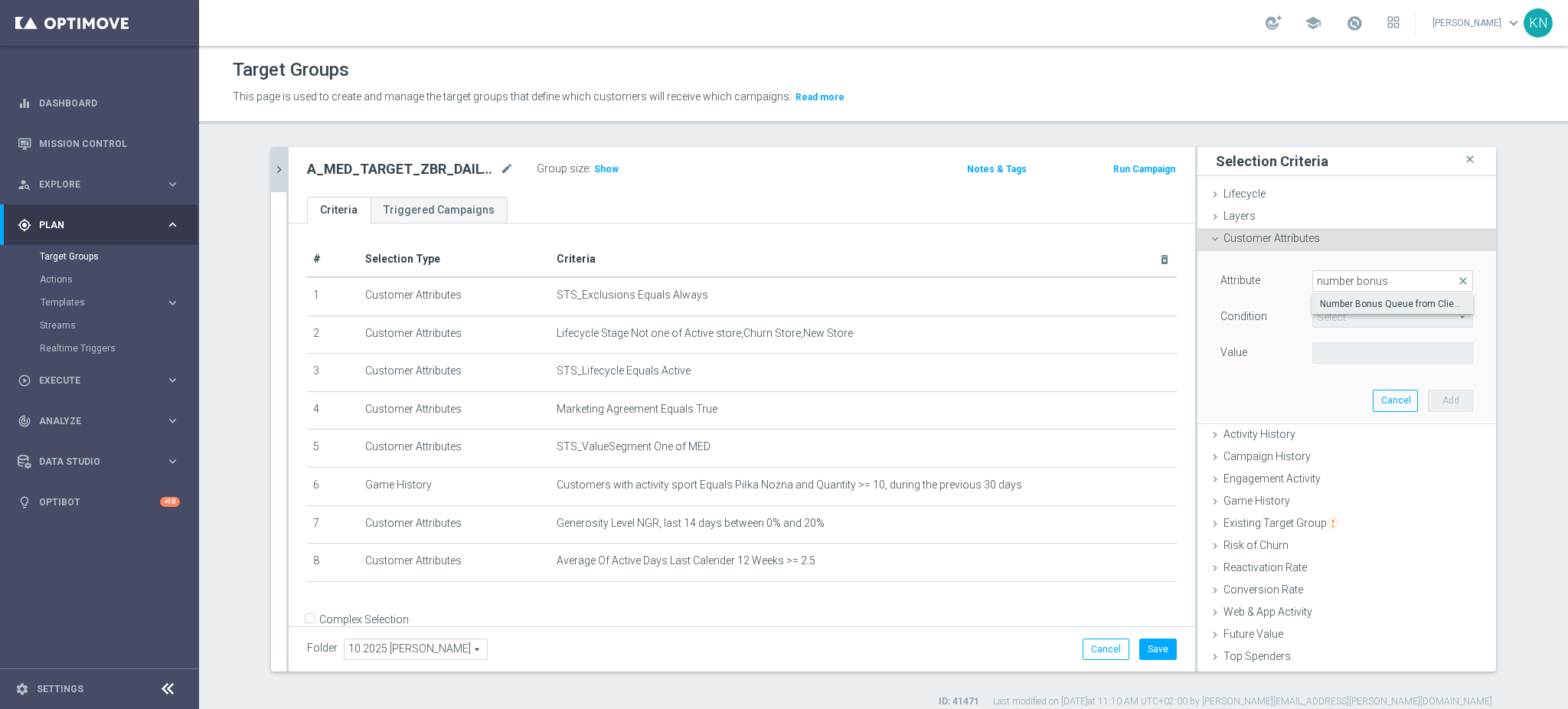
type input "="
click at [1335, 356] on input "number" at bounding box center [1346, 353] width 69 height 22
type input "0"
click at [1435, 397] on button "Add" at bounding box center [1450, 401] width 46 height 22
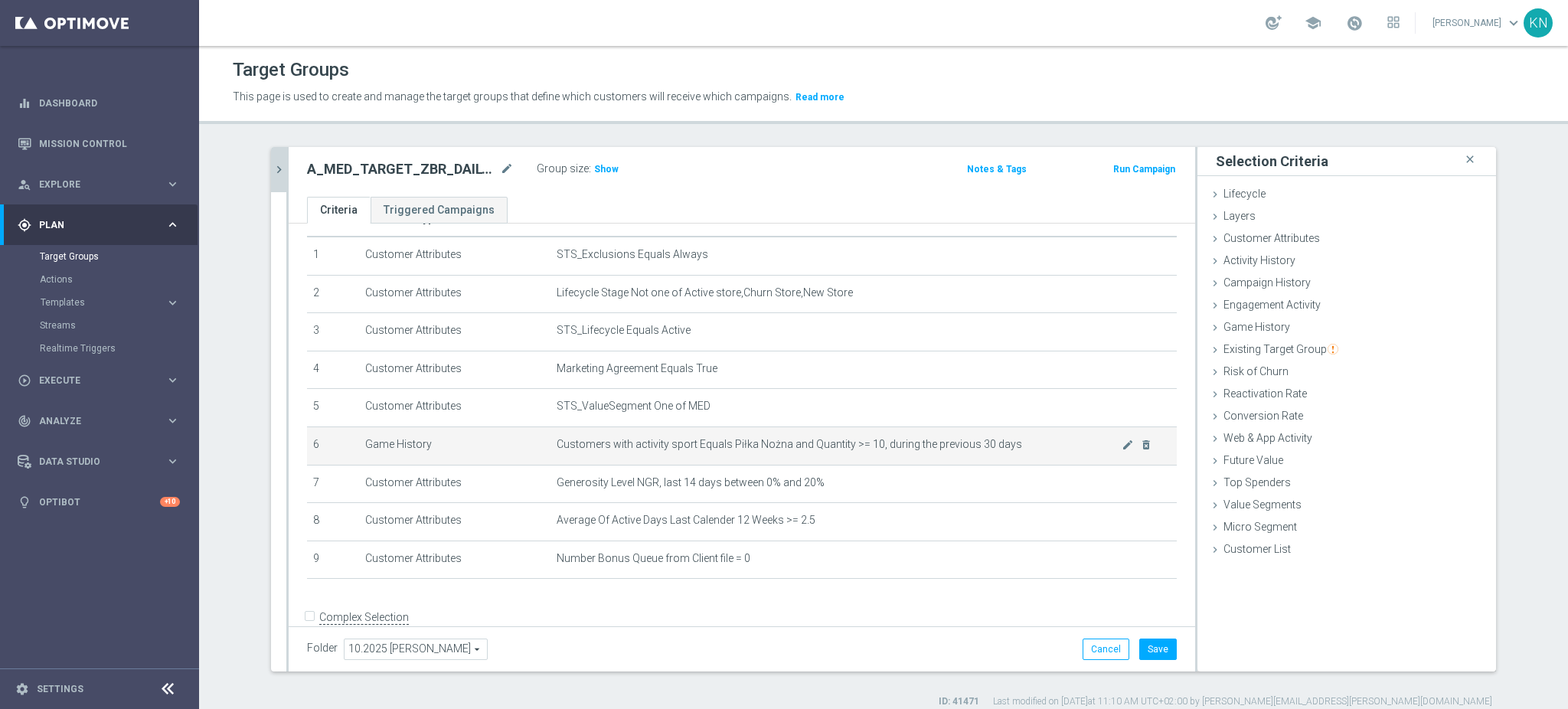
scroll to position [64, 0]
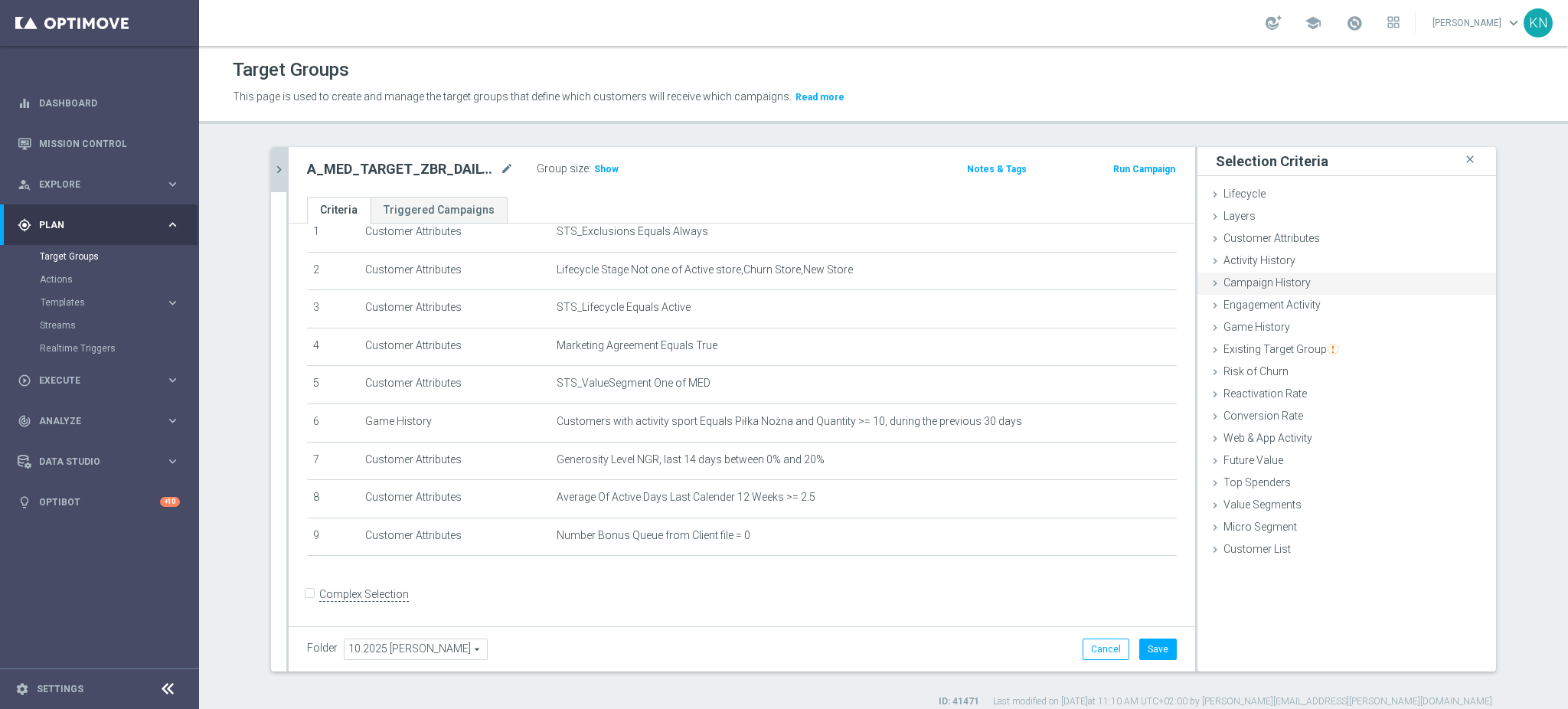
drag, startPoint x: 1270, startPoint y: 243, endPoint x: 1315, endPoint y: 291, distance: 65.8
click at [1270, 243] on span "Customer Attributes" at bounding box center [1271, 238] width 96 height 12
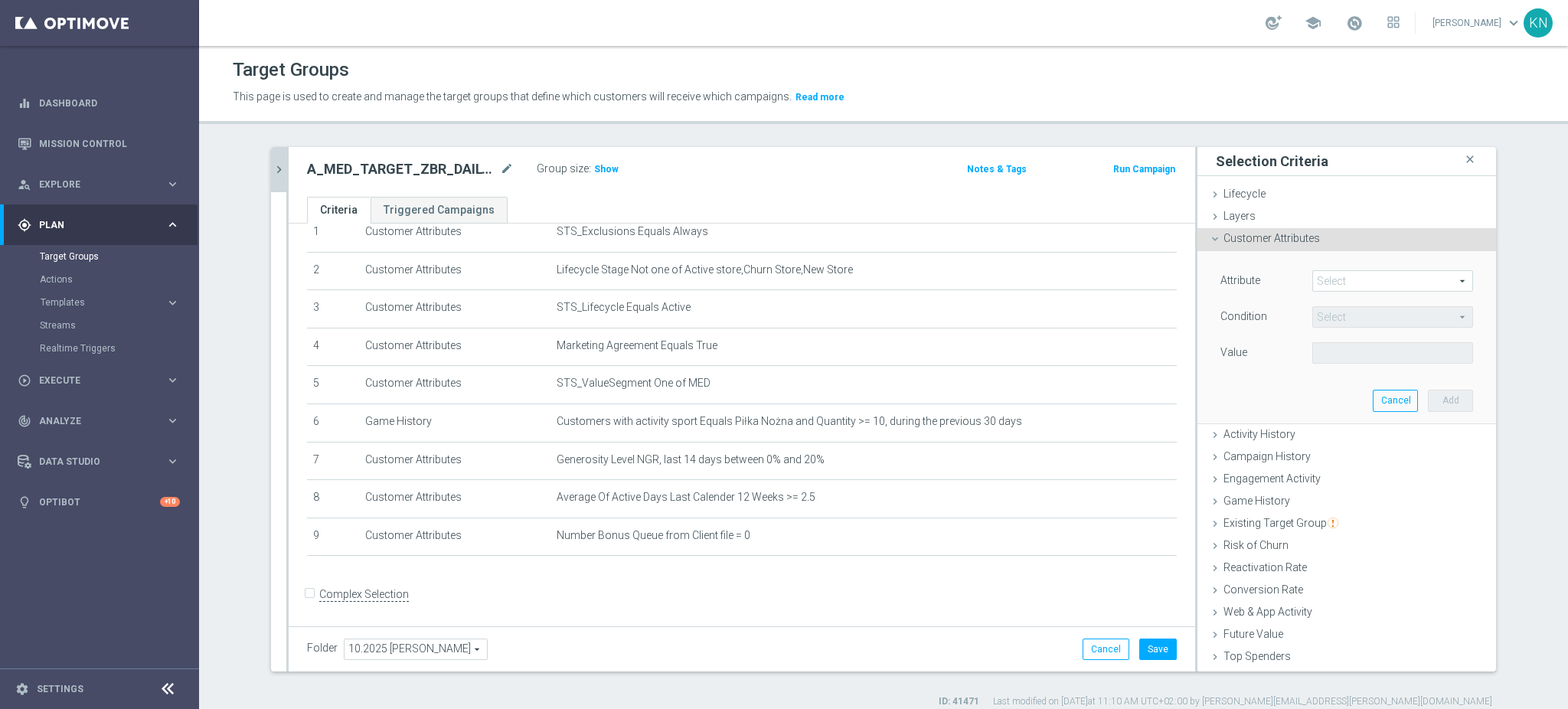
click at [1316, 279] on span at bounding box center [1392, 281] width 159 height 20
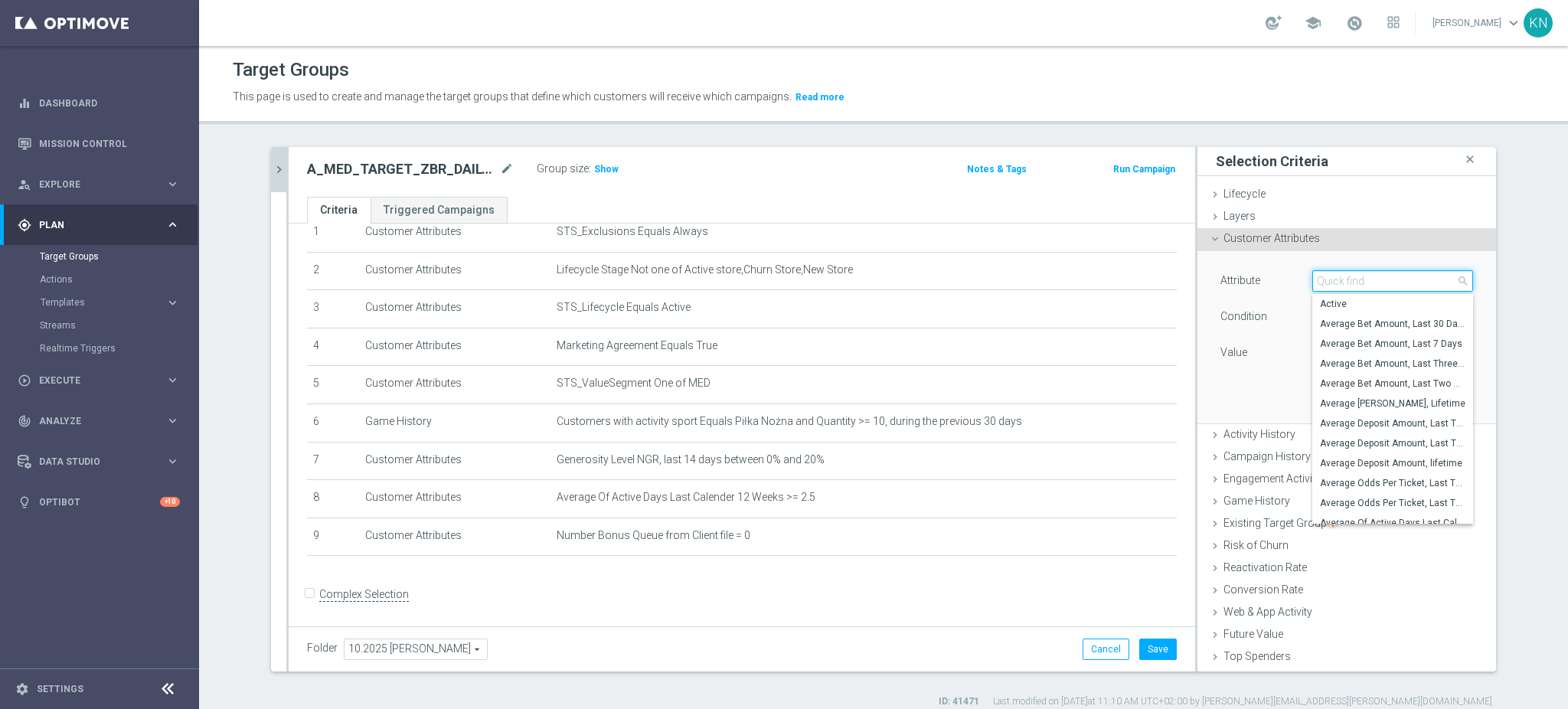
click at [1317, 282] on input "search" at bounding box center [1392, 281] width 161 height 22
type input "ngr a"
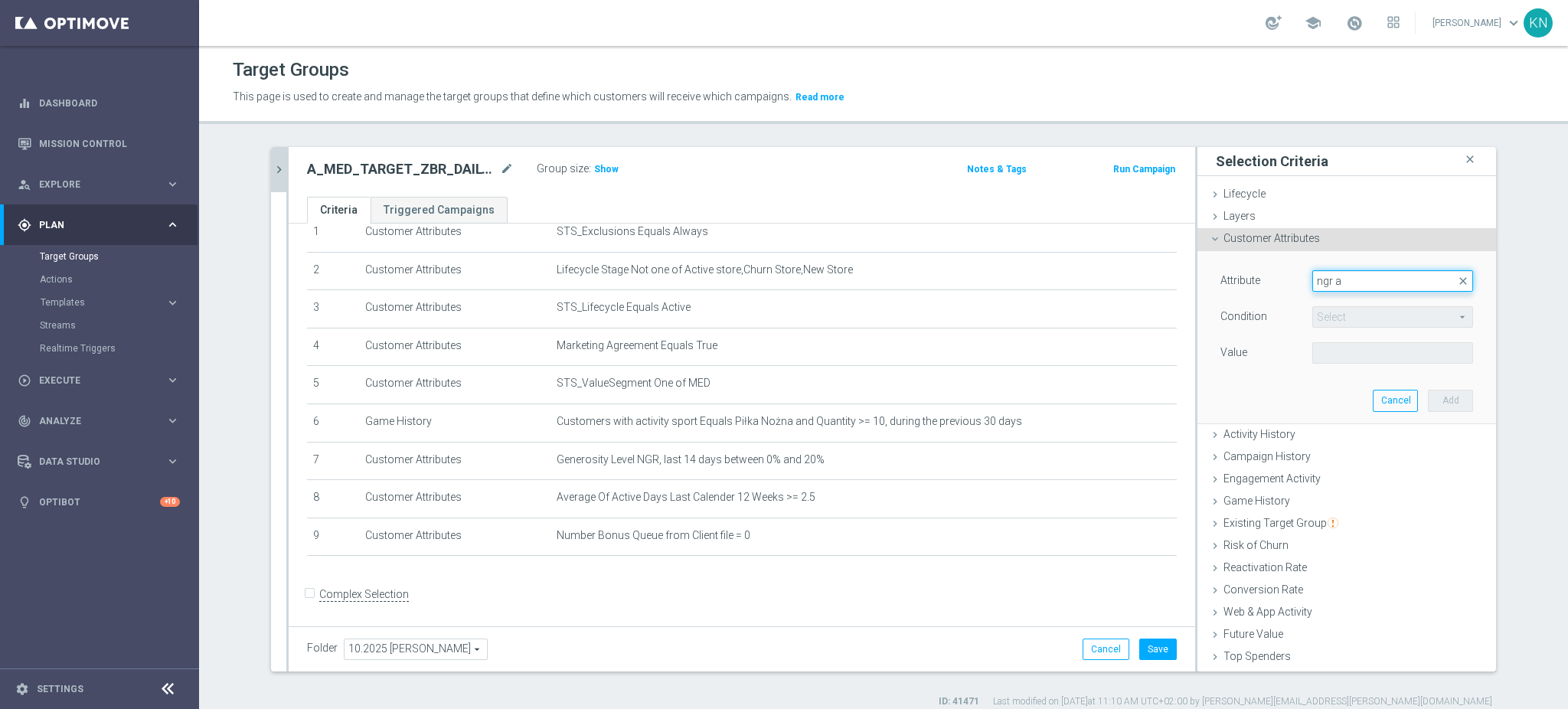
drag, startPoint x: 1340, startPoint y: 281, endPoint x: 1238, endPoint y: 286, distance: 102.1
click at [1238, 286] on div "Attribute Select arrow_drop_down ngr a close" at bounding box center [1347, 283] width 276 height 25
click at [1362, 284] on span at bounding box center [1392, 281] width 159 height 20
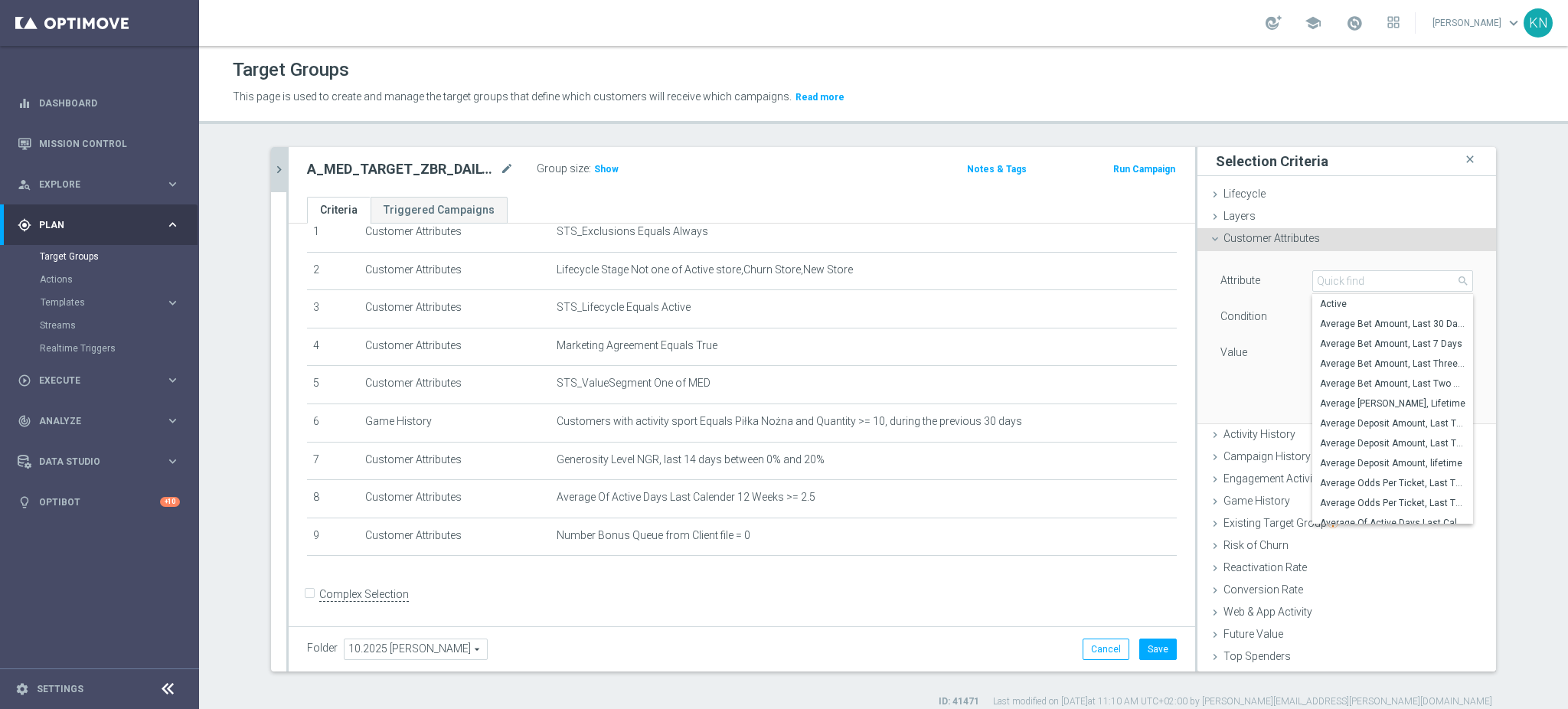
click at [272, 163] on icon "chevron_right" at bounding box center [279, 170] width 15 height 15
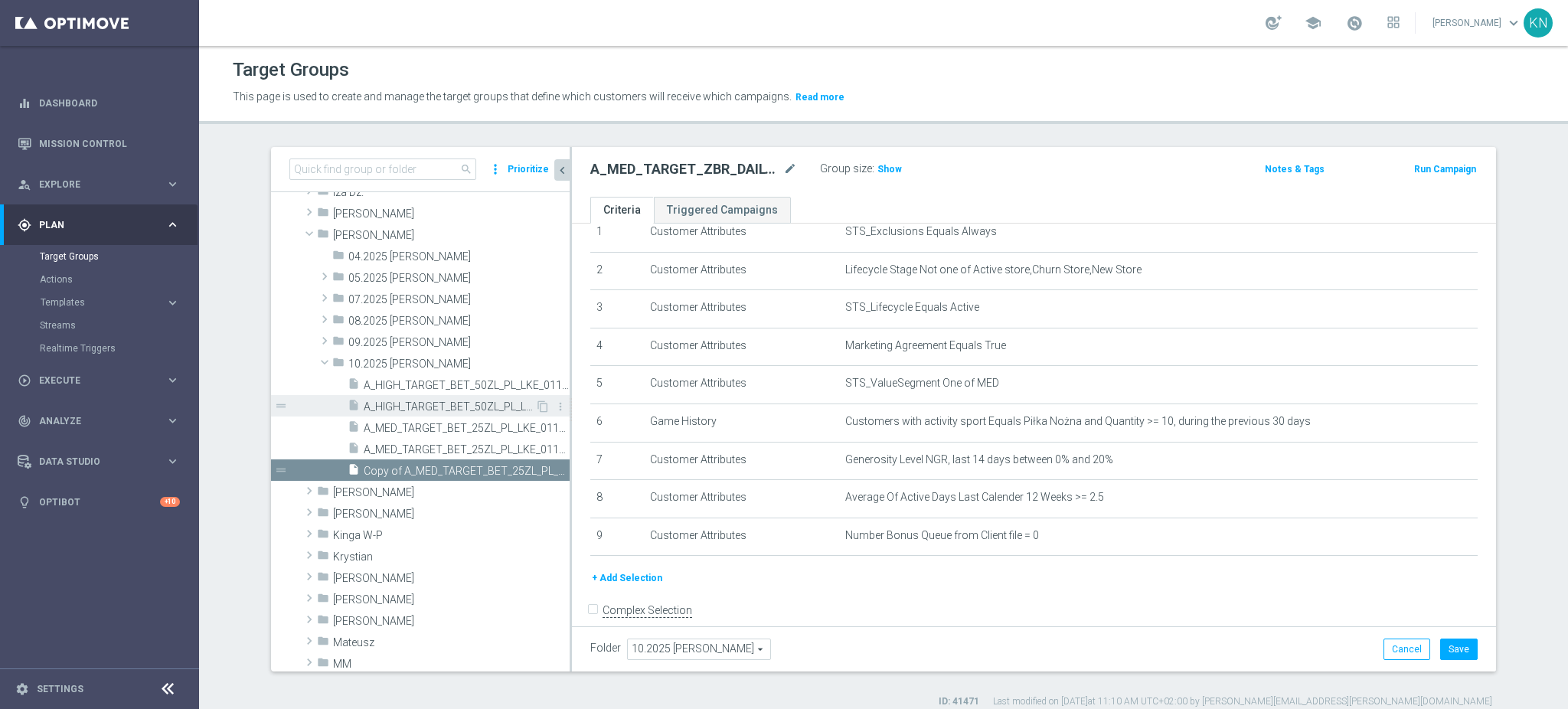
scroll to position [250, 0]
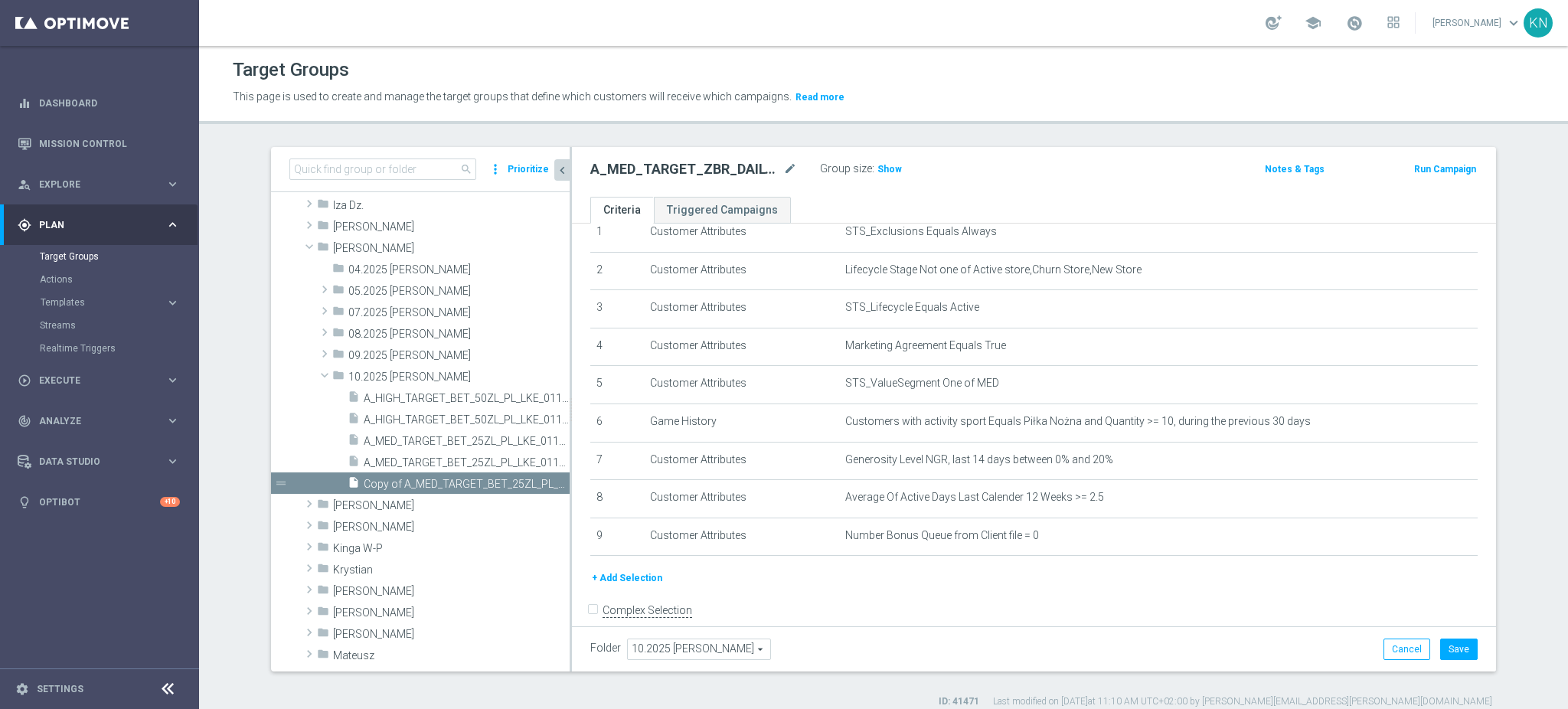
click at [607, 579] on button "+ Add Selection" at bounding box center [627, 578] width 74 height 17
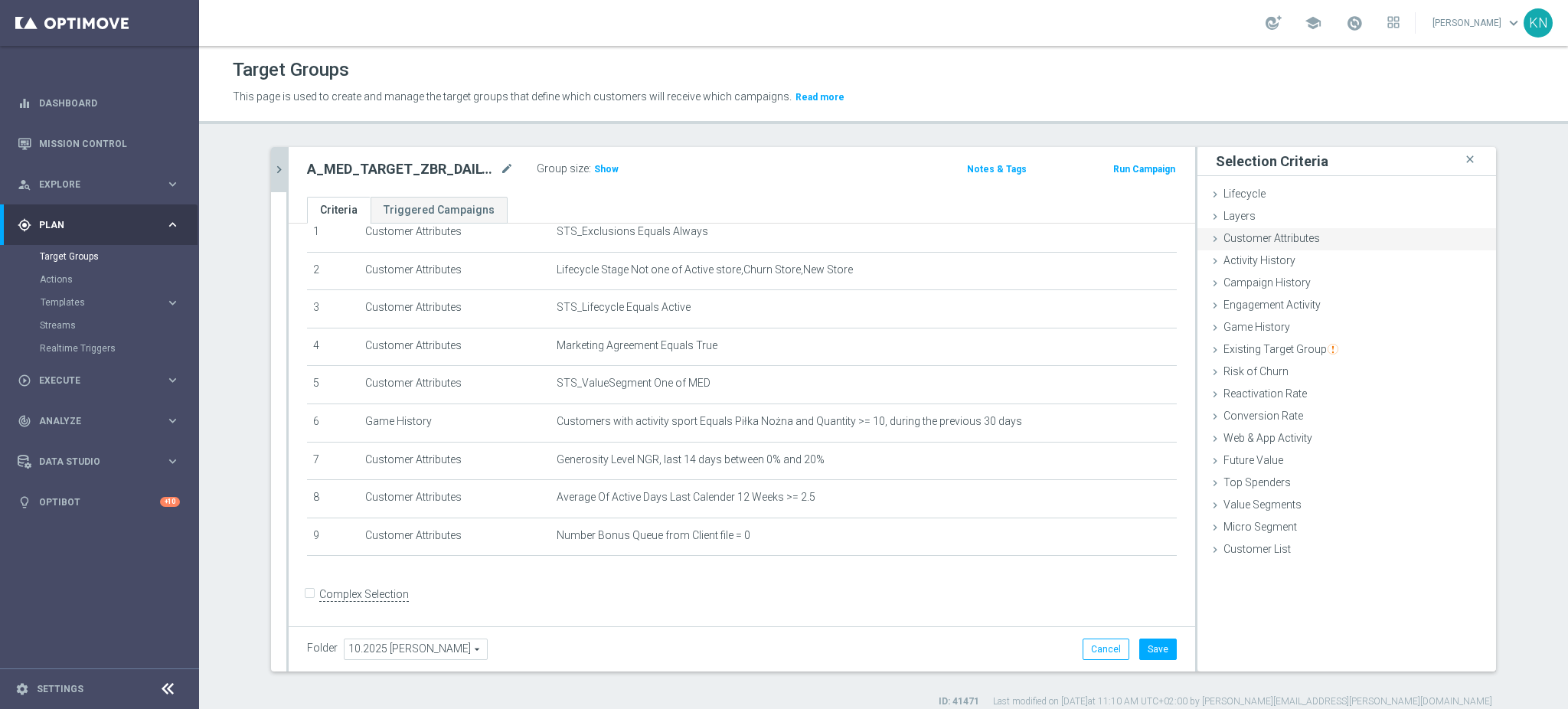
click at [1264, 240] on span "Customer Attributes" at bounding box center [1271, 238] width 96 height 12
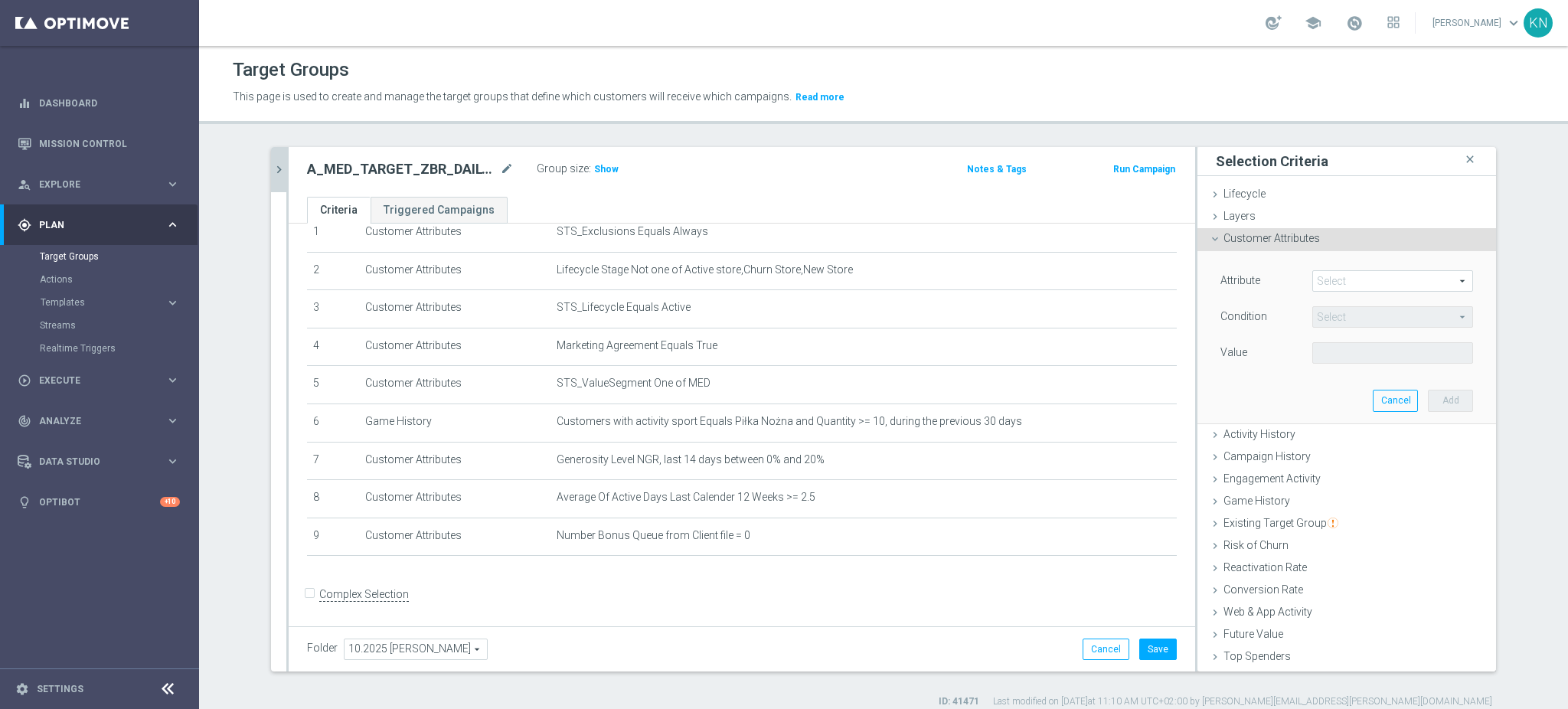
click at [1338, 284] on span at bounding box center [1392, 281] width 159 height 20
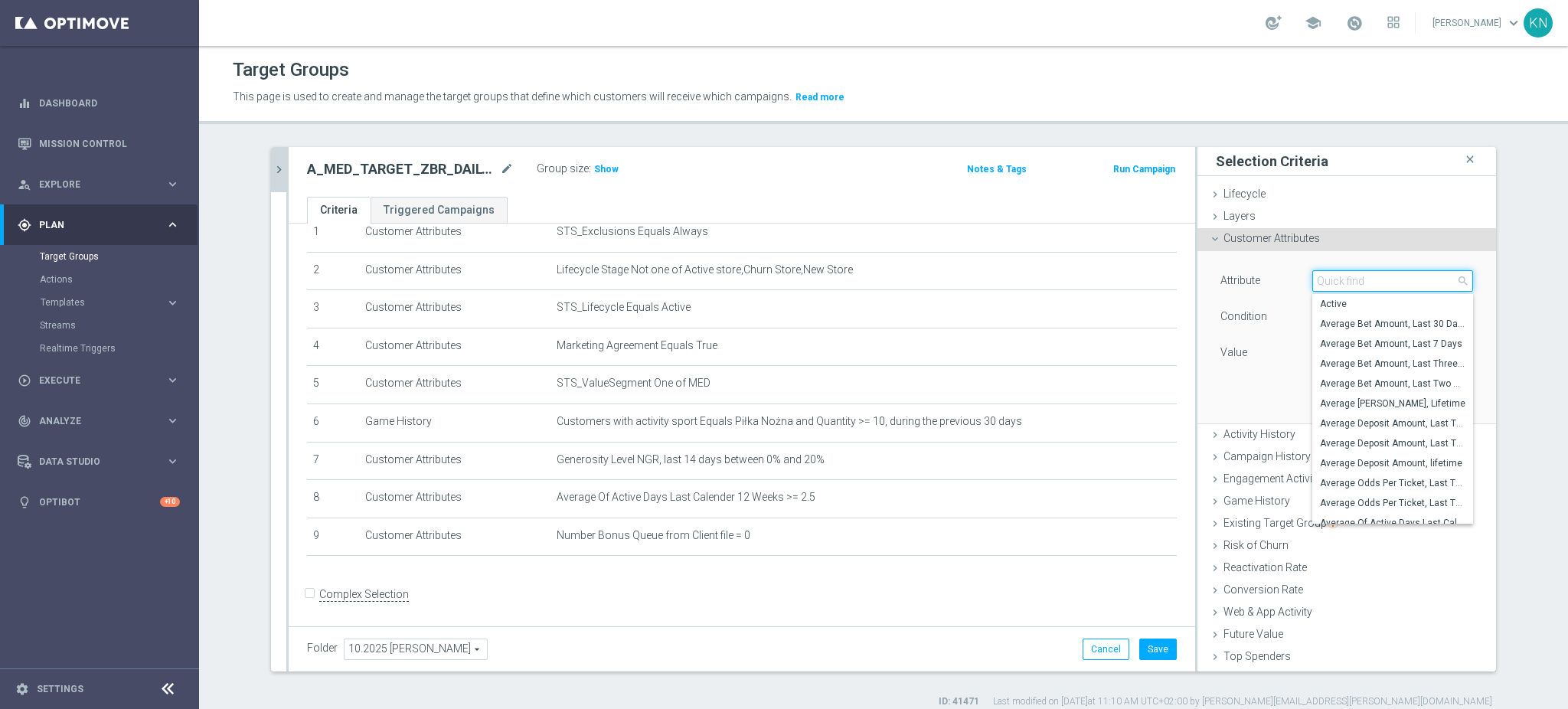
click at [1338, 285] on input "search" at bounding box center [1392, 281] width 161 height 22
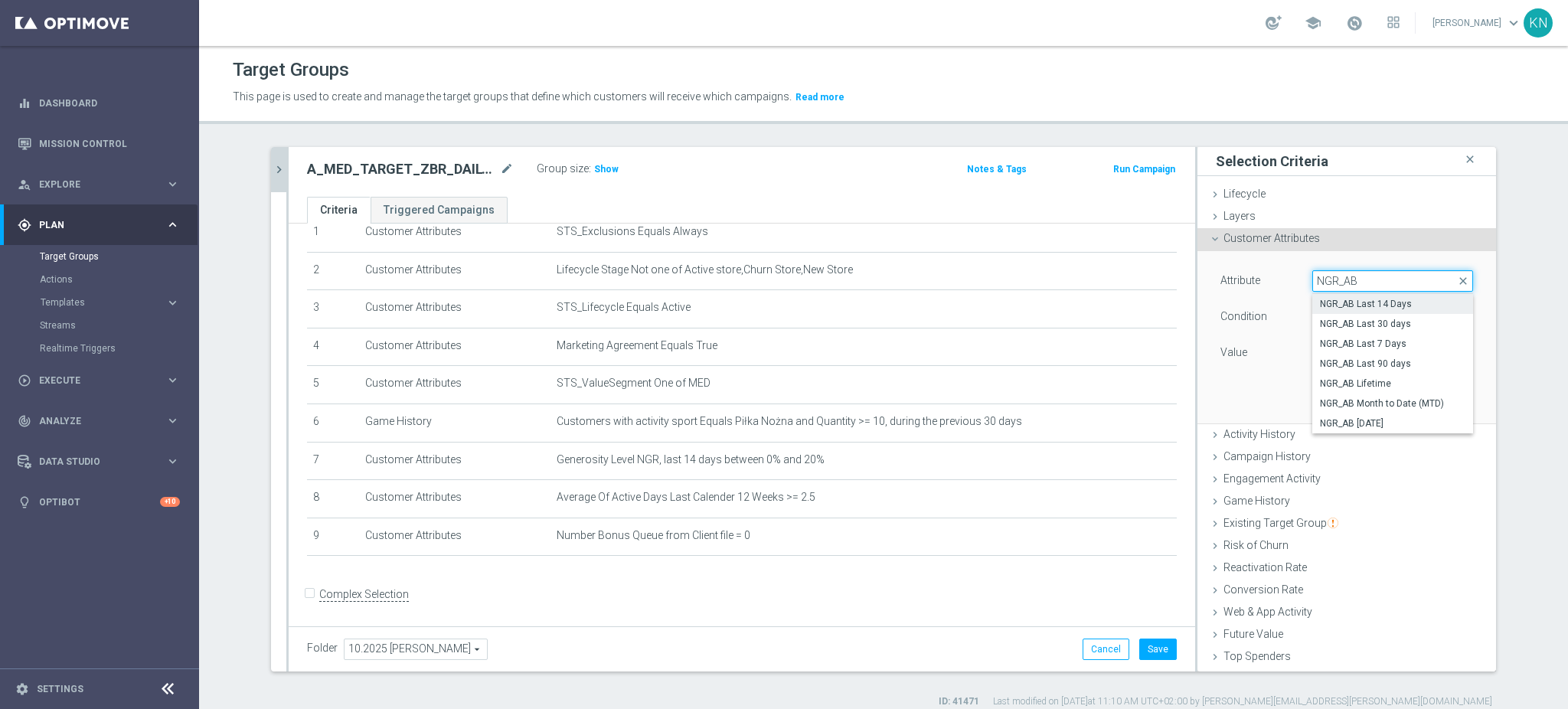
type input "NGR_AB"
click at [1341, 307] on span "NGR_AB Last 14 Days" at bounding box center [1393, 304] width 146 height 12
type input "NGR_AB Last 14 Days"
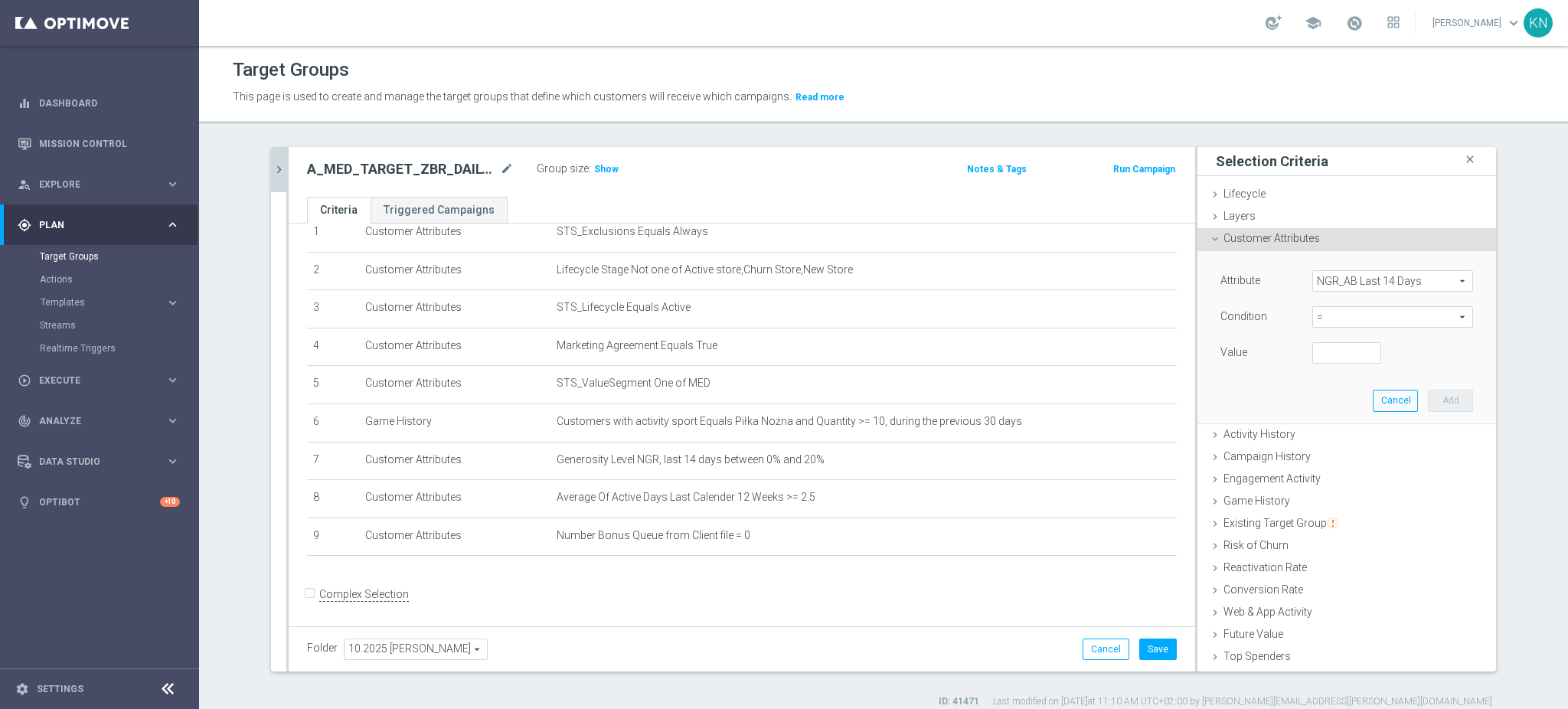
click at [1327, 314] on span "=" at bounding box center [1392, 317] width 159 height 20
click at [1338, 438] on span ">=" at bounding box center [1393, 439] width 146 height 12
type input ">="
click at [1328, 352] on input "number" at bounding box center [1346, 353] width 69 height 22
type input "50"
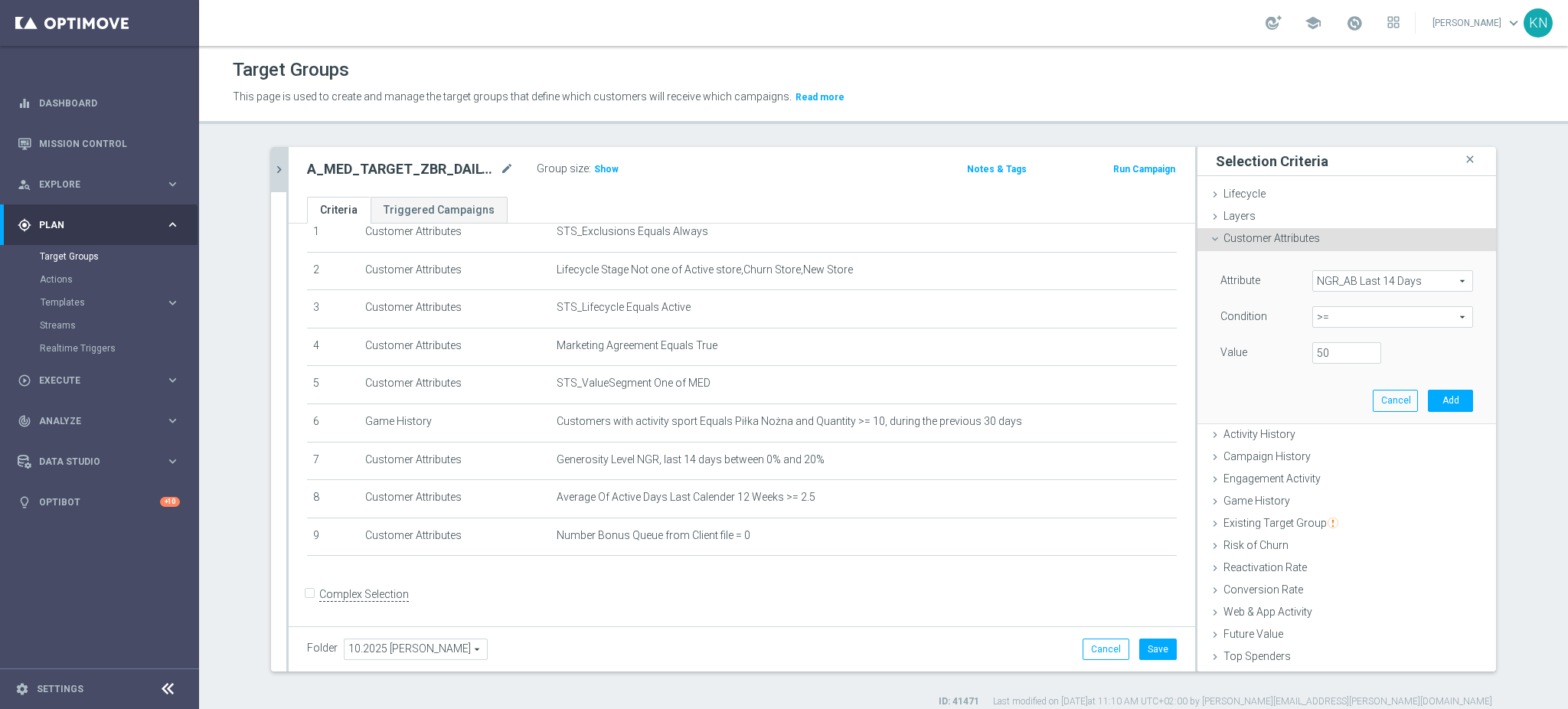
click at [1314, 398] on div "Attribute NGR_AB Last 14 Days NGR_AB Last 14 Days arrow_drop_down search Condit…" at bounding box center [1347, 337] width 276 height 172
click at [1434, 402] on button "Add" at bounding box center [1450, 401] width 46 height 22
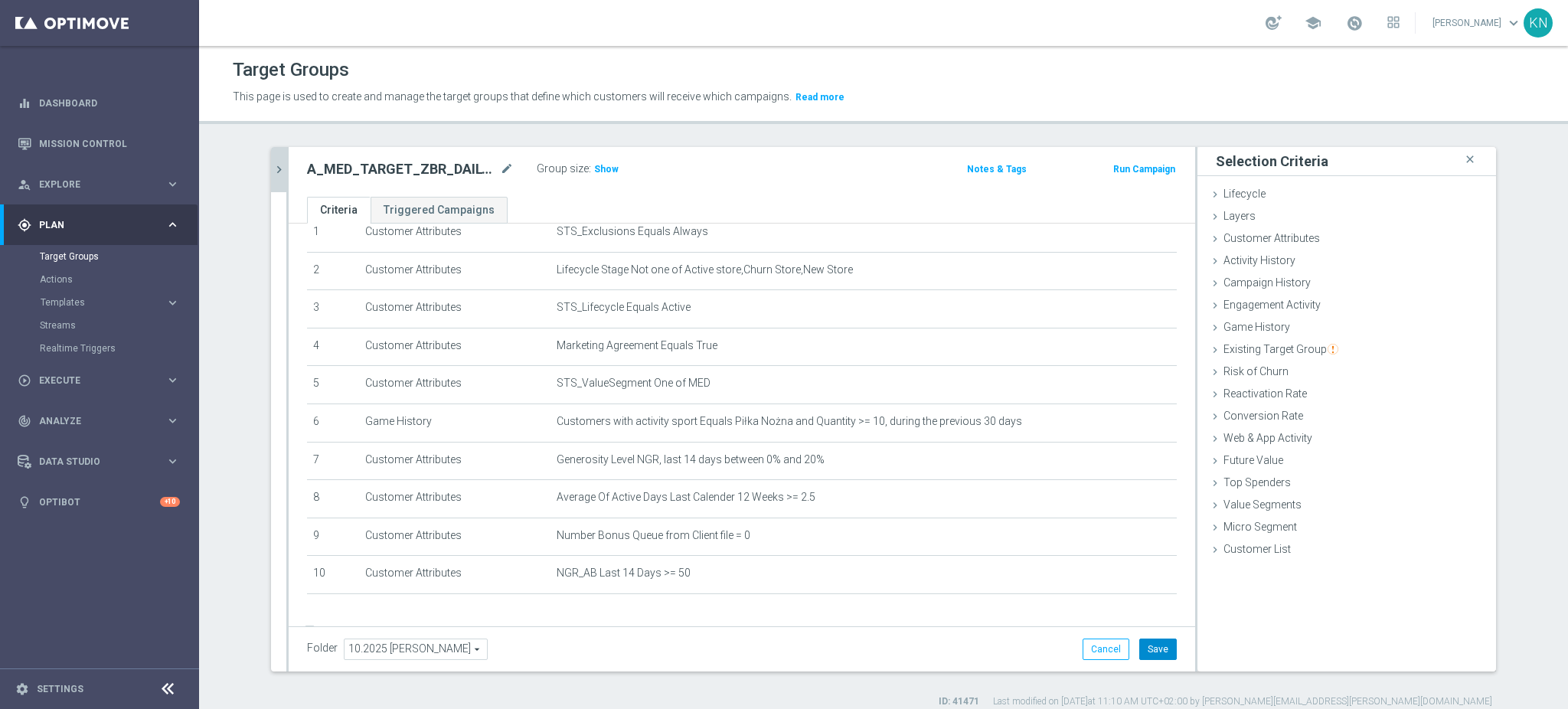
click at [1161, 643] on button "Save" at bounding box center [1158, 649] width 37 height 22
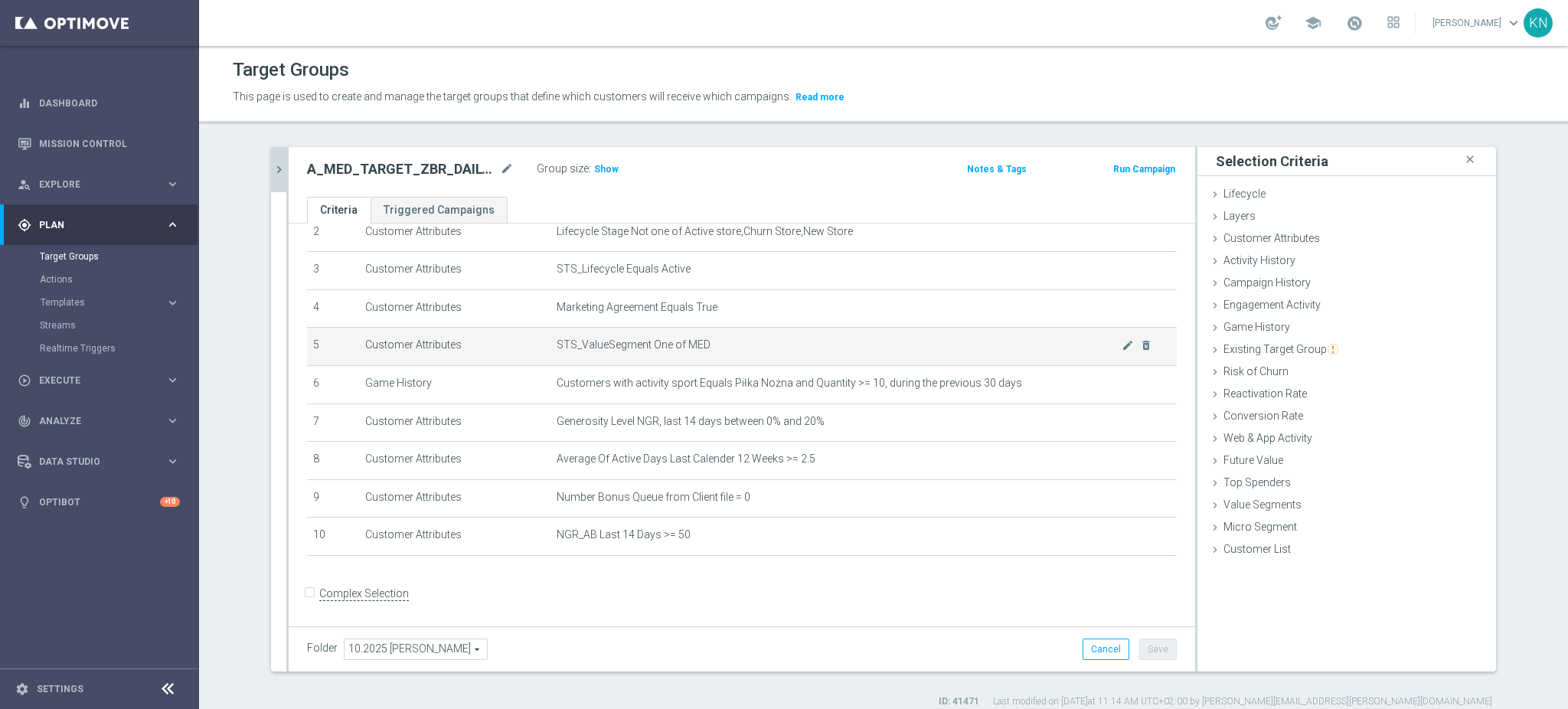
scroll to position [0, 0]
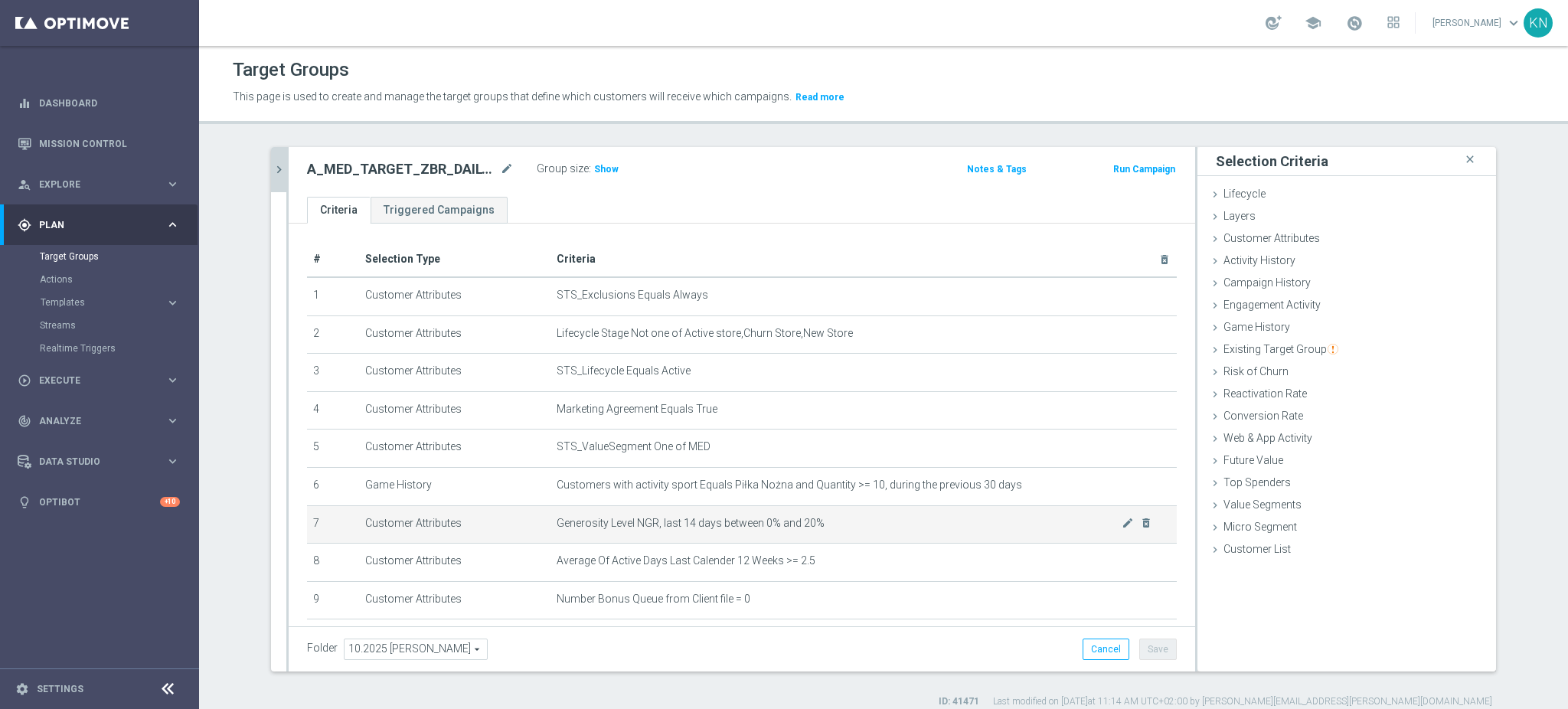
click at [770, 528] on span "Generosity Level NGR, last 14 days between 0% and 20%" at bounding box center [840, 524] width 565 height 13
click at [770, 523] on span "Generosity Level NGR, last 14 days between 0% and 20%" at bounding box center [840, 524] width 565 height 13
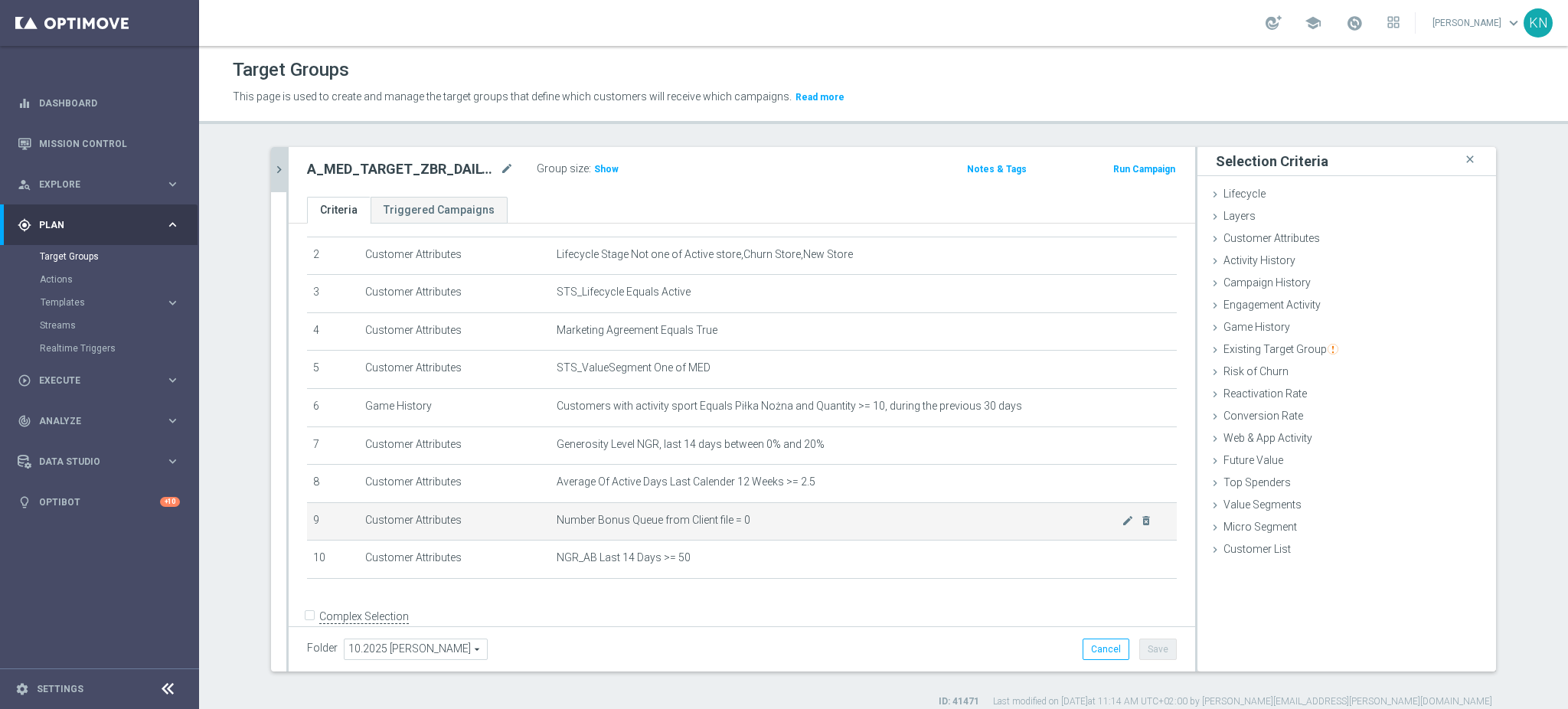
scroll to position [102, 0]
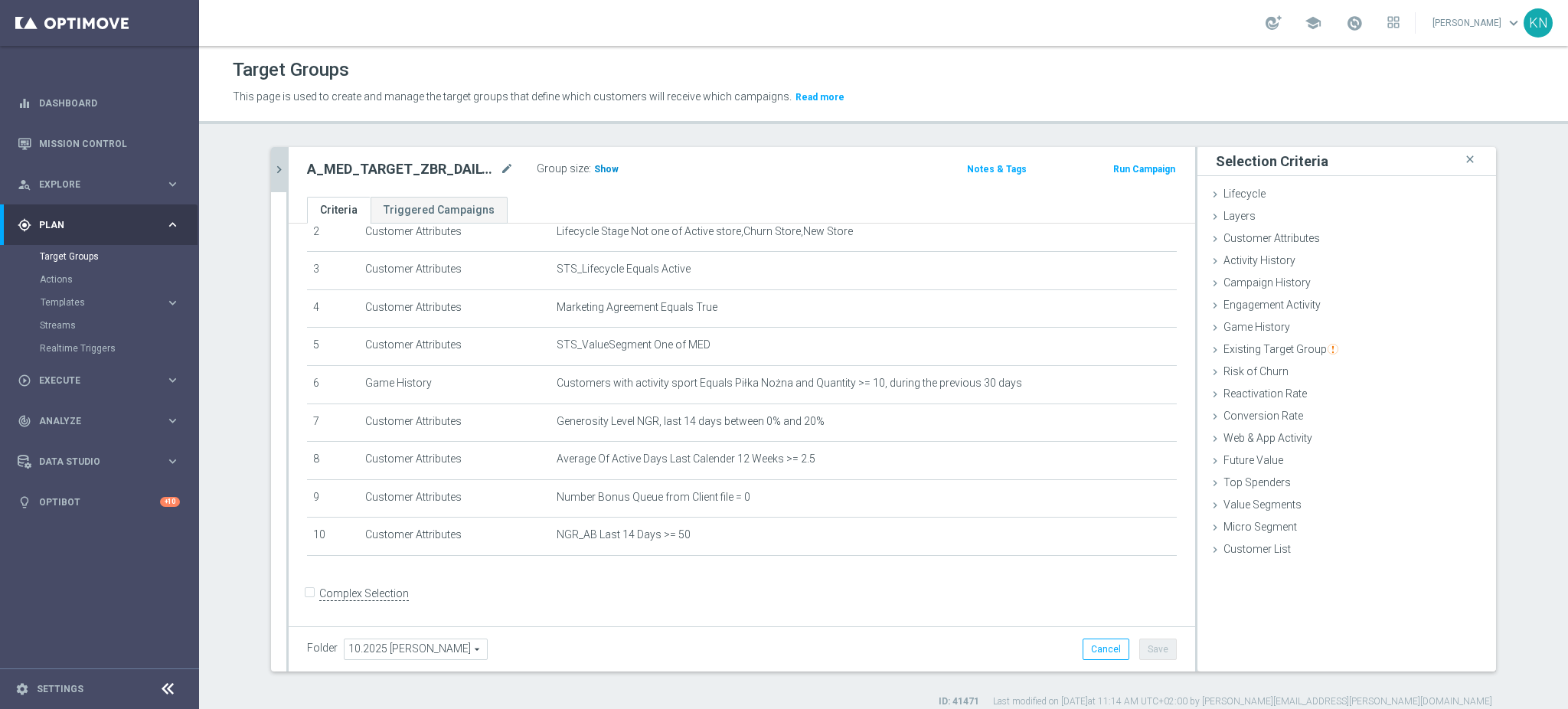
click at [593, 161] on h3 "Show" at bounding box center [606, 169] width 27 height 17
click at [272, 166] on icon "chevron_right" at bounding box center [279, 170] width 15 height 15
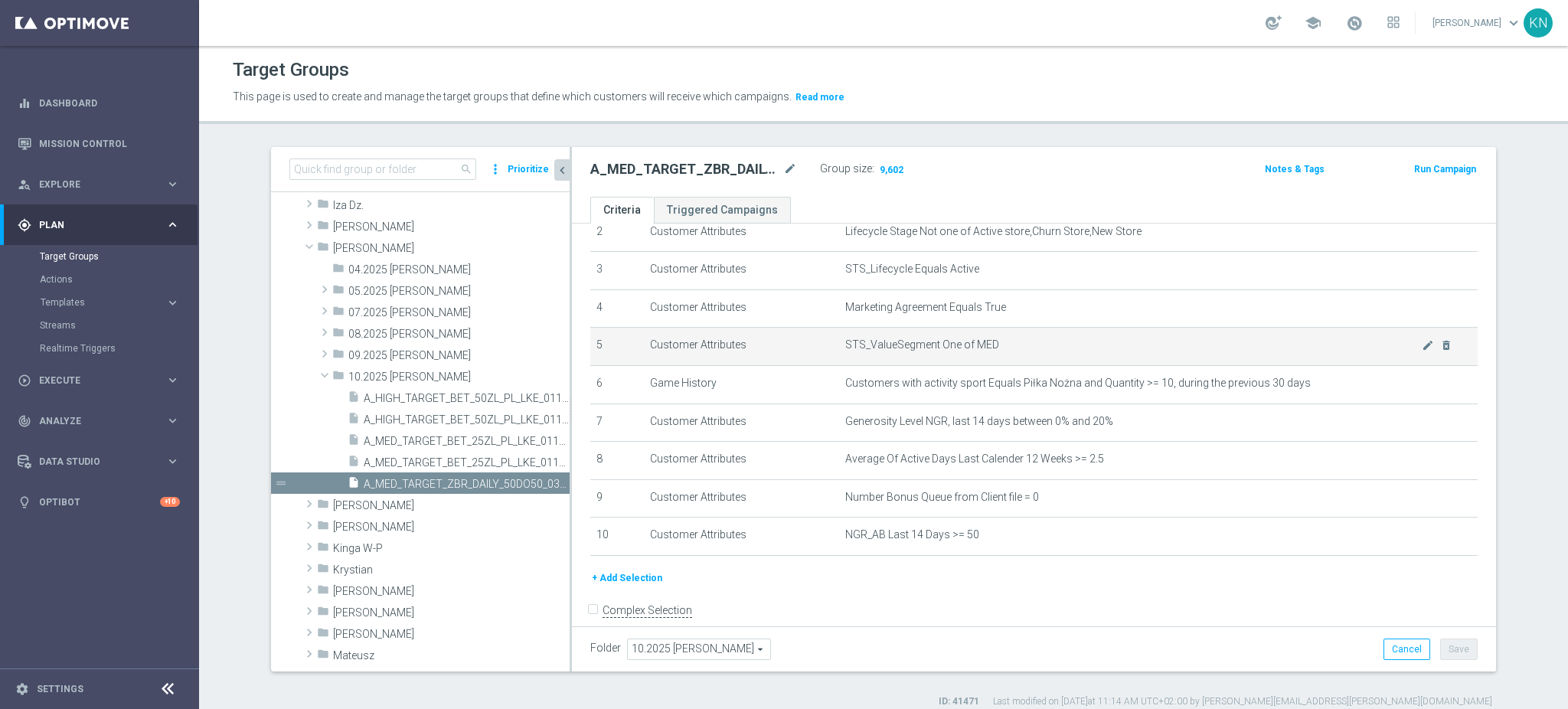
scroll to position [228, 0]
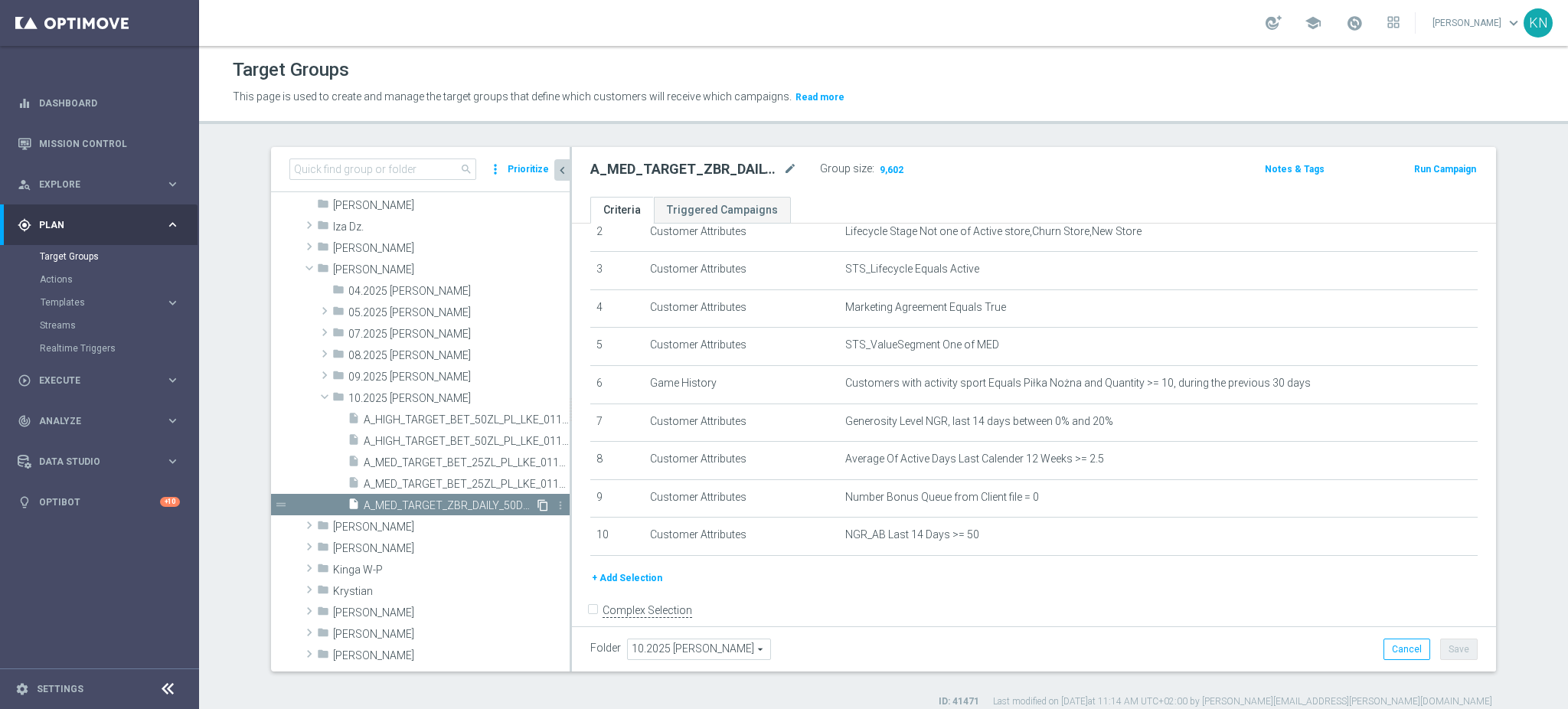
click at [537, 504] on icon "content_copy" at bounding box center [543, 505] width 12 height 12
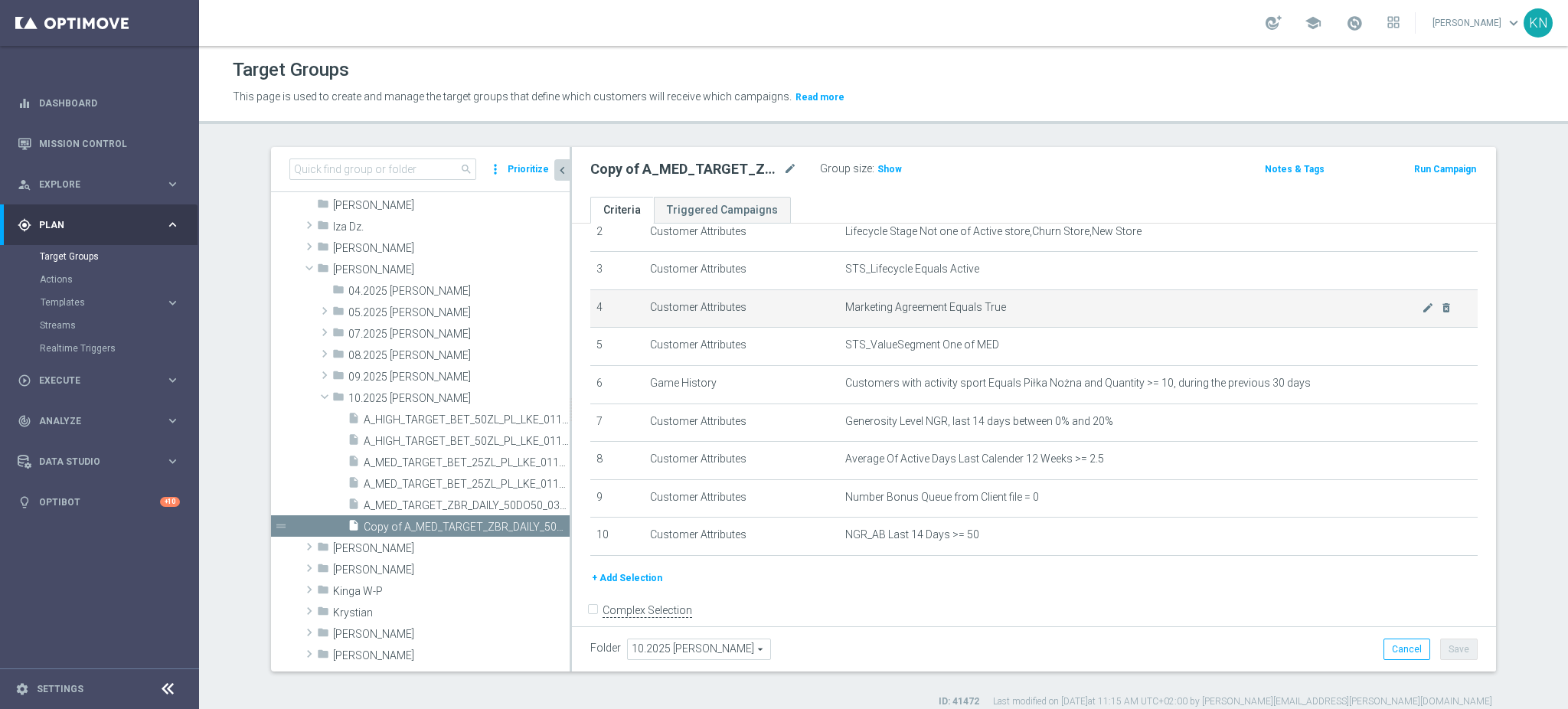
scroll to position [258, 0]
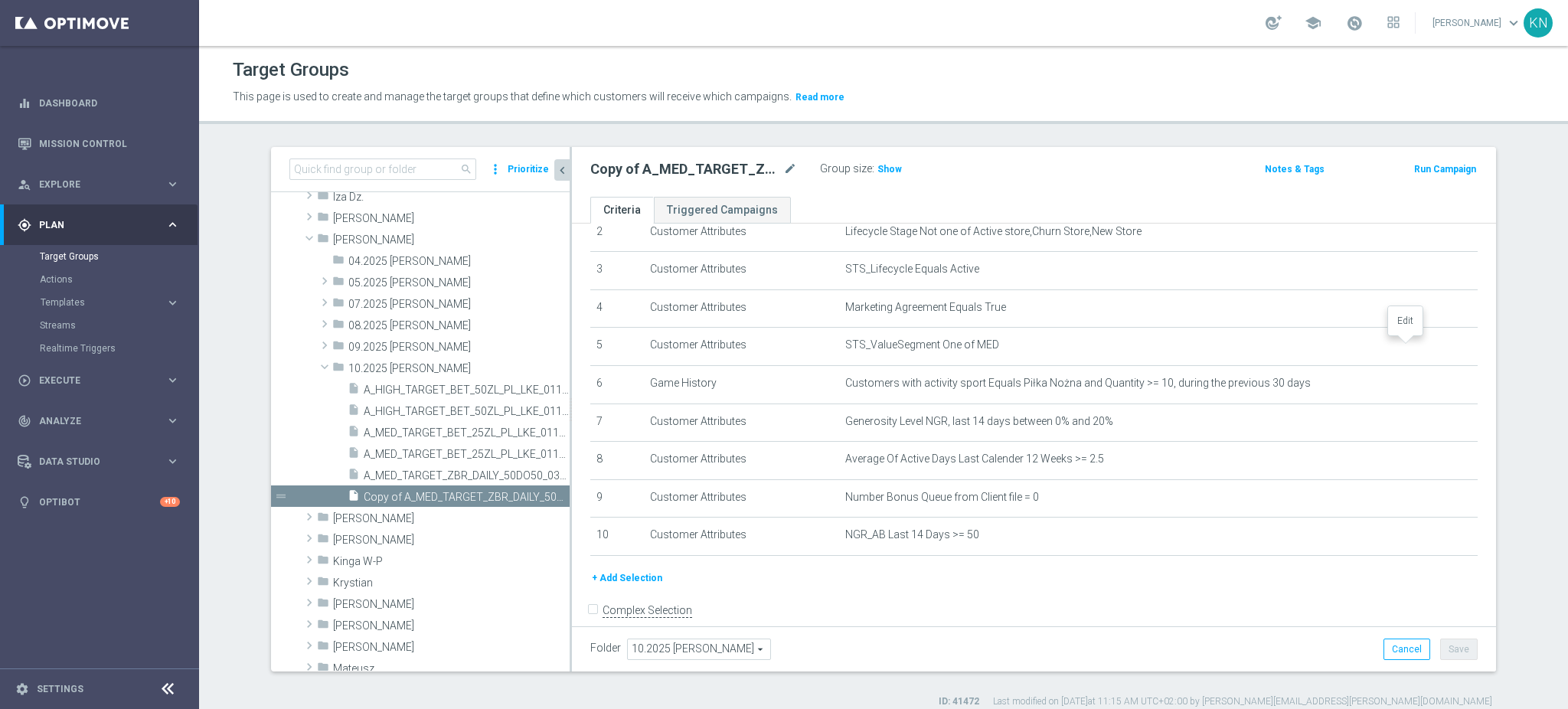
click at [0, 0] on icon "mode_edit" at bounding box center [0, 0] width 0 height 0
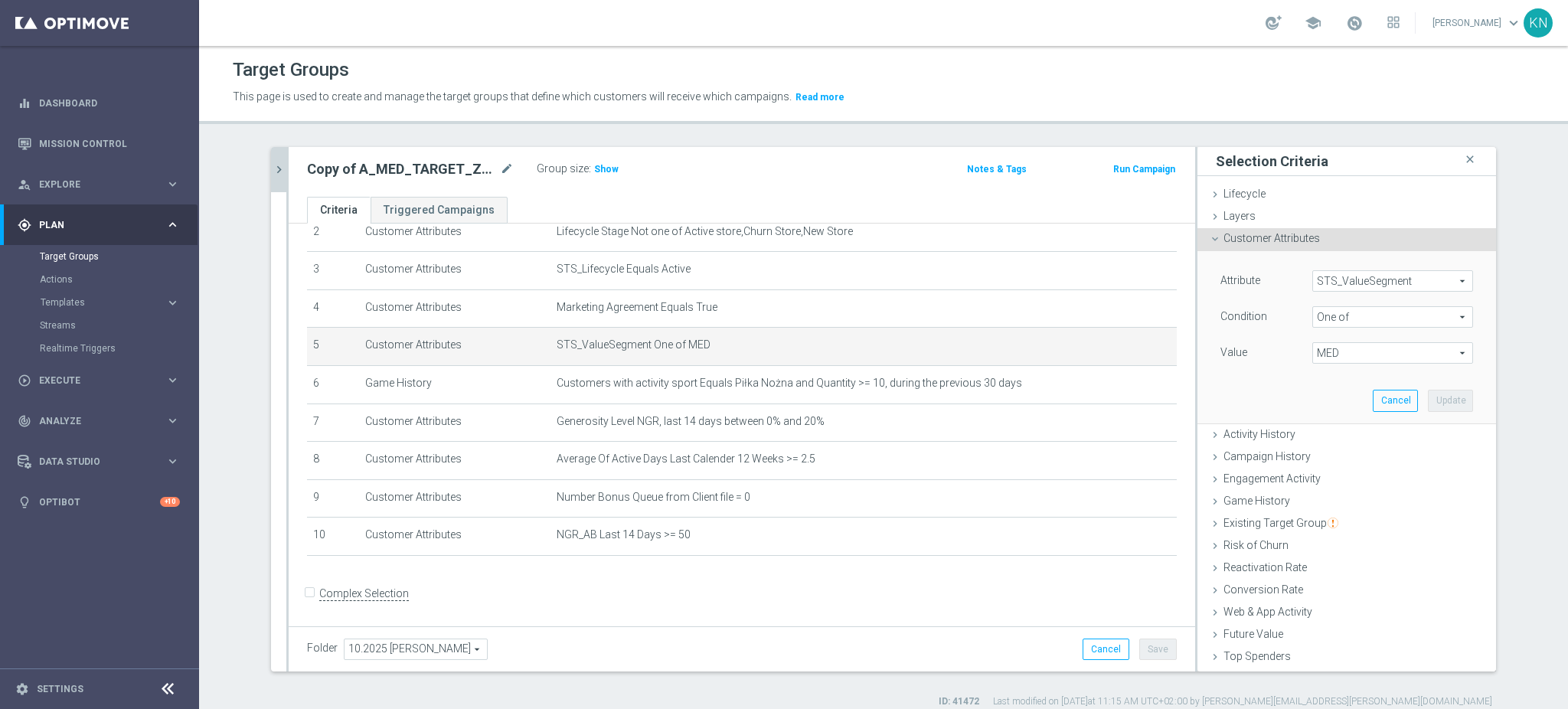
click at [1341, 352] on span "MED" at bounding box center [1392, 353] width 159 height 20
click at [1324, 457] on input "MED" at bounding box center [1328, 456] width 10 height 10
checkbox input "false"
type input "Select"
click at [1324, 391] on input "HIGH" at bounding box center [1328, 396] width 10 height 10
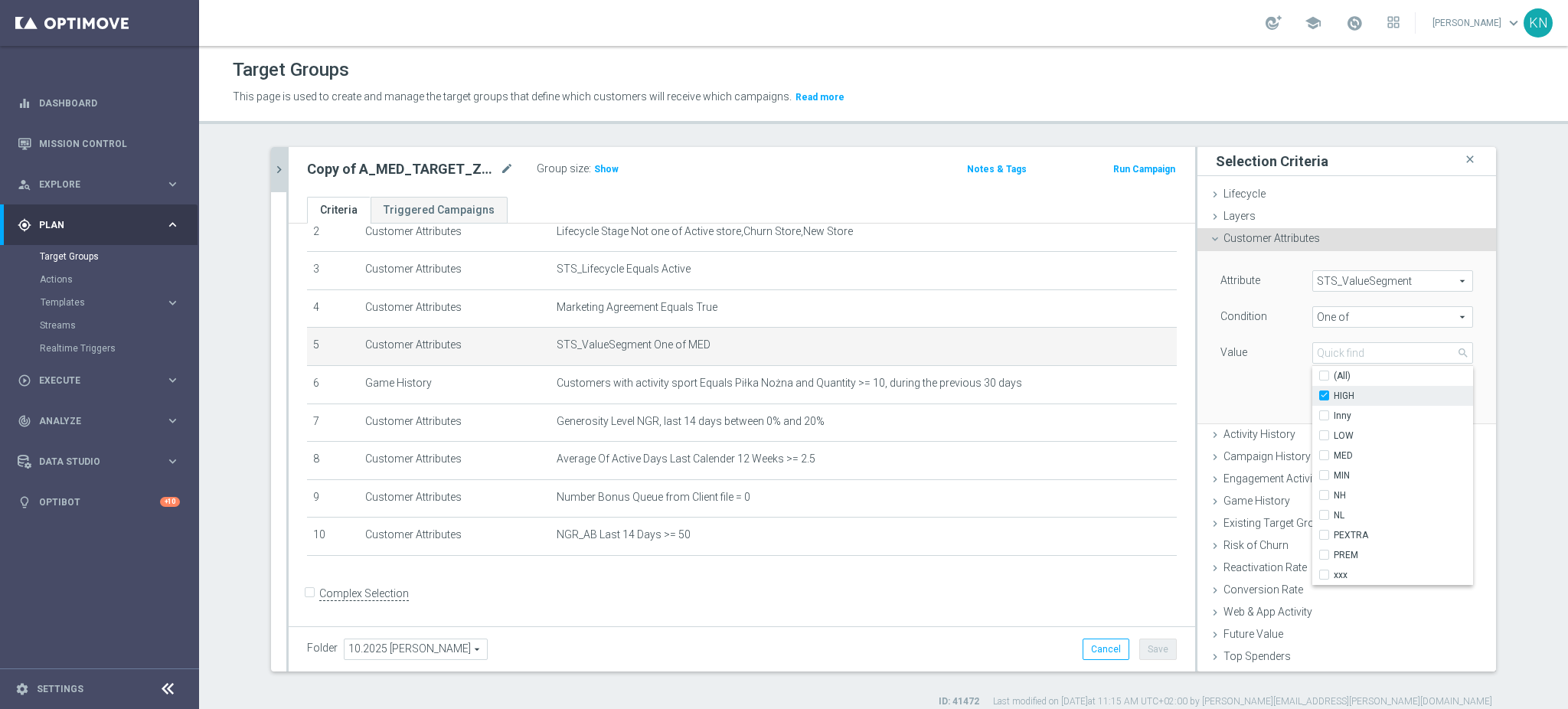
checkbox input "true"
type input "HIGH"
click at [1217, 390] on div "Attribute STS_ValueSegment STS_ValueSegment arrow_drop_down search Condition On…" at bounding box center [1347, 337] width 276 height 172
click at [1428, 399] on button "Update" at bounding box center [1450, 401] width 46 height 22
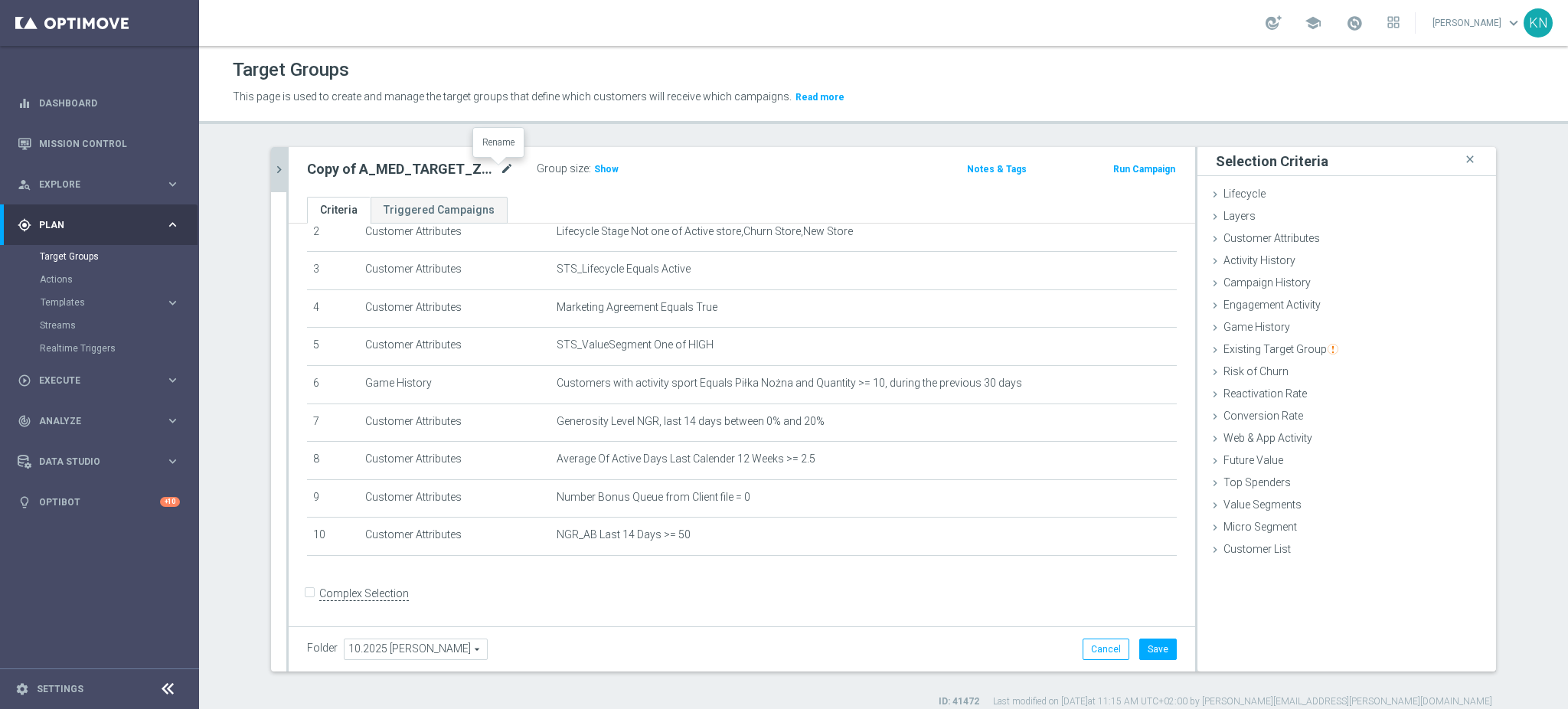
click at [500, 161] on body "equalizer Dashboard Mission Control" at bounding box center [784, 354] width 1568 height 709
click at [500, 168] on icon "mode_edit" at bounding box center [506, 169] width 14 height 18
type input "A_HIGH_TARGET_ZBR_DAILY_50DO150_031025"
click at [545, 192] on div "A_HIGH_TARGET_ZBR_DAILY_50DO150_031025 Group size : Show Notes & Tags Run Campa…" at bounding box center [742, 172] width 907 height 50
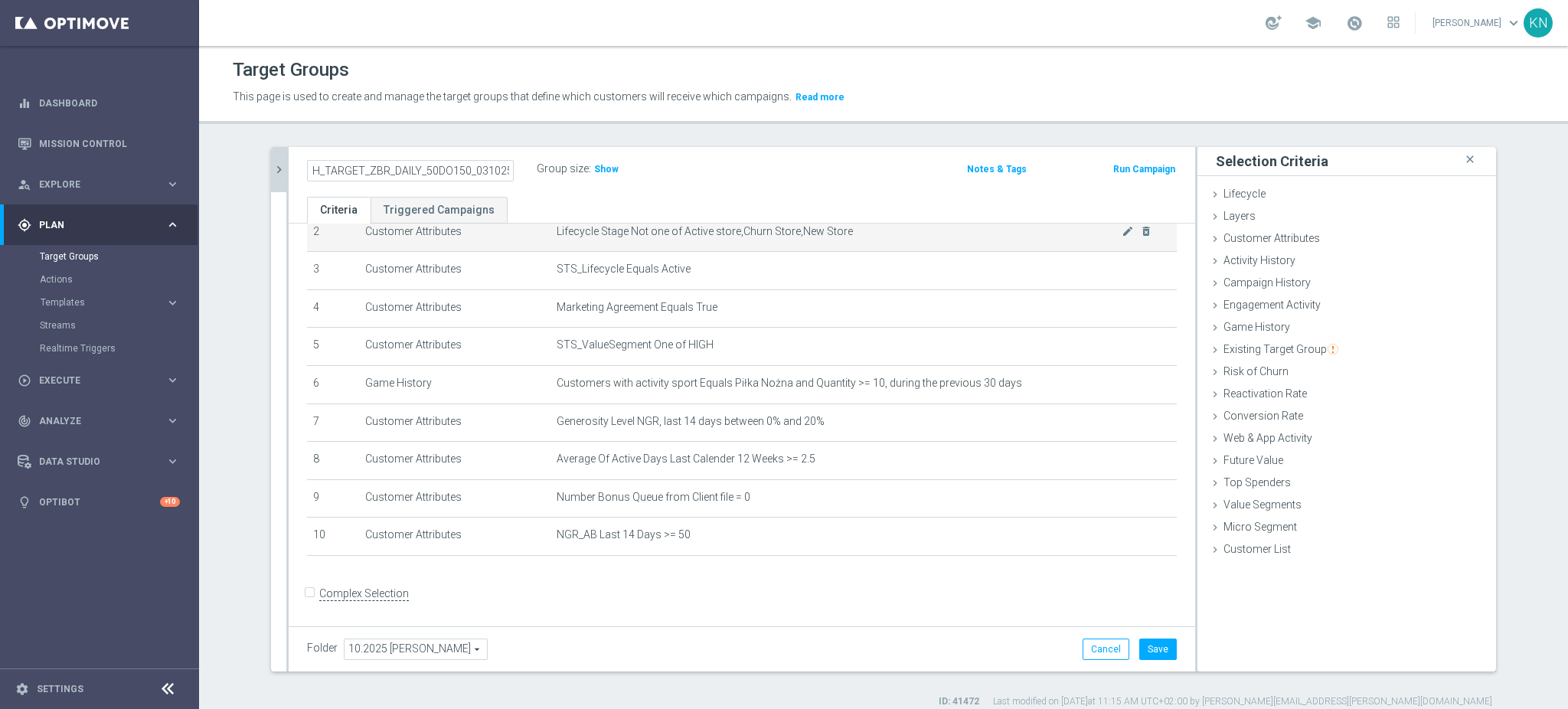
scroll to position [0, 0]
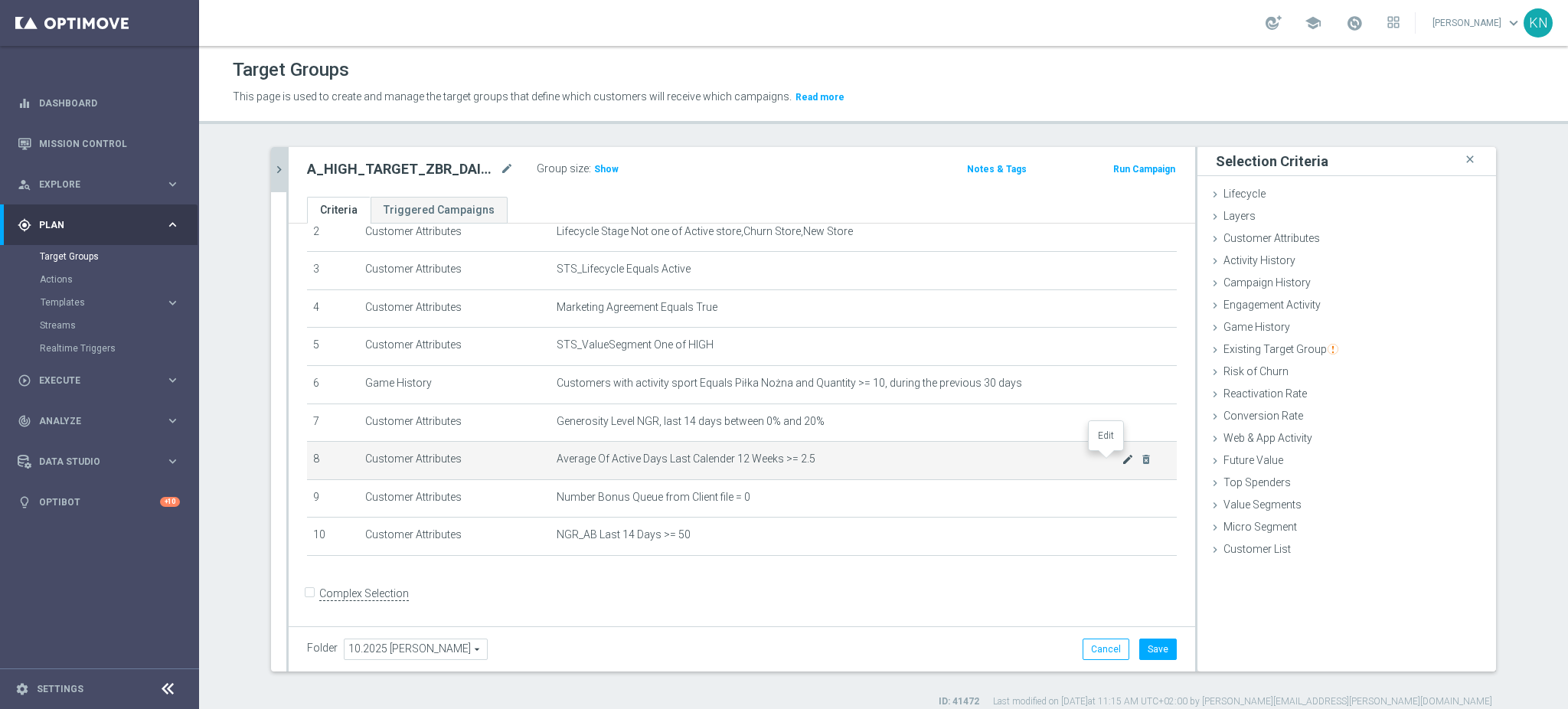
click at [1121, 459] on icon "mode_edit" at bounding box center [1127, 459] width 12 height 12
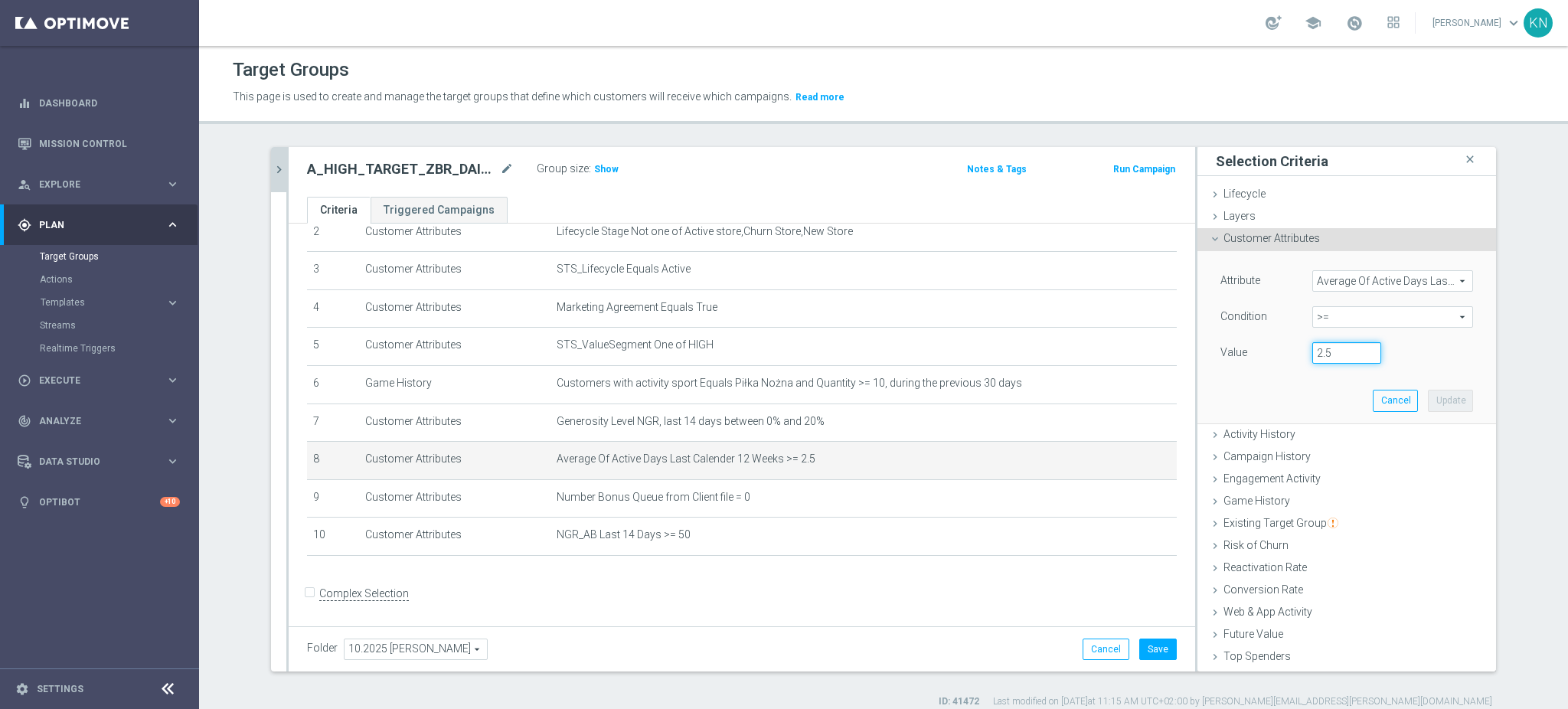
drag, startPoint x: 1323, startPoint y: 351, endPoint x: 1292, endPoint y: 367, distance: 34.9
click at [1262, 354] on div "Value 2.5" at bounding box center [1347, 355] width 276 height 25
type input "4"
click at [1431, 398] on button "Update" at bounding box center [1450, 401] width 46 height 22
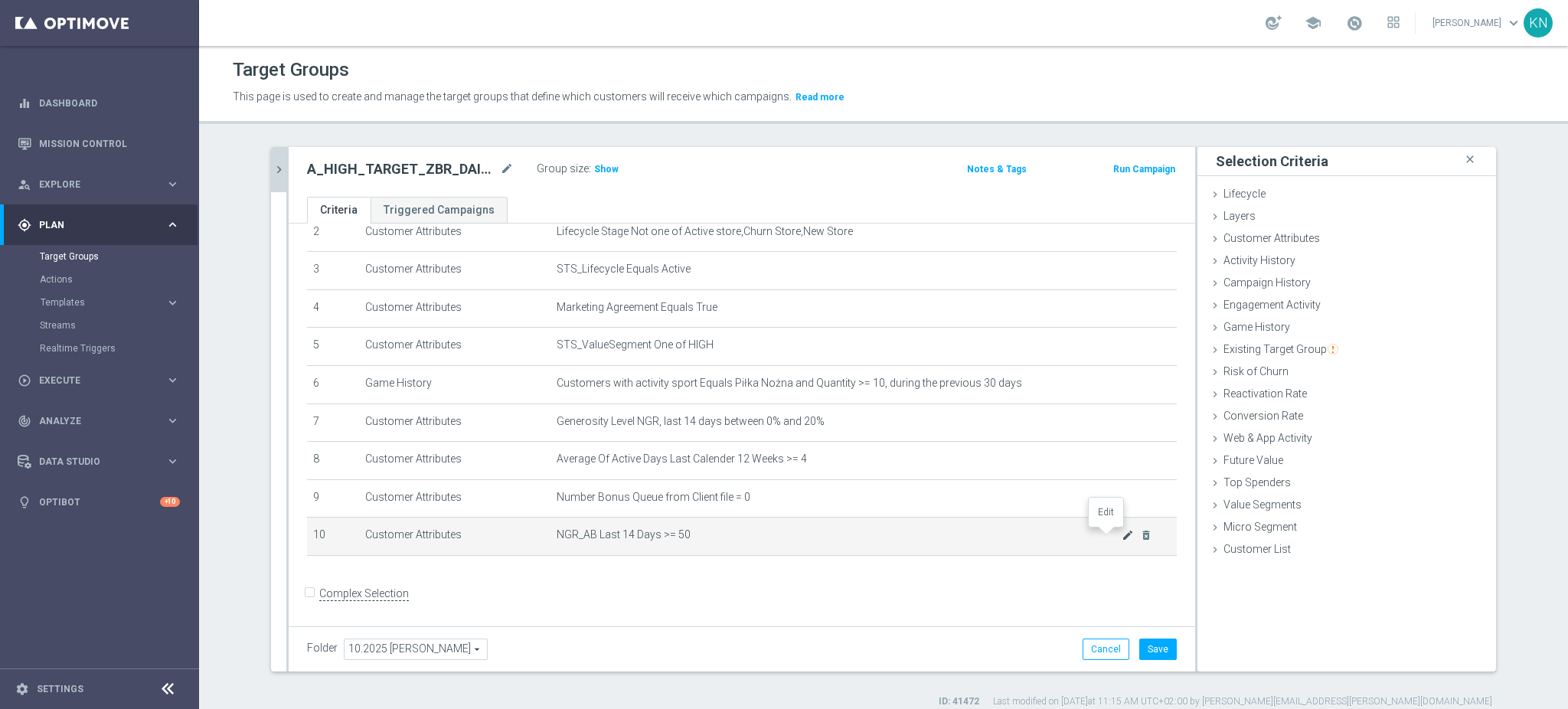
click at [1121, 537] on icon "mode_edit" at bounding box center [1127, 535] width 12 height 12
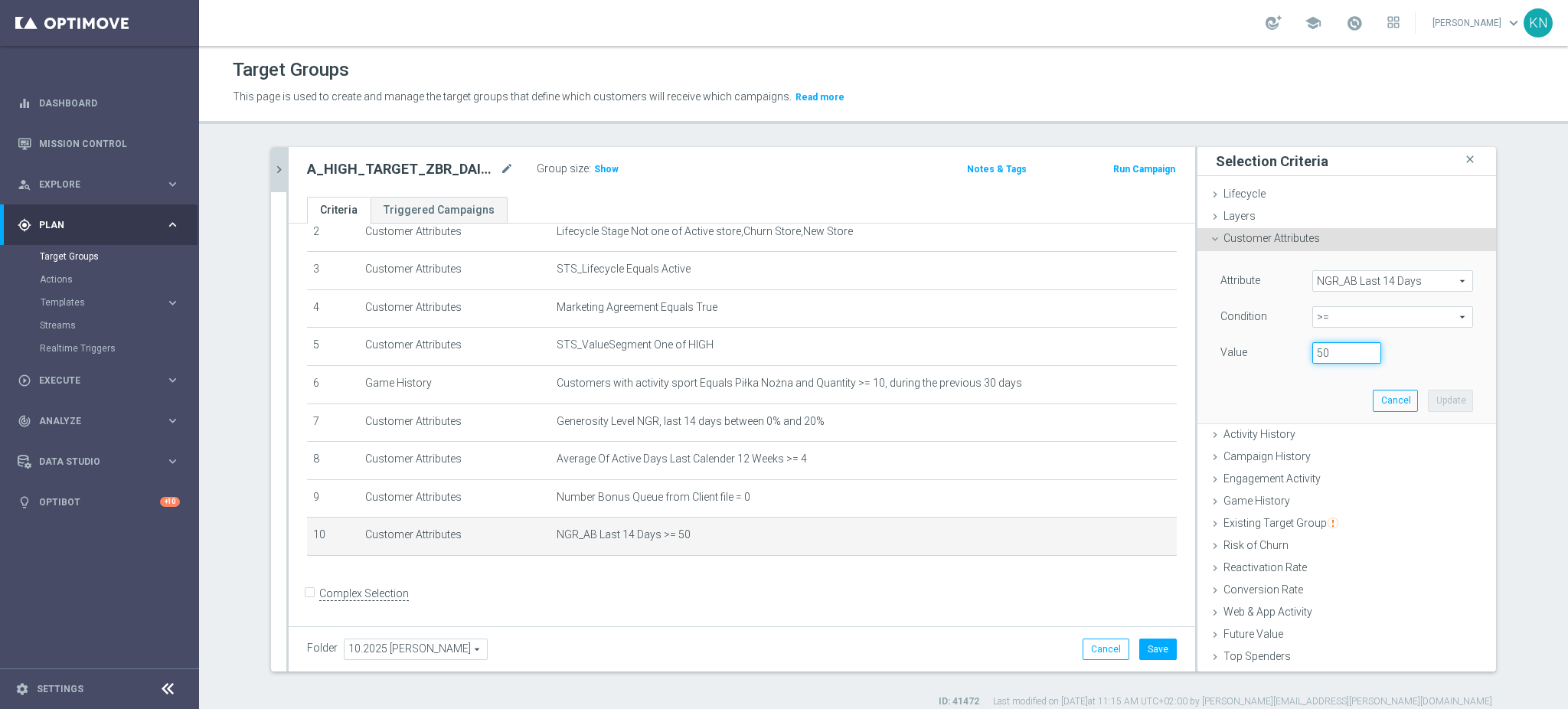
click at [1312, 357] on input "50" at bounding box center [1346, 353] width 69 height 22
click at [1312, 355] on input "50" at bounding box center [1346, 353] width 69 height 22
type input "250"
click at [1428, 408] on button "Update" at bounding box center [1450, 401] width 46 height 22
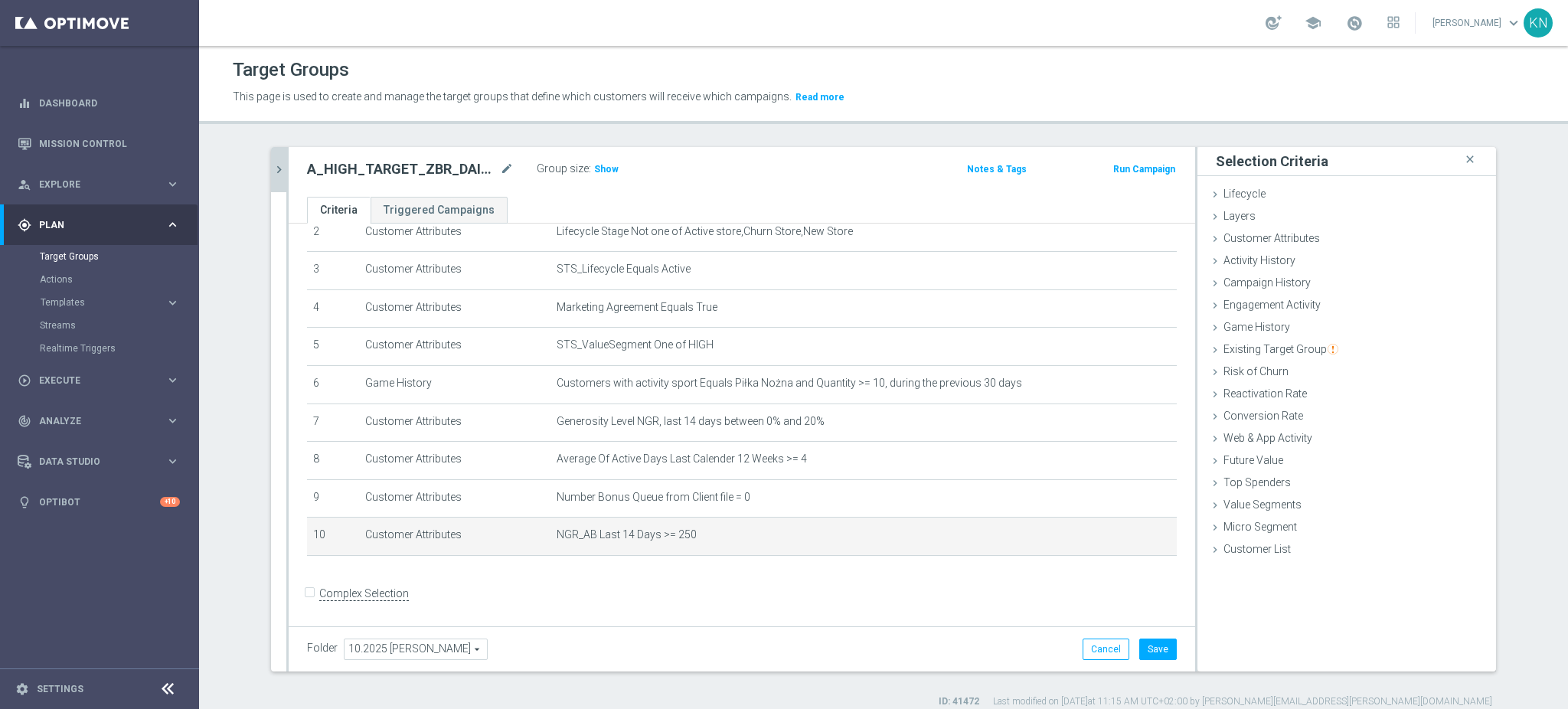
click at [932, 596] on form "Complex Selection Invalid Expression" at bounding box center [741, 610] width 869 height 56
click at [1142, 653] on button "Save" at bounding box center [1158, 649] width 37 height 22
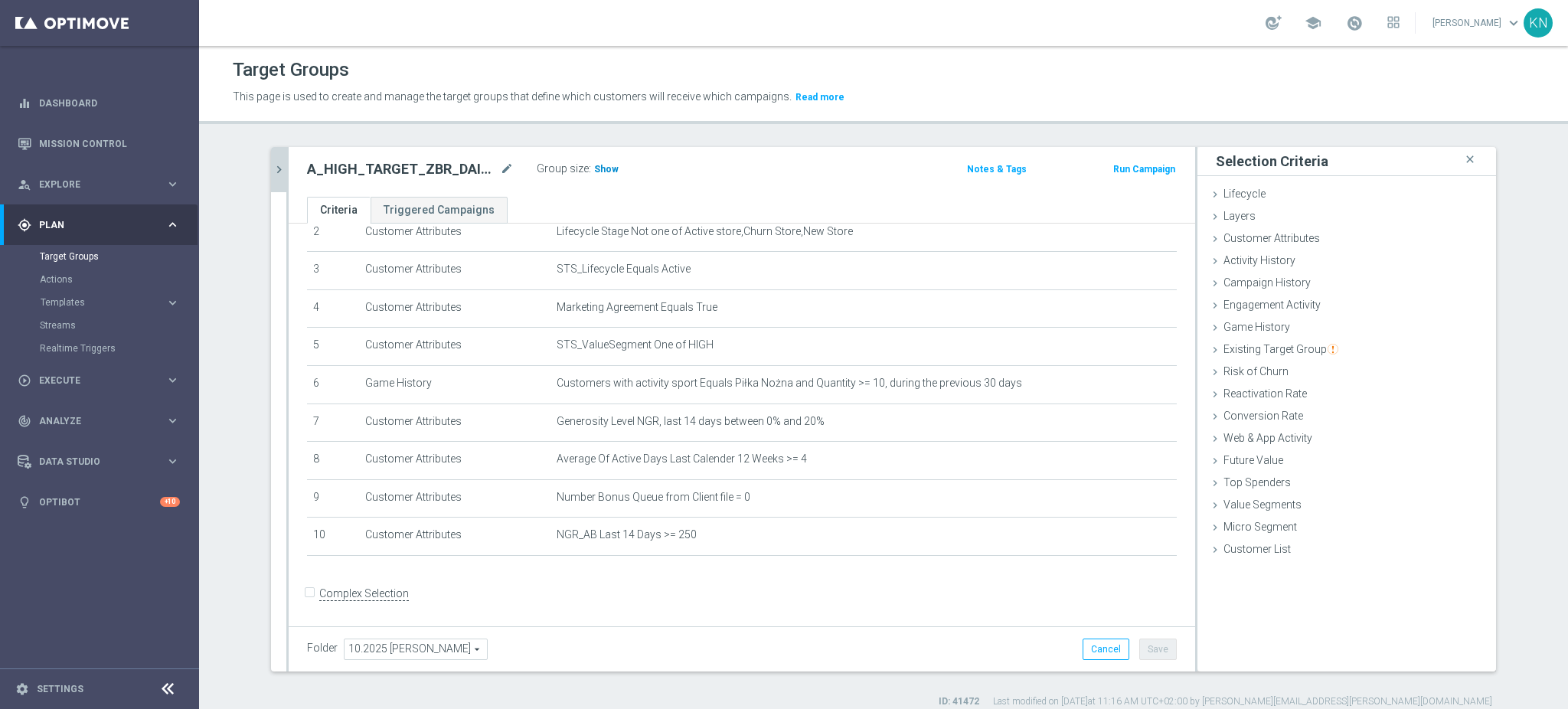
click at [594, 166] on span "Show" at bounding box center [607, 169] width 25 height 11
click at [613, 567] on div "# Selection Type Criteria delete_forever 1 Customer Attributes STS_Exclusions E…" at bounding box center [742, 355] width 893 height 430
click at [272, 166] on icon "chevron_right" at bounding box center [279, 170] width 15 height 15
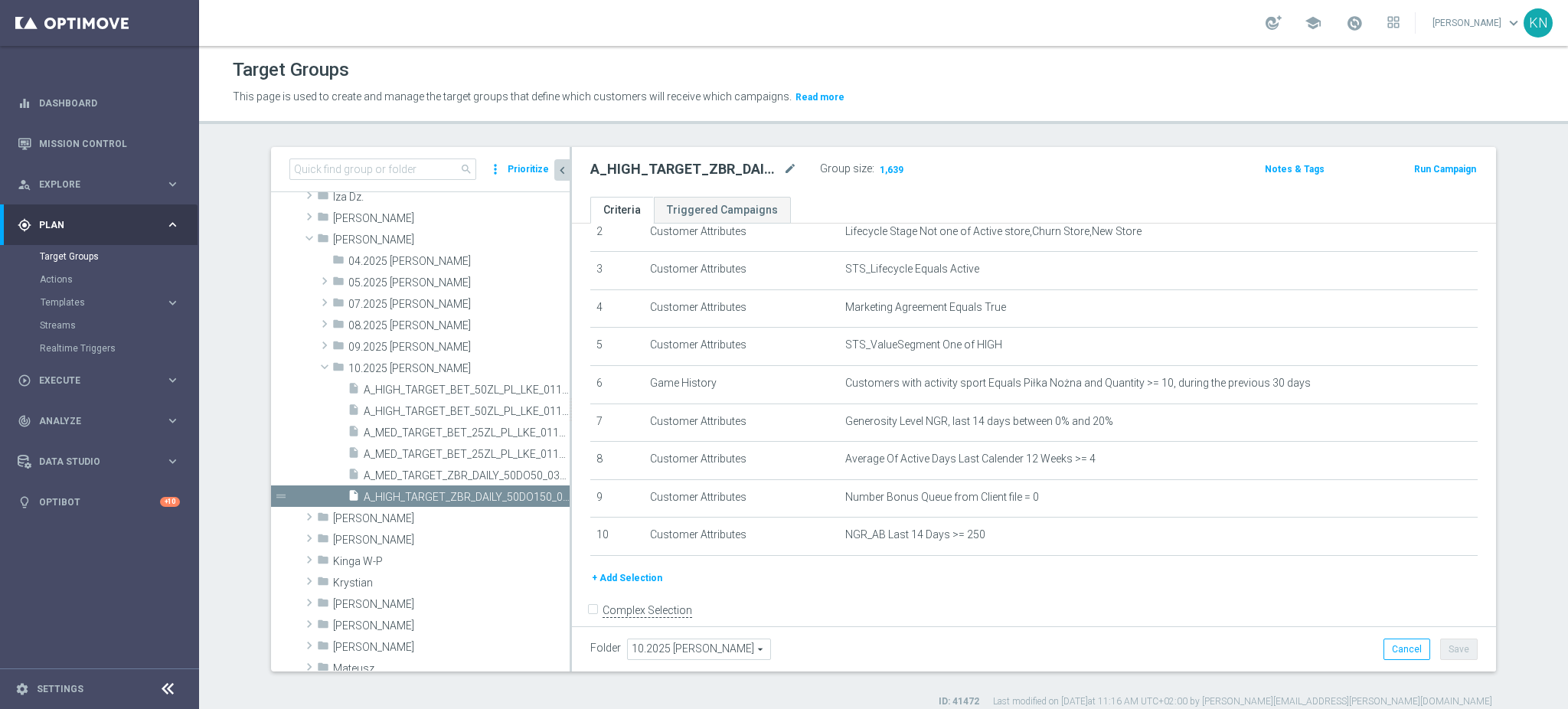
scroll to position [245, 0]
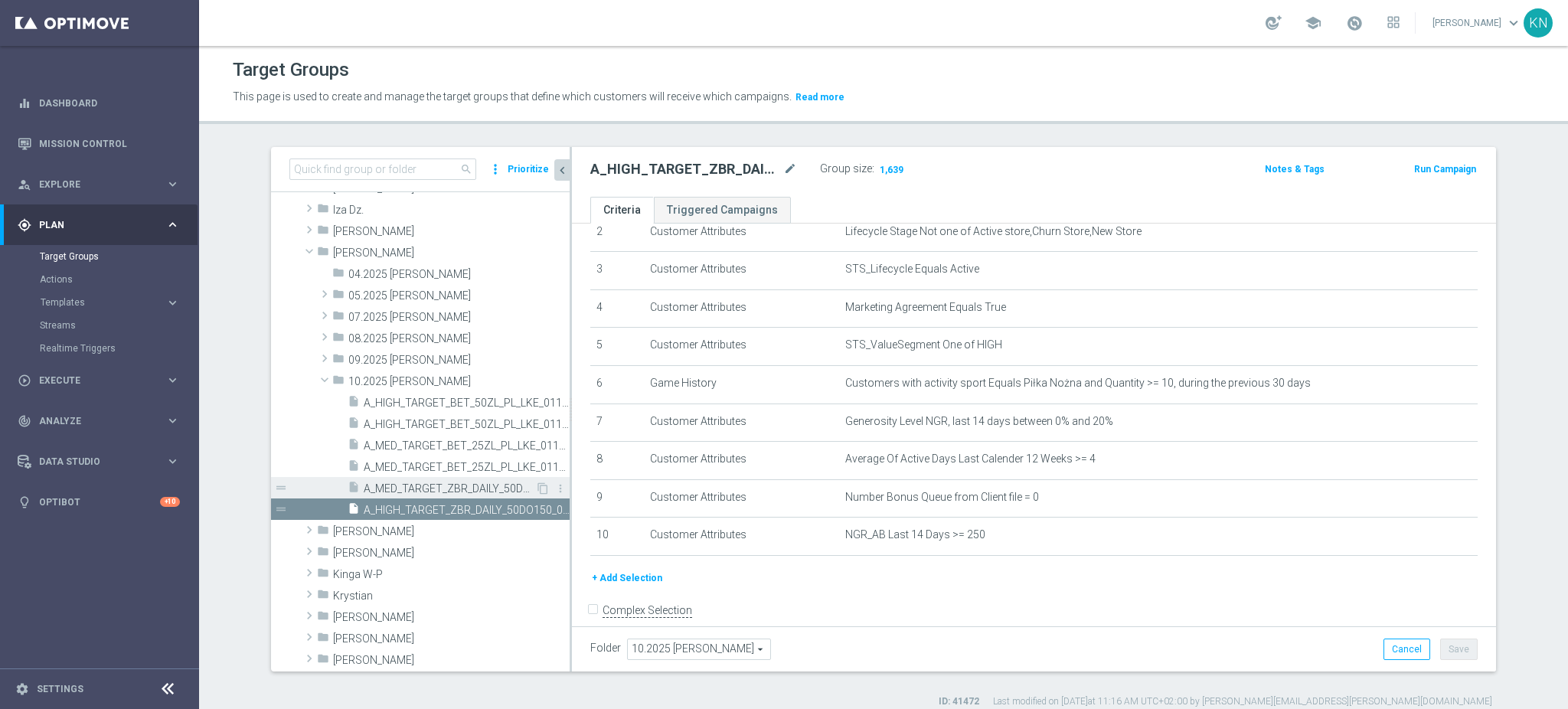
click at [421, 478] on div "insert_drive_file A_MED_TARGET_ZBR_DAILY_50DO50_031025" at bounding box center [441, 488] width 187 height 22
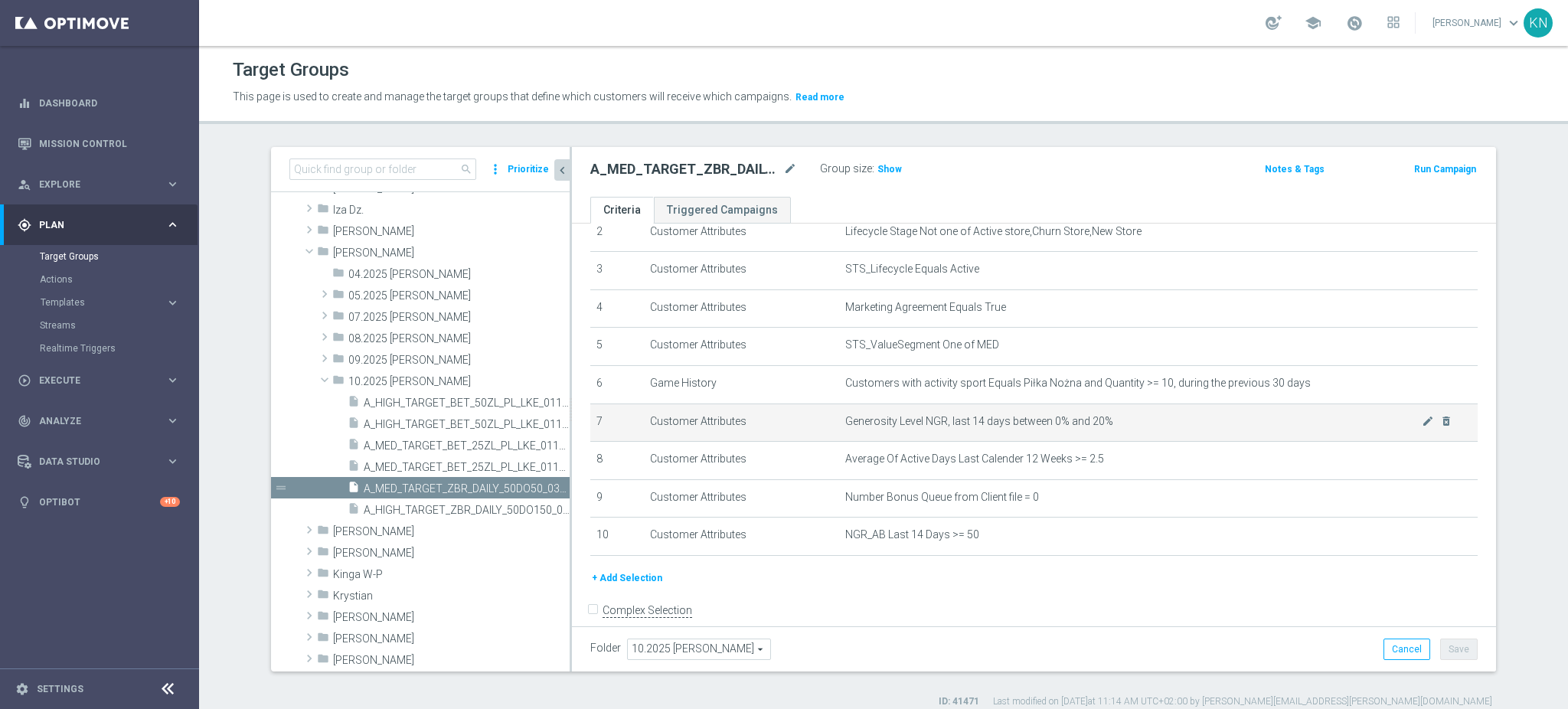
scroll to position [118, 0]
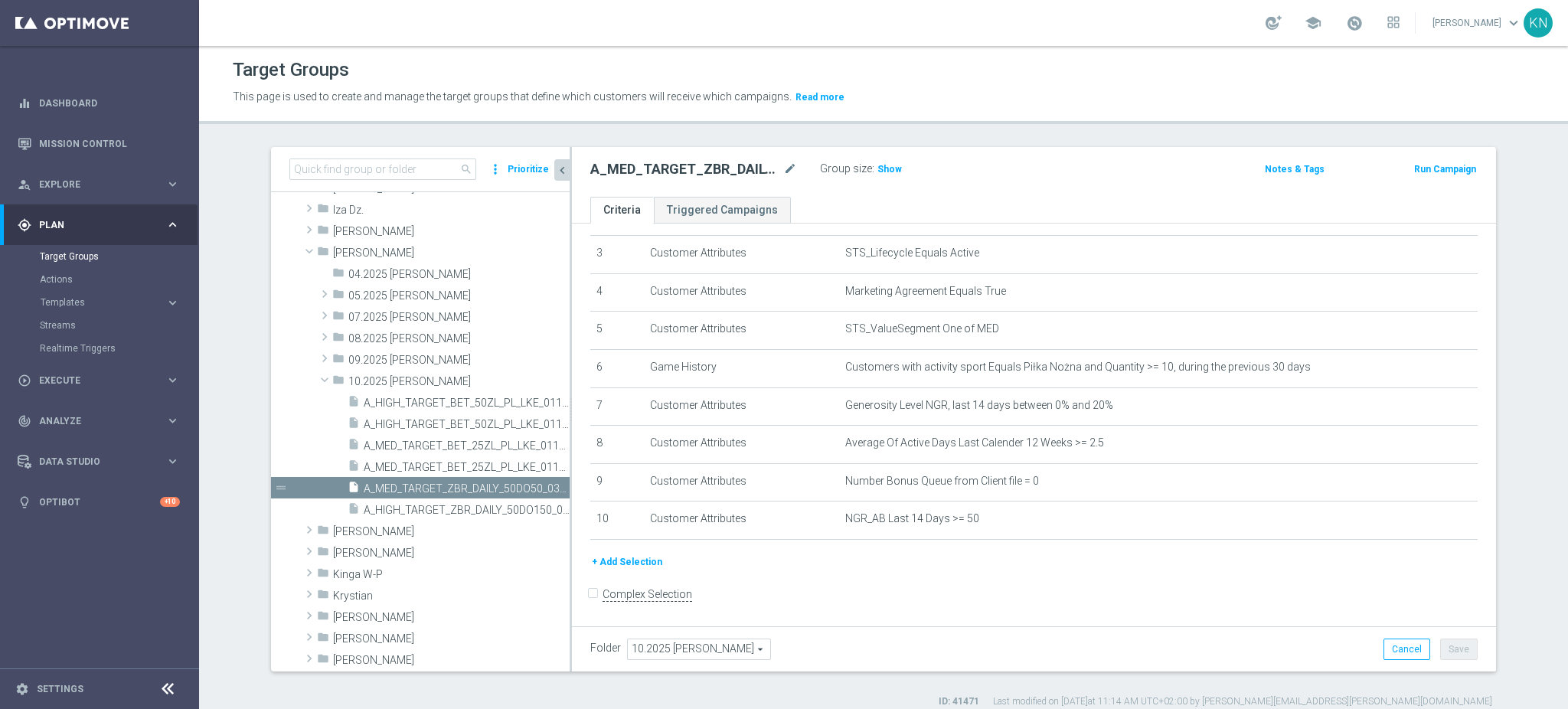
click at [851, 595] on form "Complex Selection Invalid Expression" at bounding box center [1033, 610] width 888 height 56
click at [427, 415] on div "insert_drive_file A_HIGH_TARGET_BET_50ZL_PL_LKE_011025_SMS" at bounding box center [441, 424] width 187 height 22
